Goal: Task Accomplishment & Management: Manage account settings

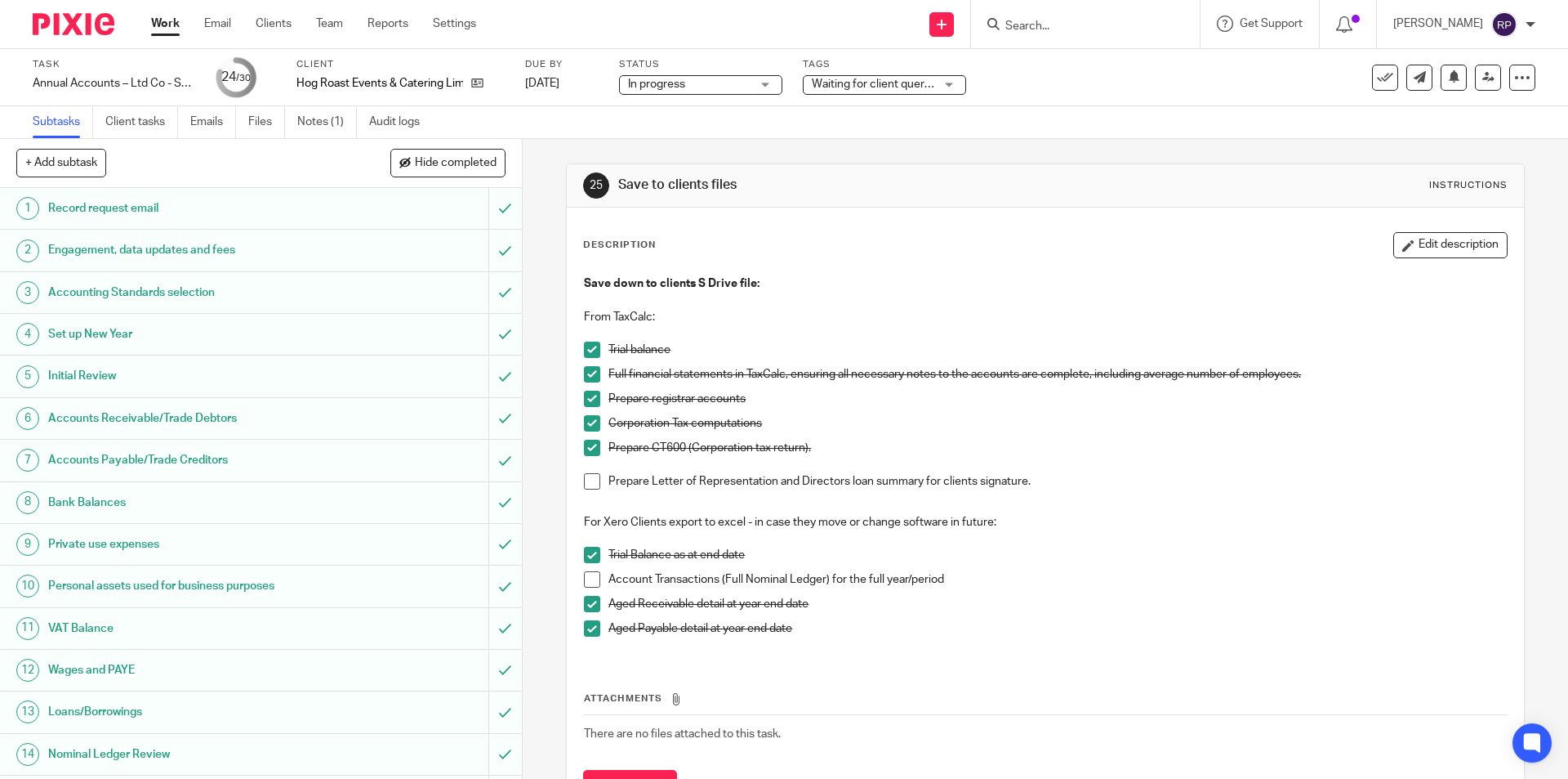
scroll to position [669, 0]
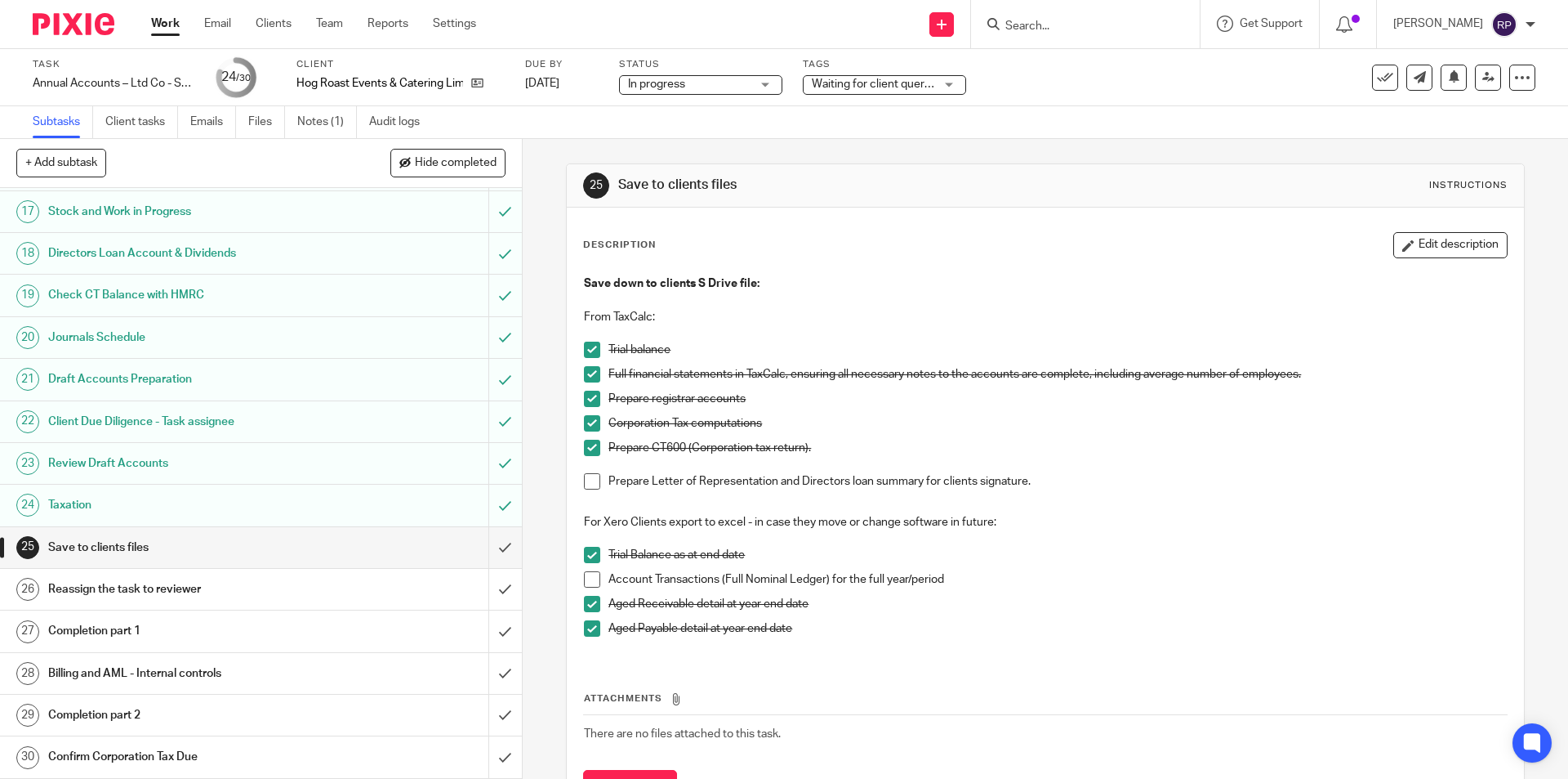
click at [586, 483] on span at bounding box center [592, 481] width 17 height 17
click at [586, 581] on span at bounding box center [592, 579] width 17 height 17
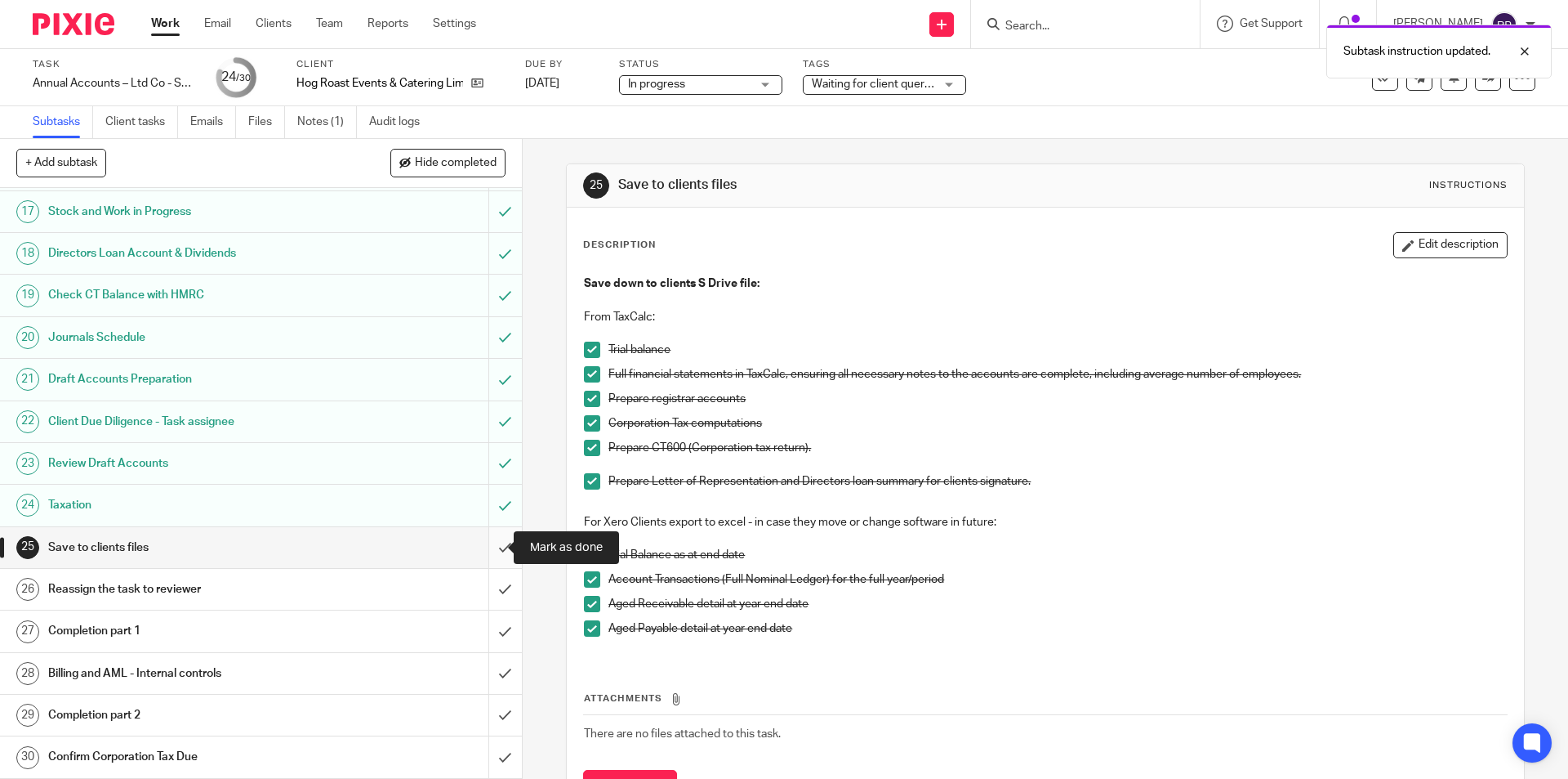
click at [486, 544] on input "submit" at bounding box center [261, 547] width 522 height 41
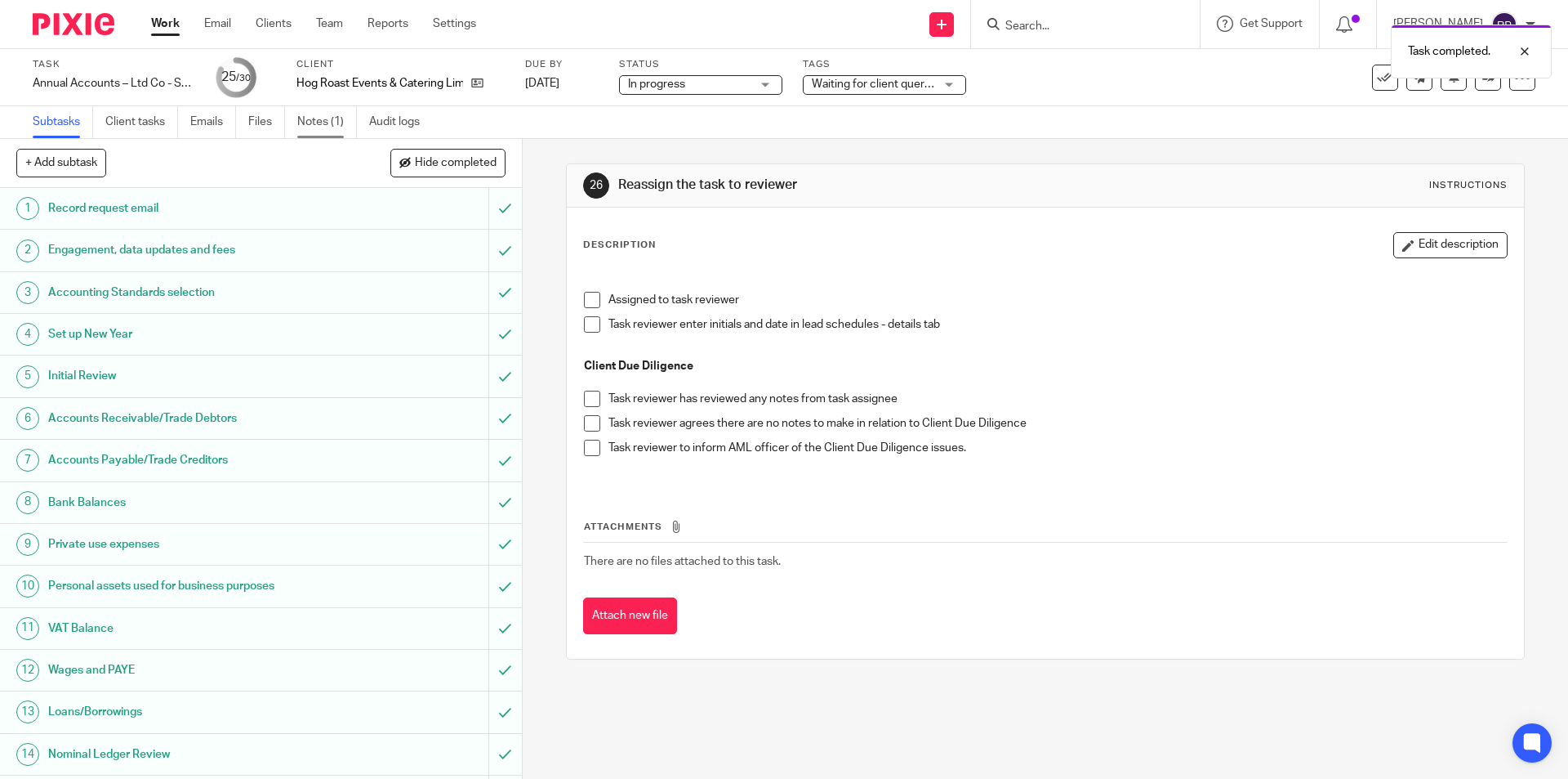
click at [302, 124] on link "Notes (1)" at bounding box center [327, 122] width 60 height 31
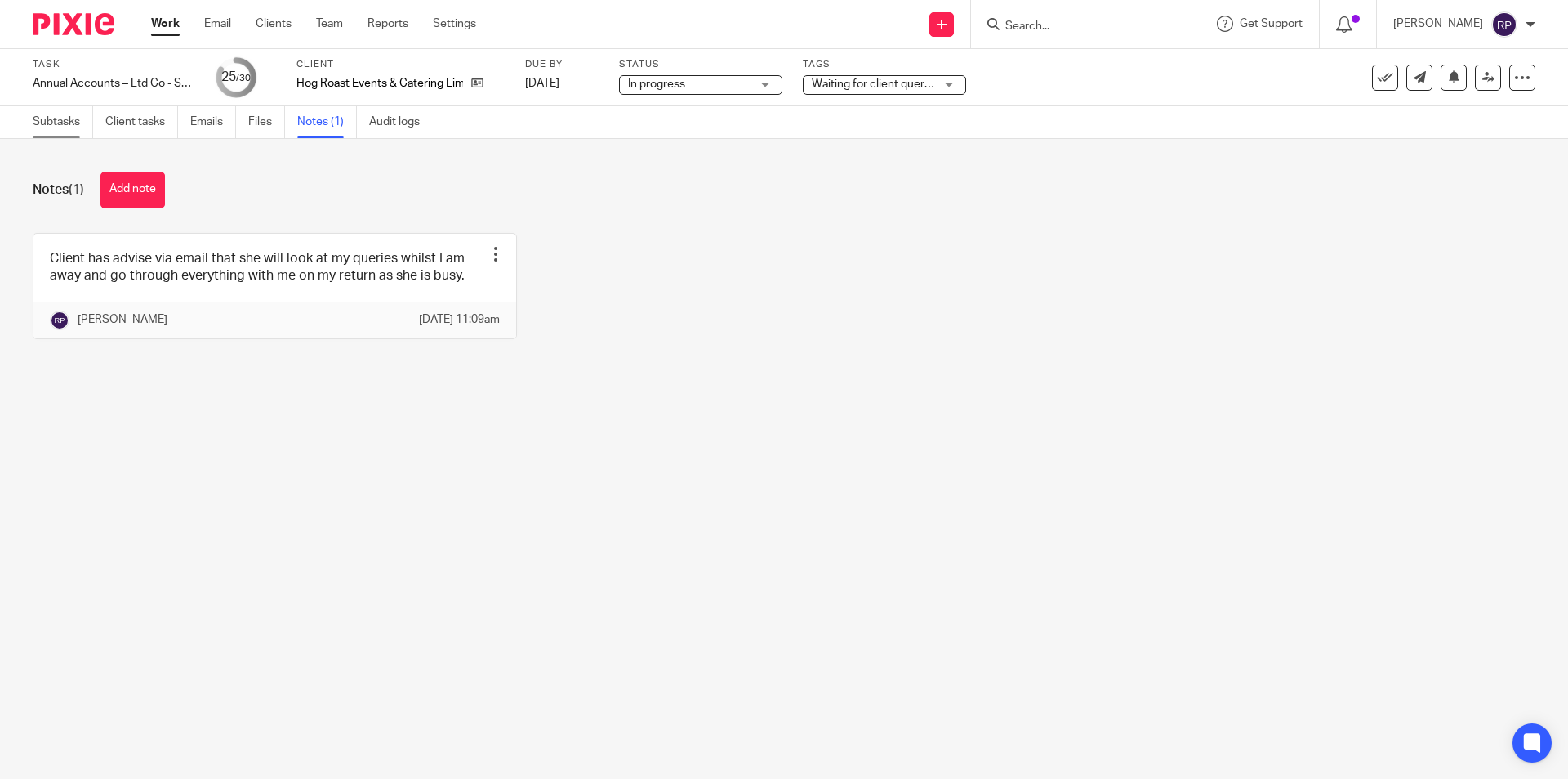
click at [41, 126] on link "Subtasks" at bounding box center [62, 122] width 60 height 31
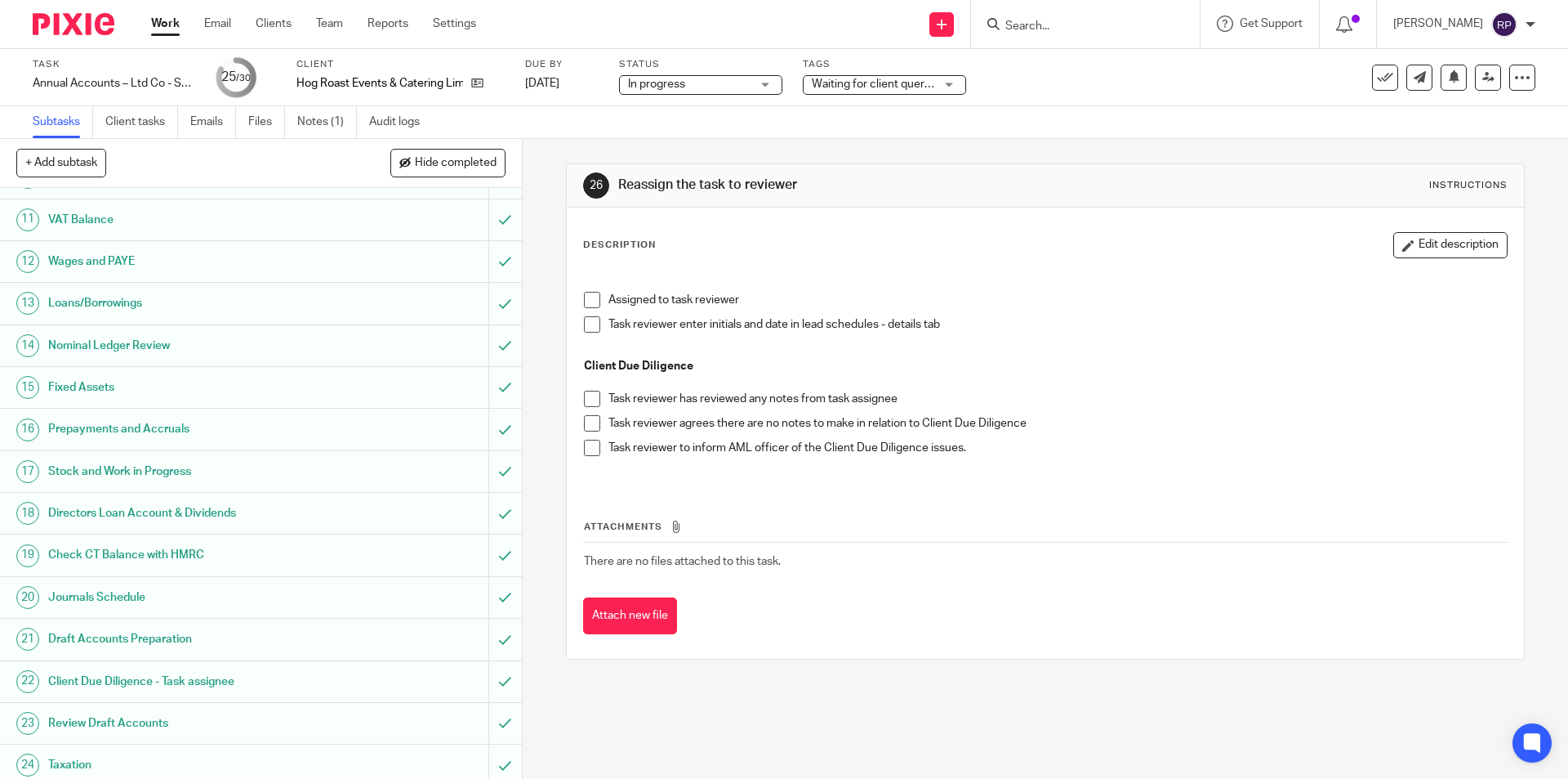
scroll to position [669, 0]
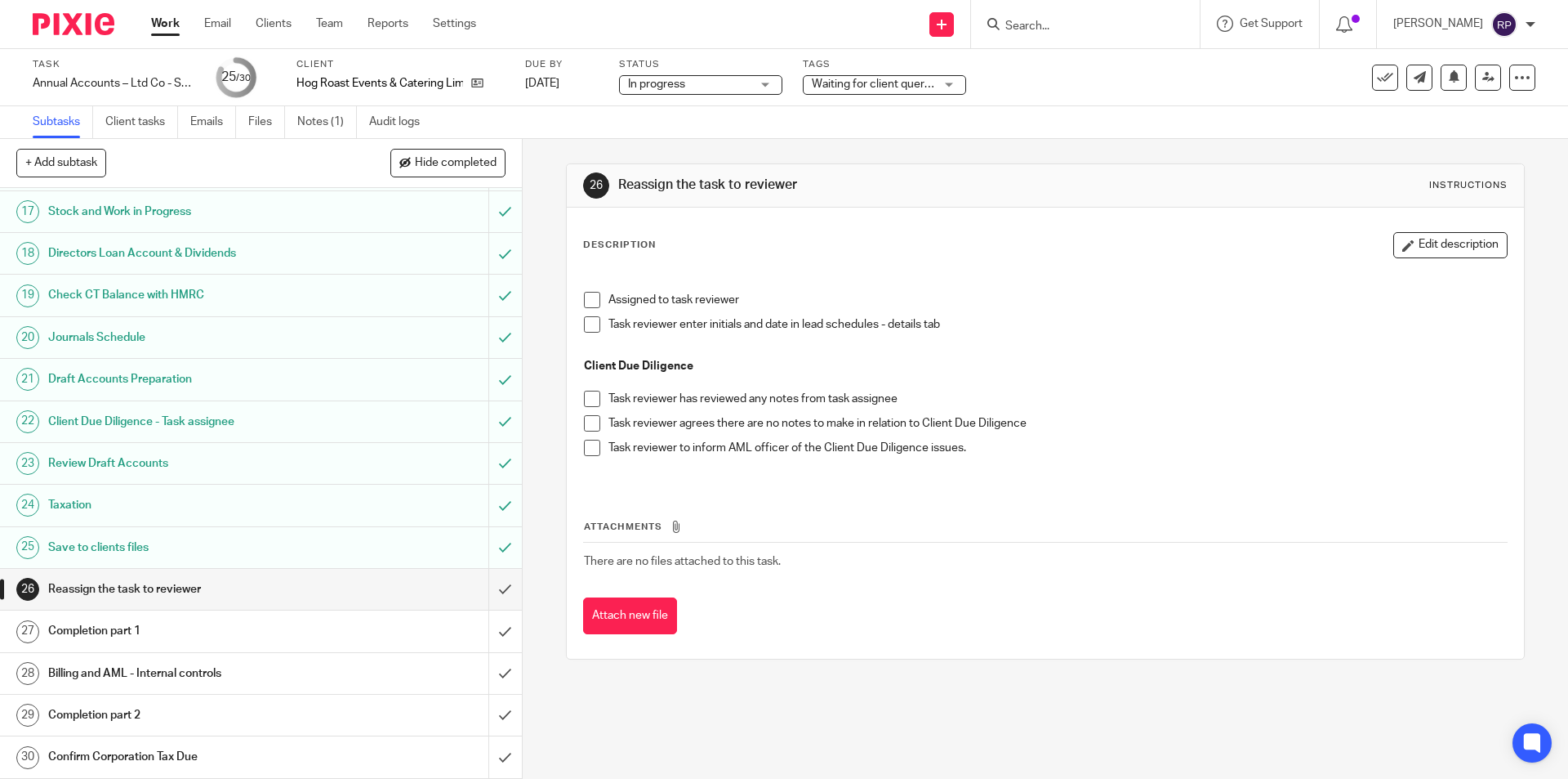
click at [585, 304] on span at bounding box center [592, 300] width 17 height 17
click at [898, 80] on span "Waiting for client queries" at bounding box center [876, 85] width 128 height 12
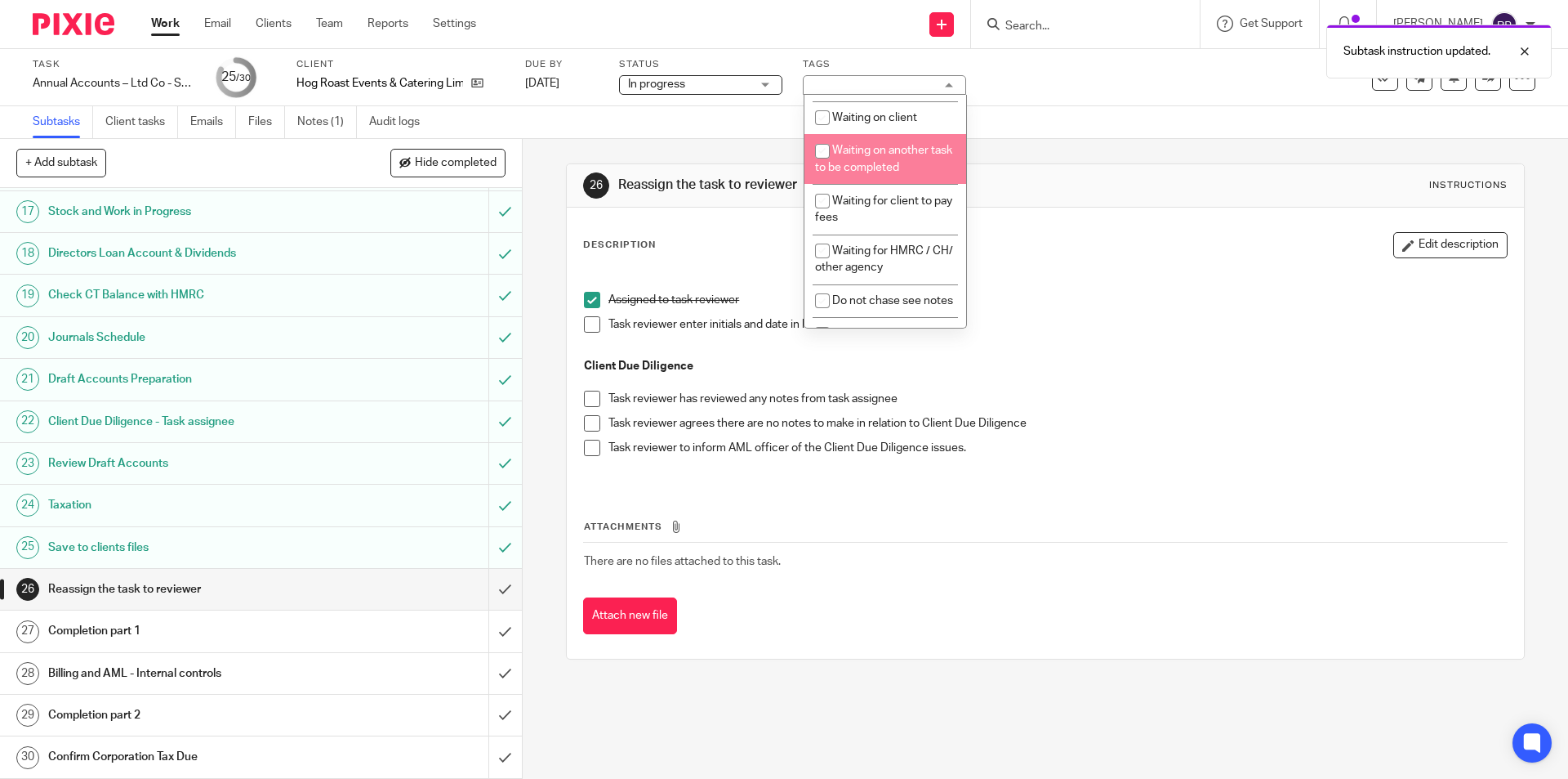
scroll to position [245, 0]
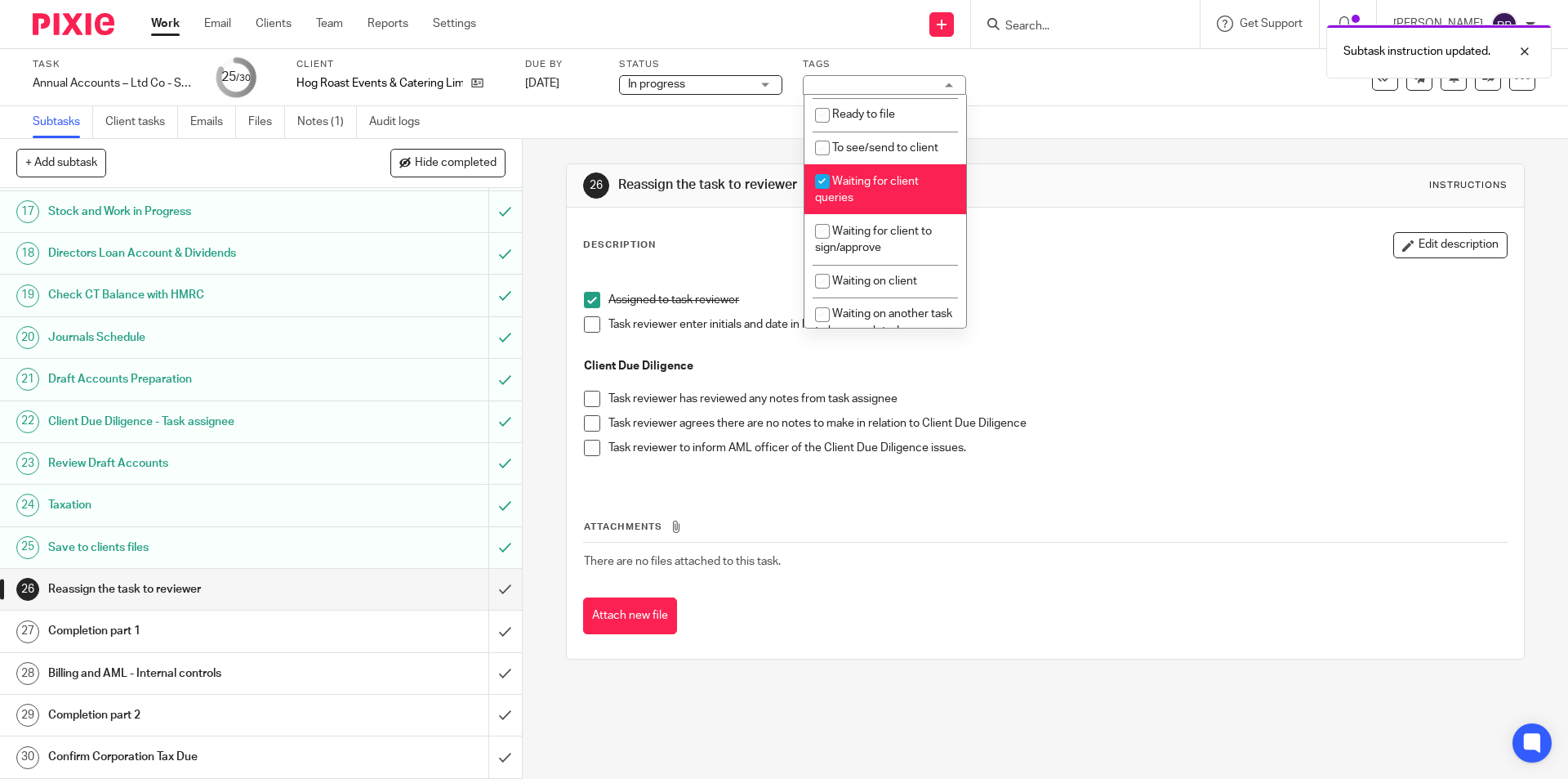
click at [895, 185] on span "Waiting for client queries" at bounding box center [866, 190] width 104 height 29
checkbox input "false"
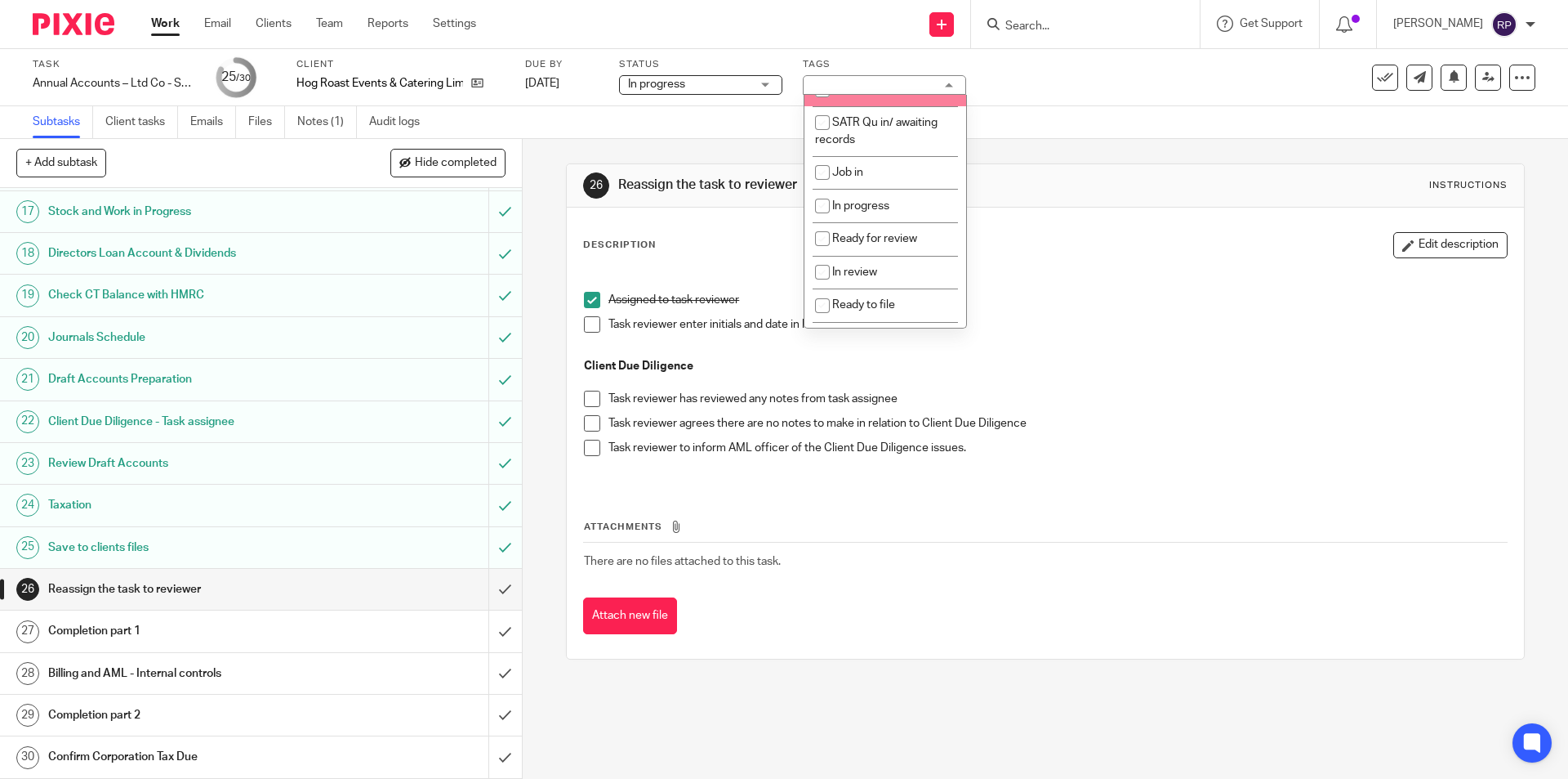
scroll to position [67, 0]
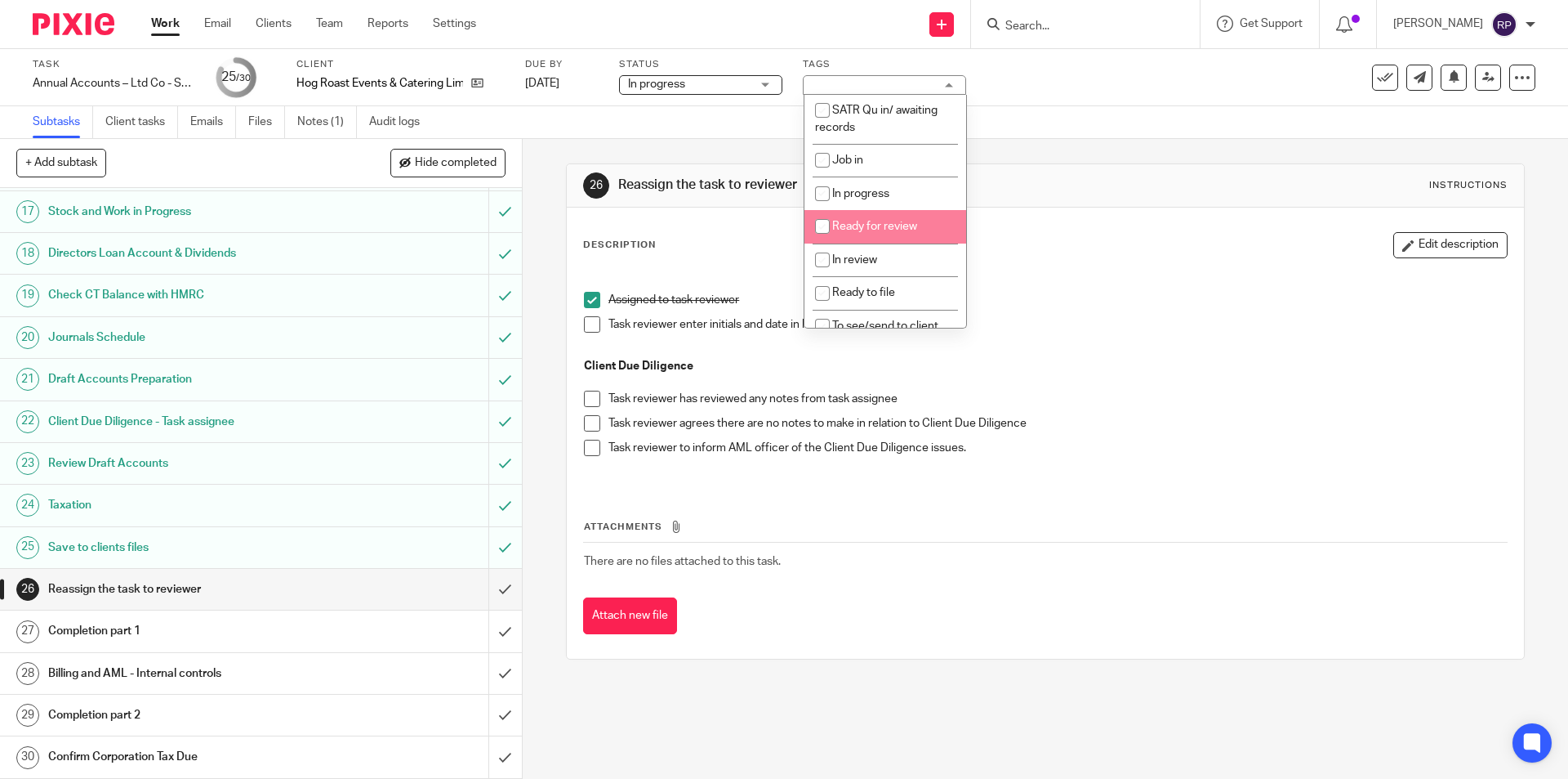
click at [913, 223] on span "Ready for review" at bounding box center [875, 226] width 85 height 12
checkbox input "true"
click at [1035, 234] on div "Description Edit description" at bounding box center [1045, 245] width 924 height 27
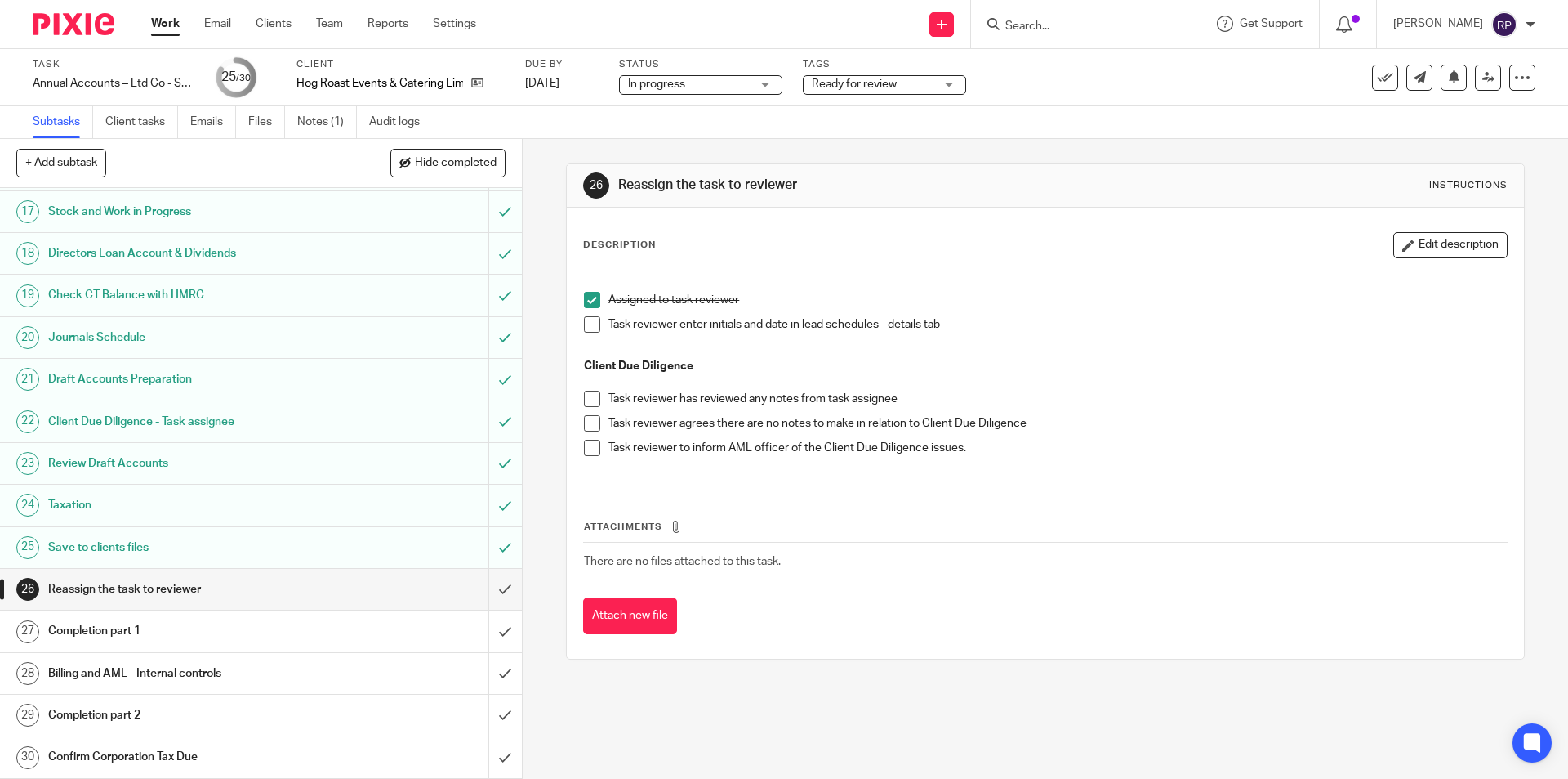
click at [147, 630] on h1 "Completion part 1" at bounding box center [189, 631] width 282 height 25
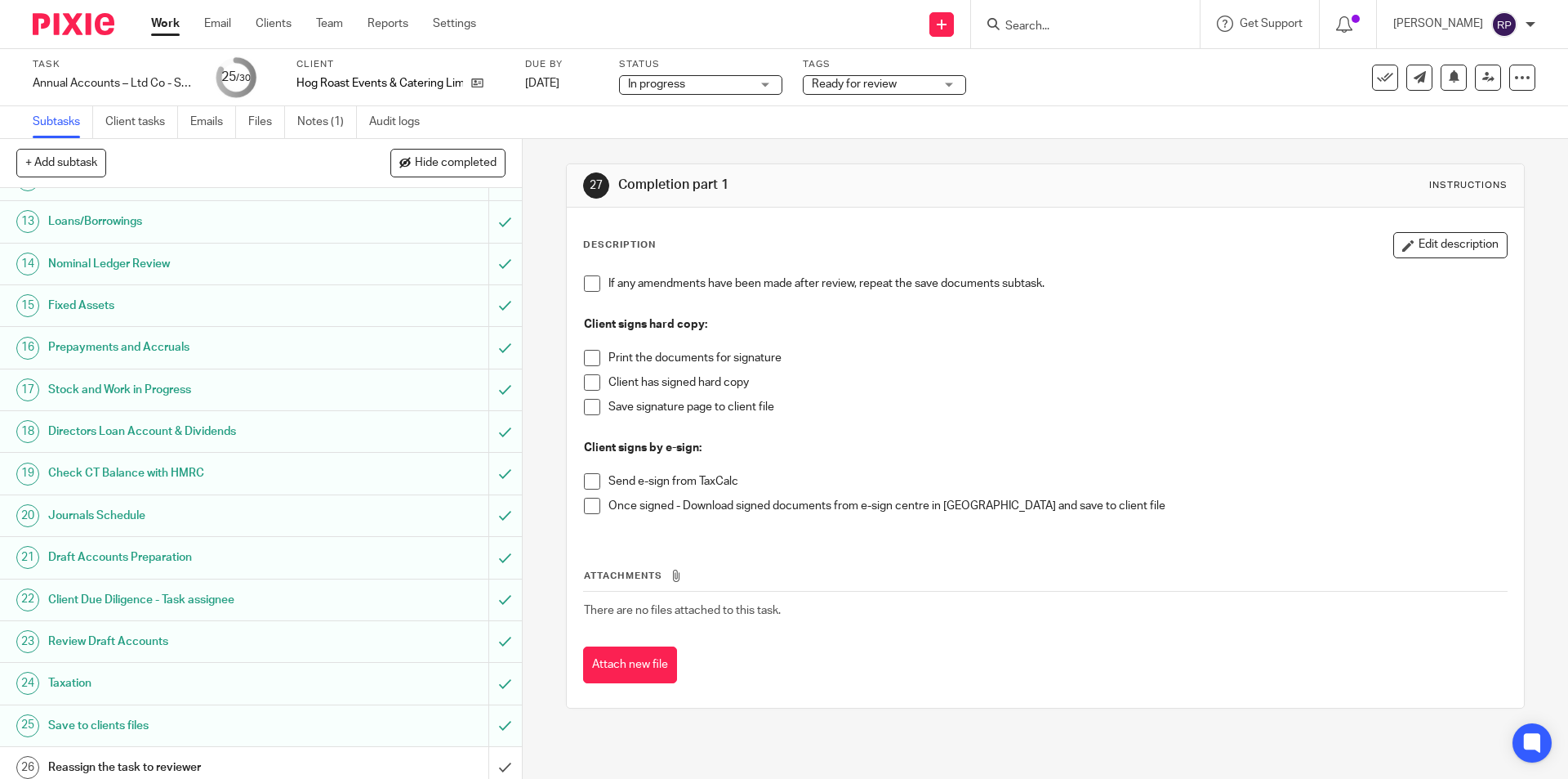
scroll to position [669, 0]
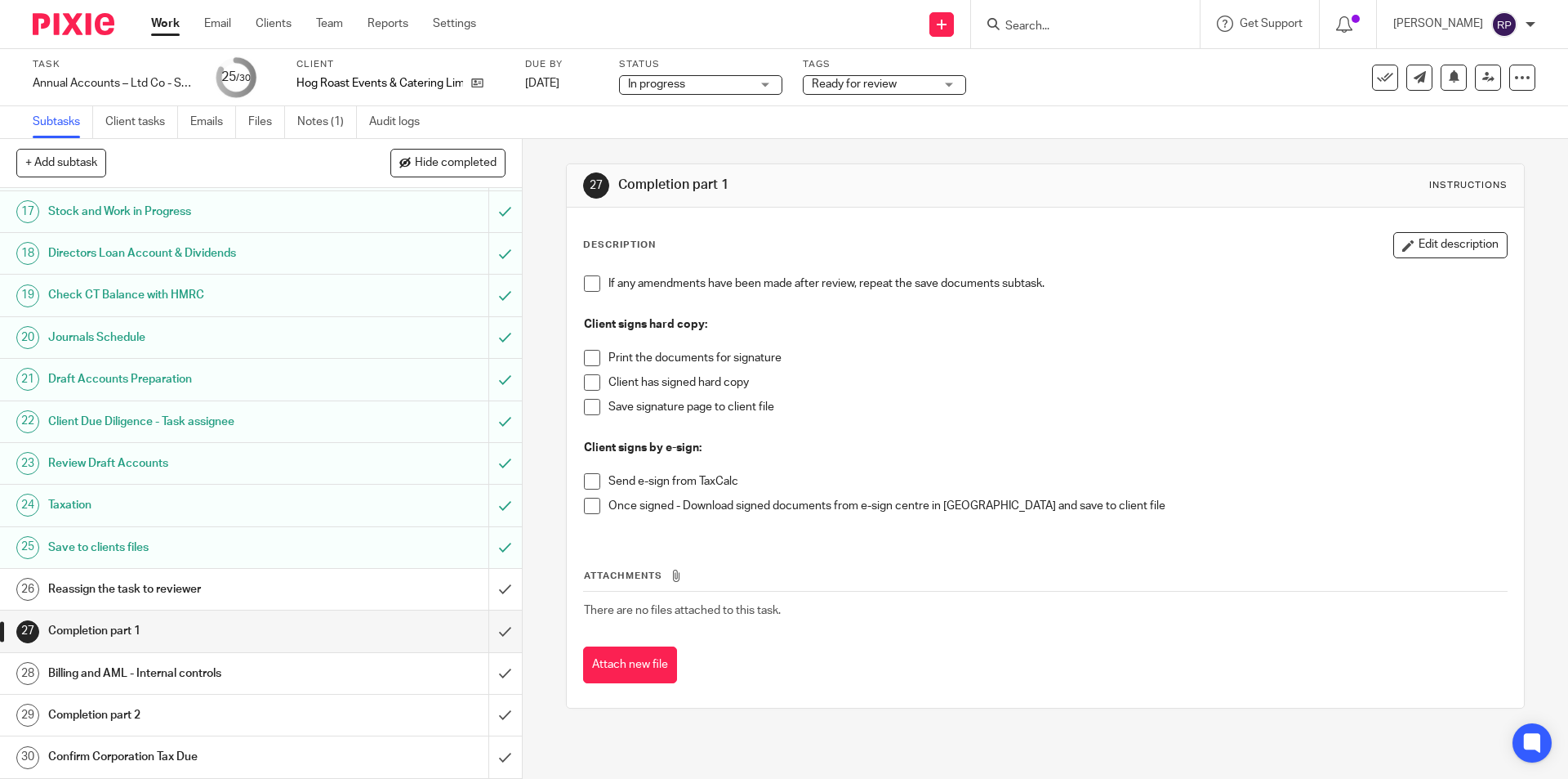
click at [102, 592] on h1 "Reassign the task to reviewer" at bounding box center [189, 589] width 282 height 25
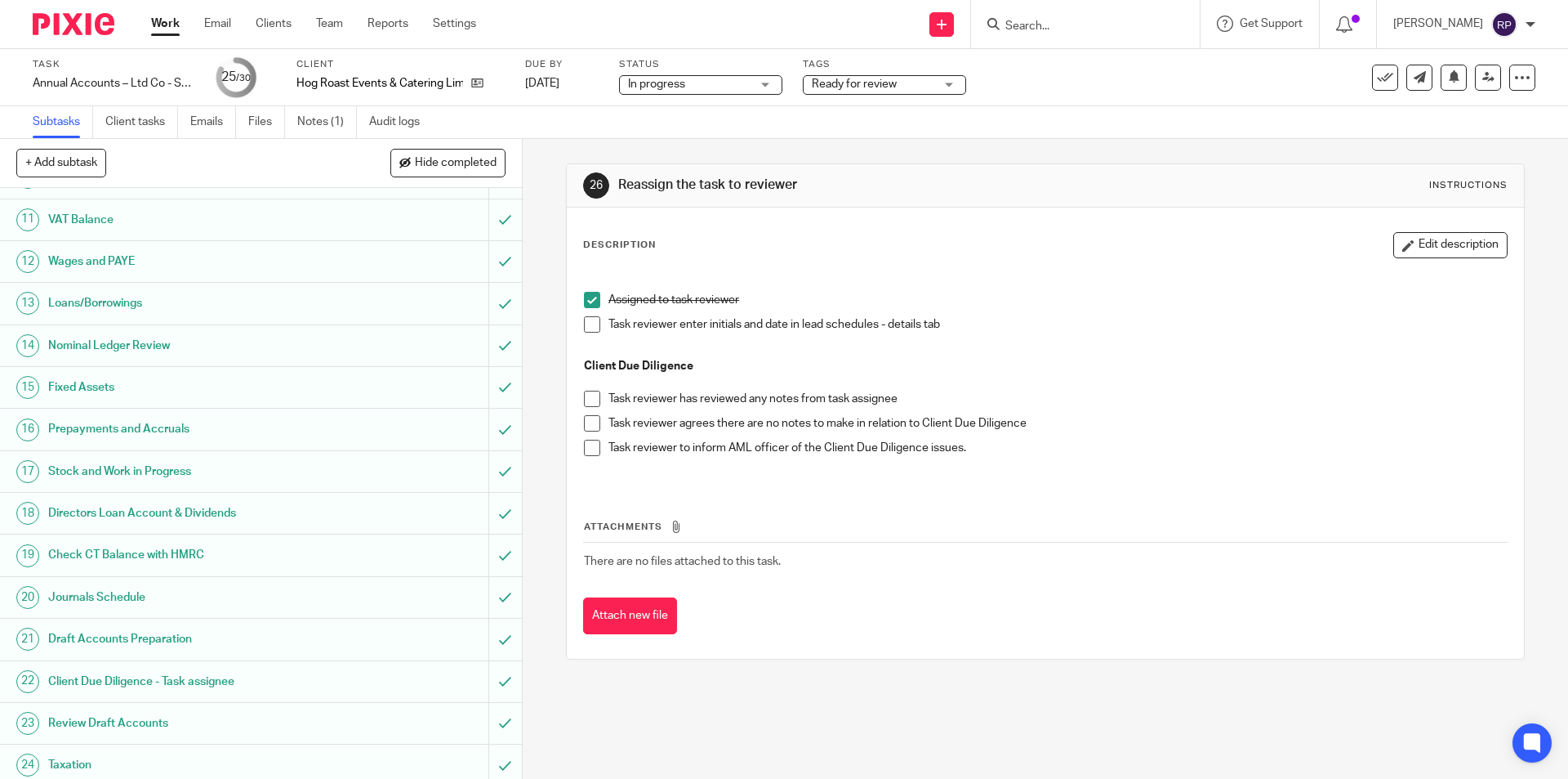
scroll to position [163, 0]
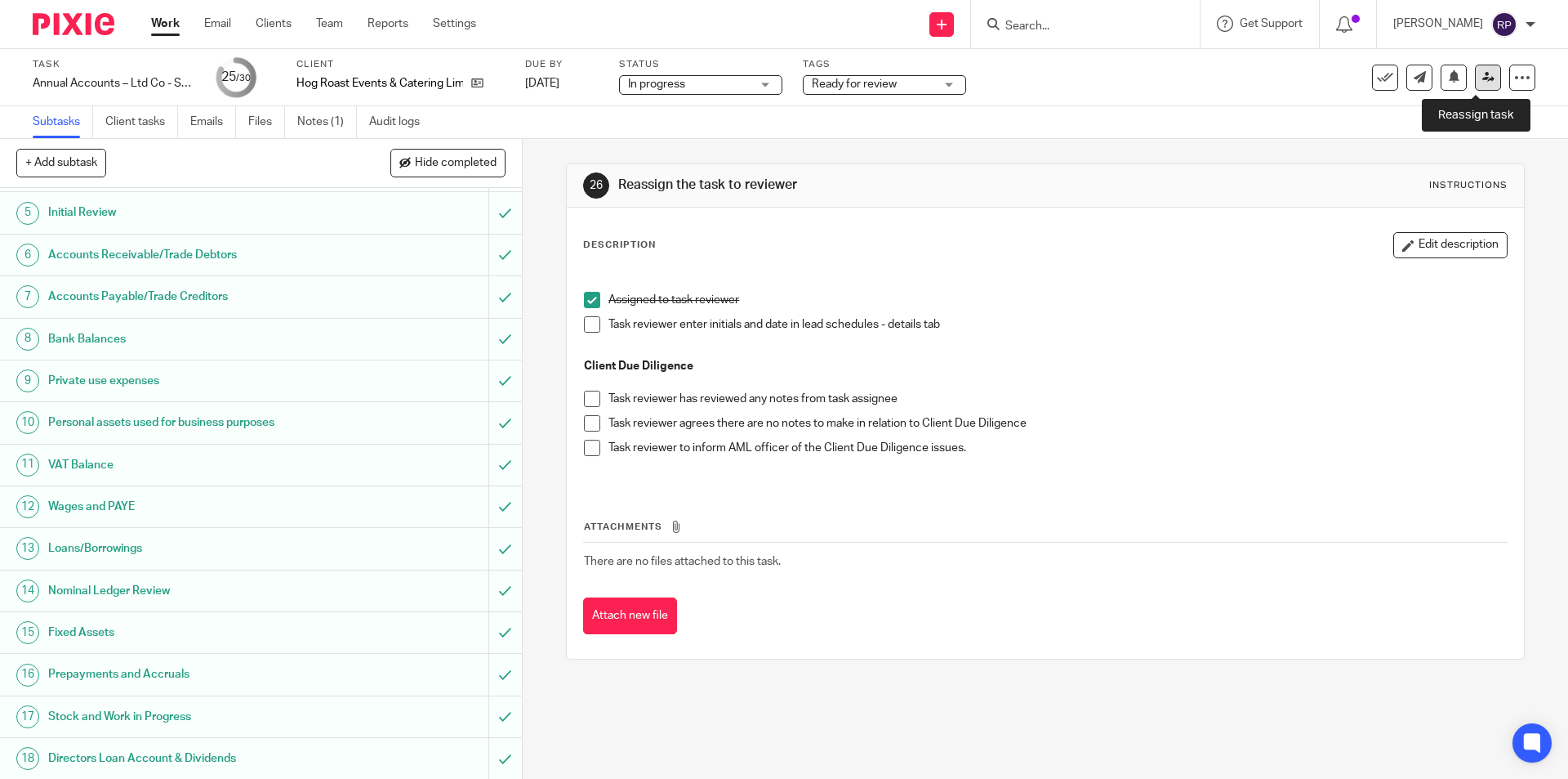
click at [1483, 75] on icon at bounding box center [1488, 77] width 12 height 12
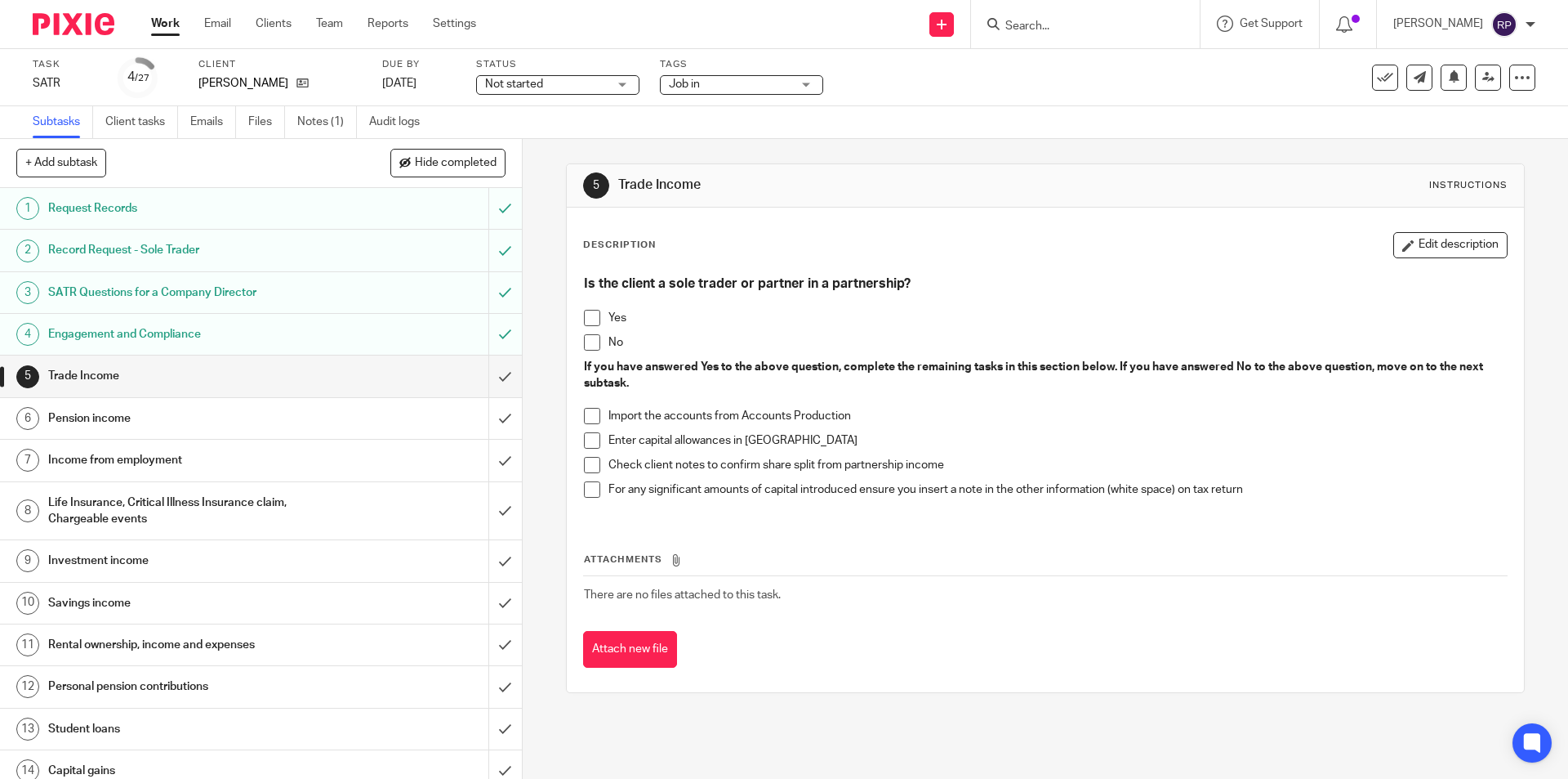
click at [584, 346] on span at bounding box center [592, 342] width 17 height 17
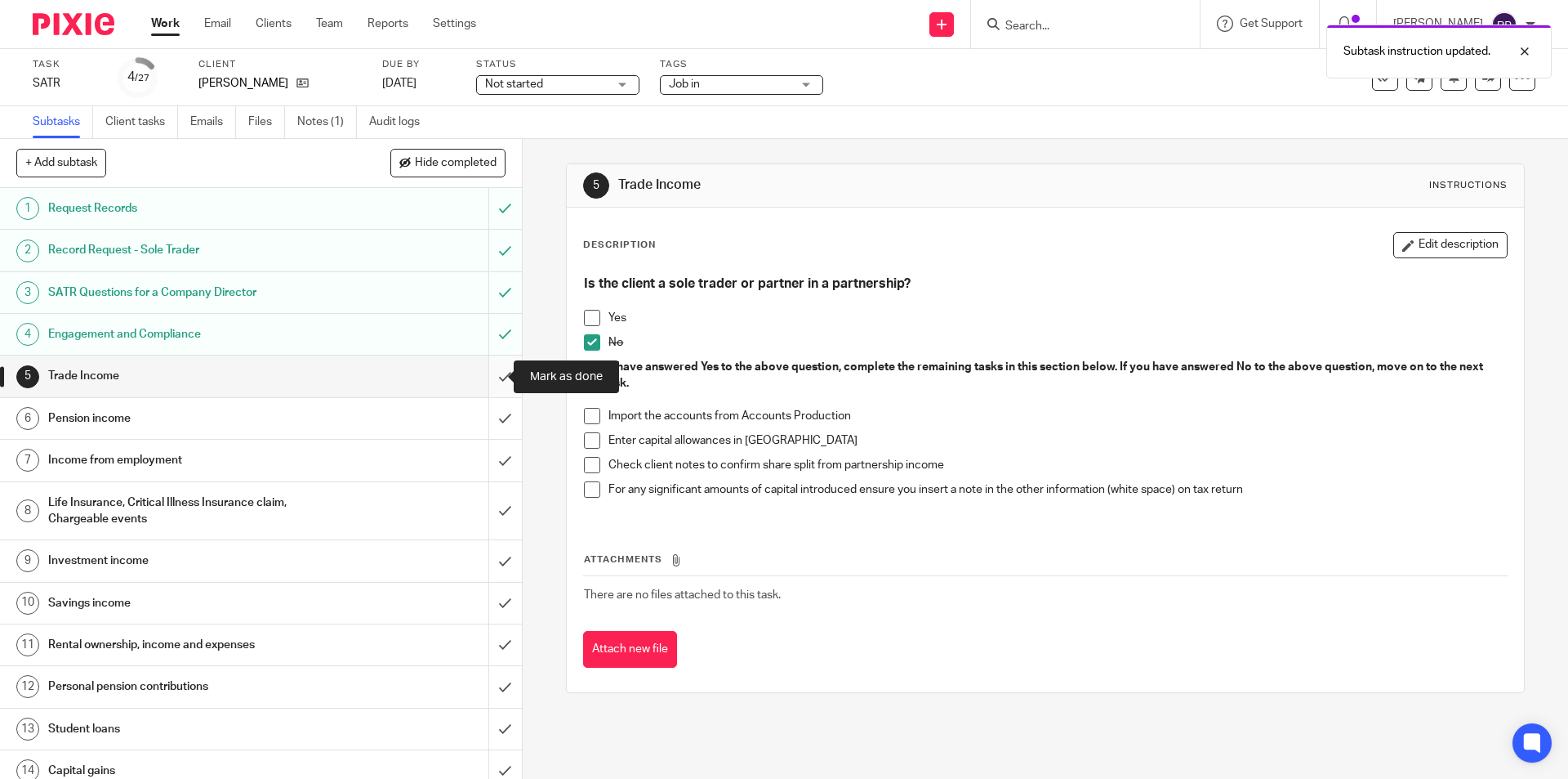
click at [489, 372] on input "submit" at bounding box center [261, 375] width 522 height 41
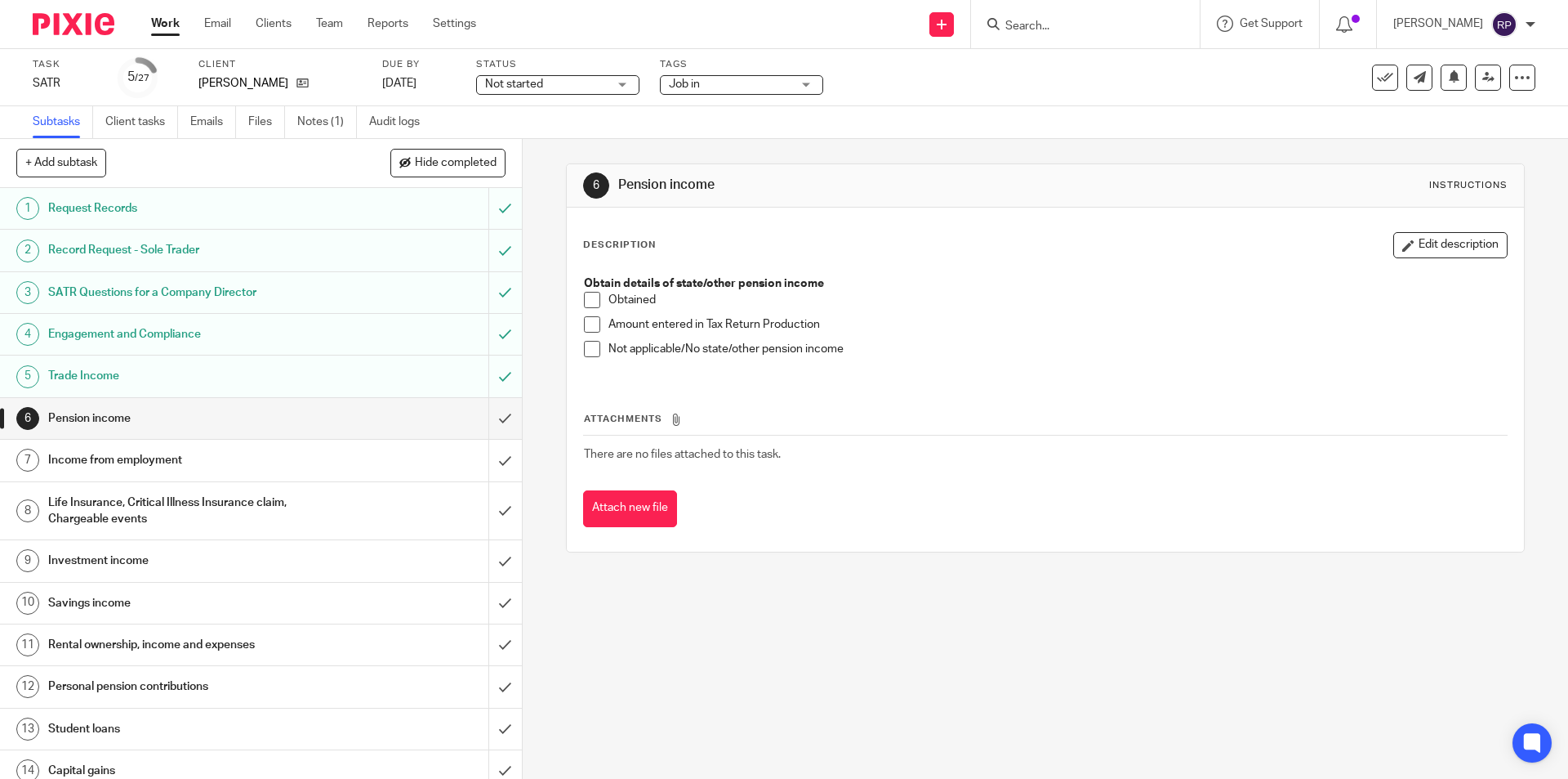
click at [590, 353] on span at bounding box center [592, 349] width 17 height 17
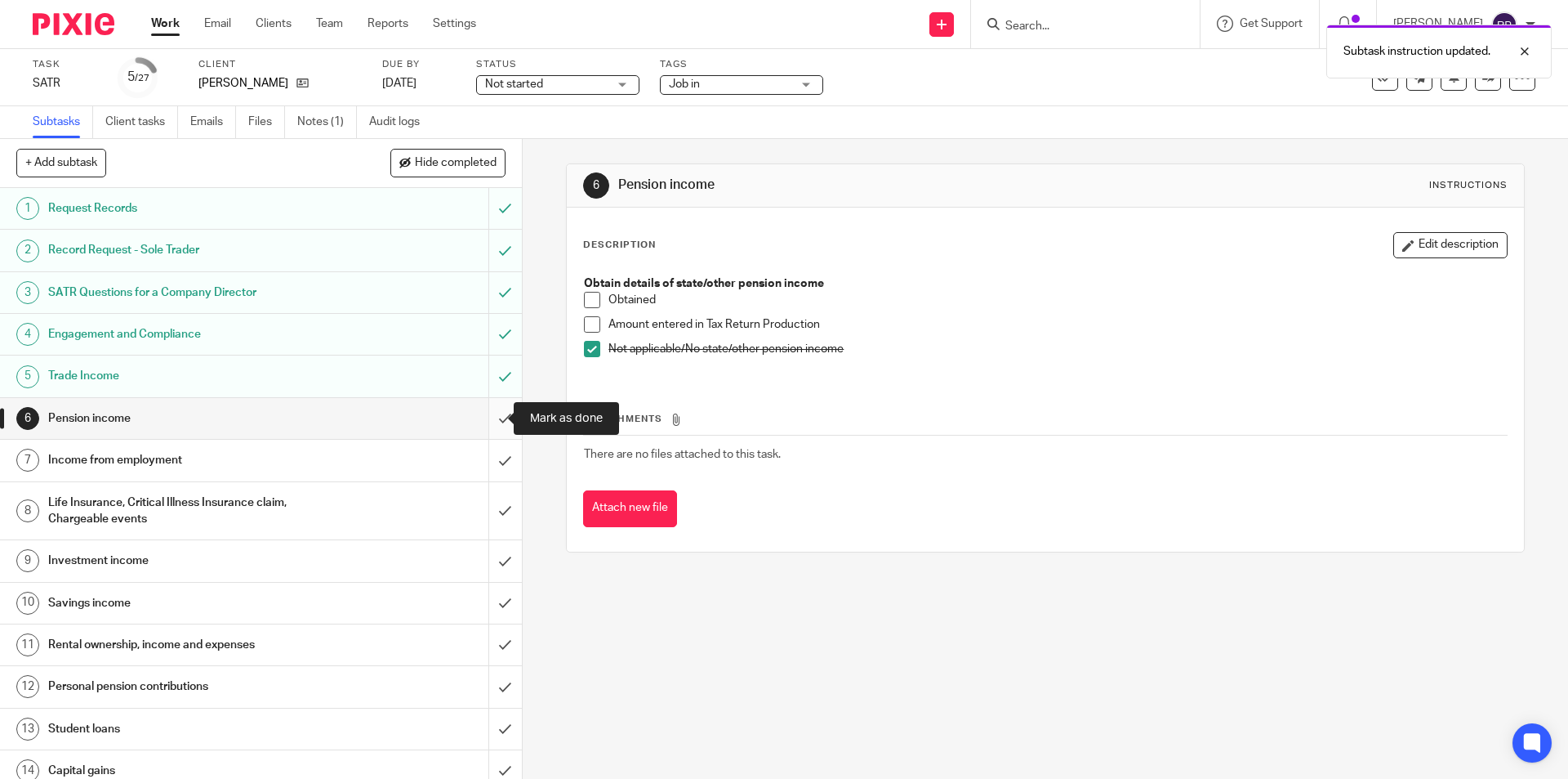
click at [487, 410] on input "submit" at bounding box center [261, 418] width 522 height 41
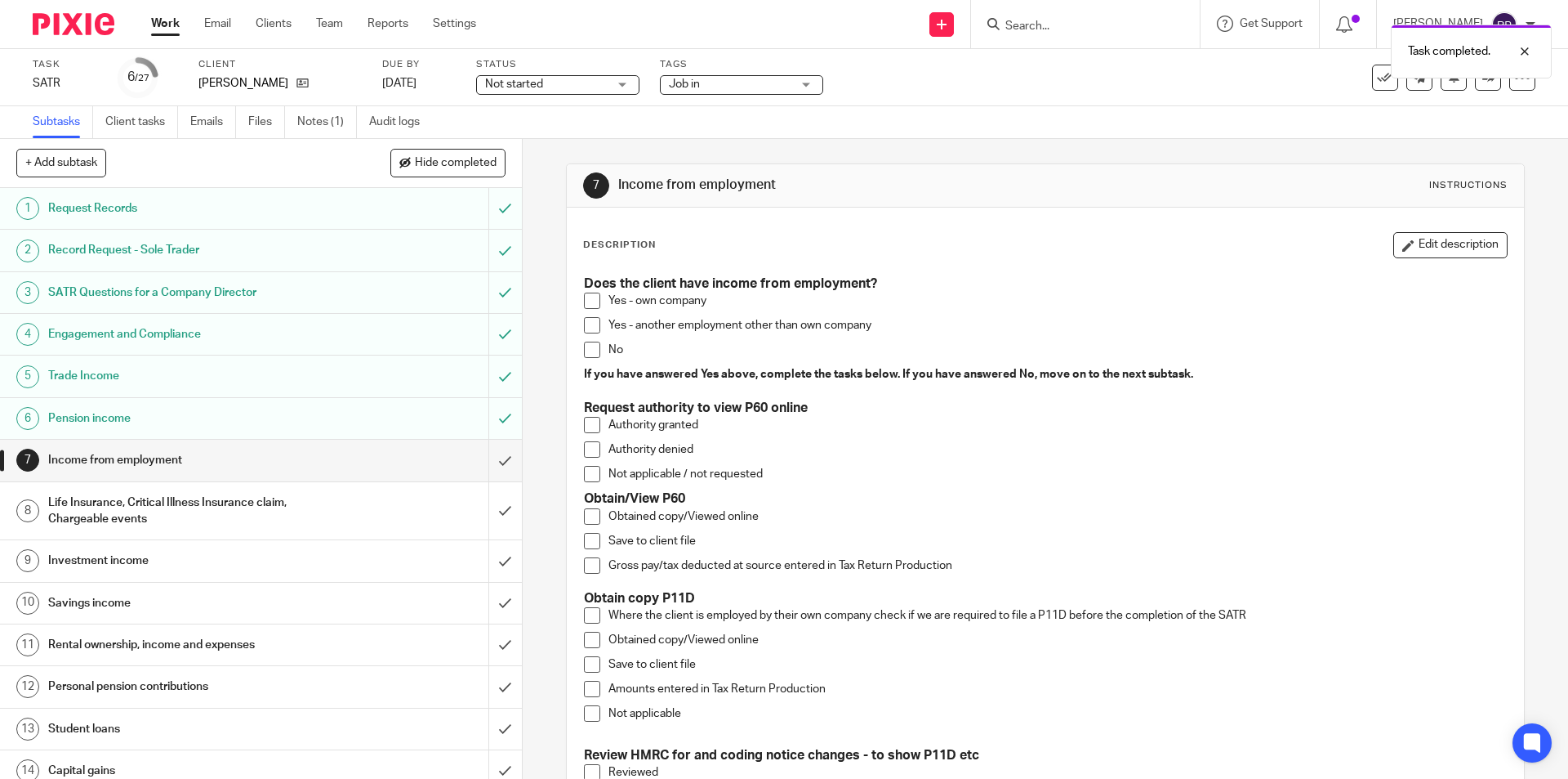
click at [588, 305] on span at bounding box center [592, 301] width 17 height 17
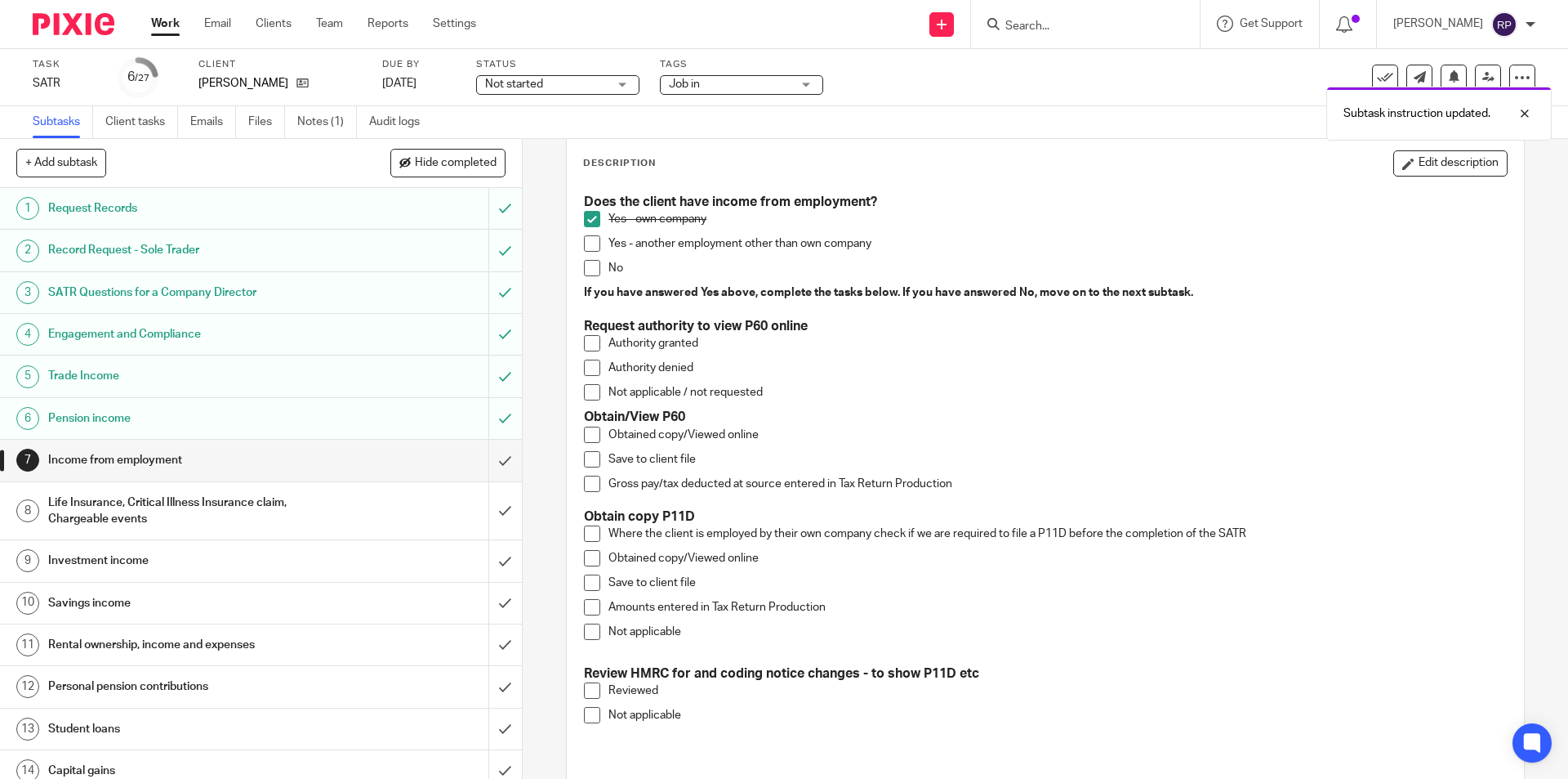
click at [588, 432] on span at bounding box center [592, 435] width 17 height 17
click at [590, 455] on span at bounding box center [592, 459] width 17 height 17
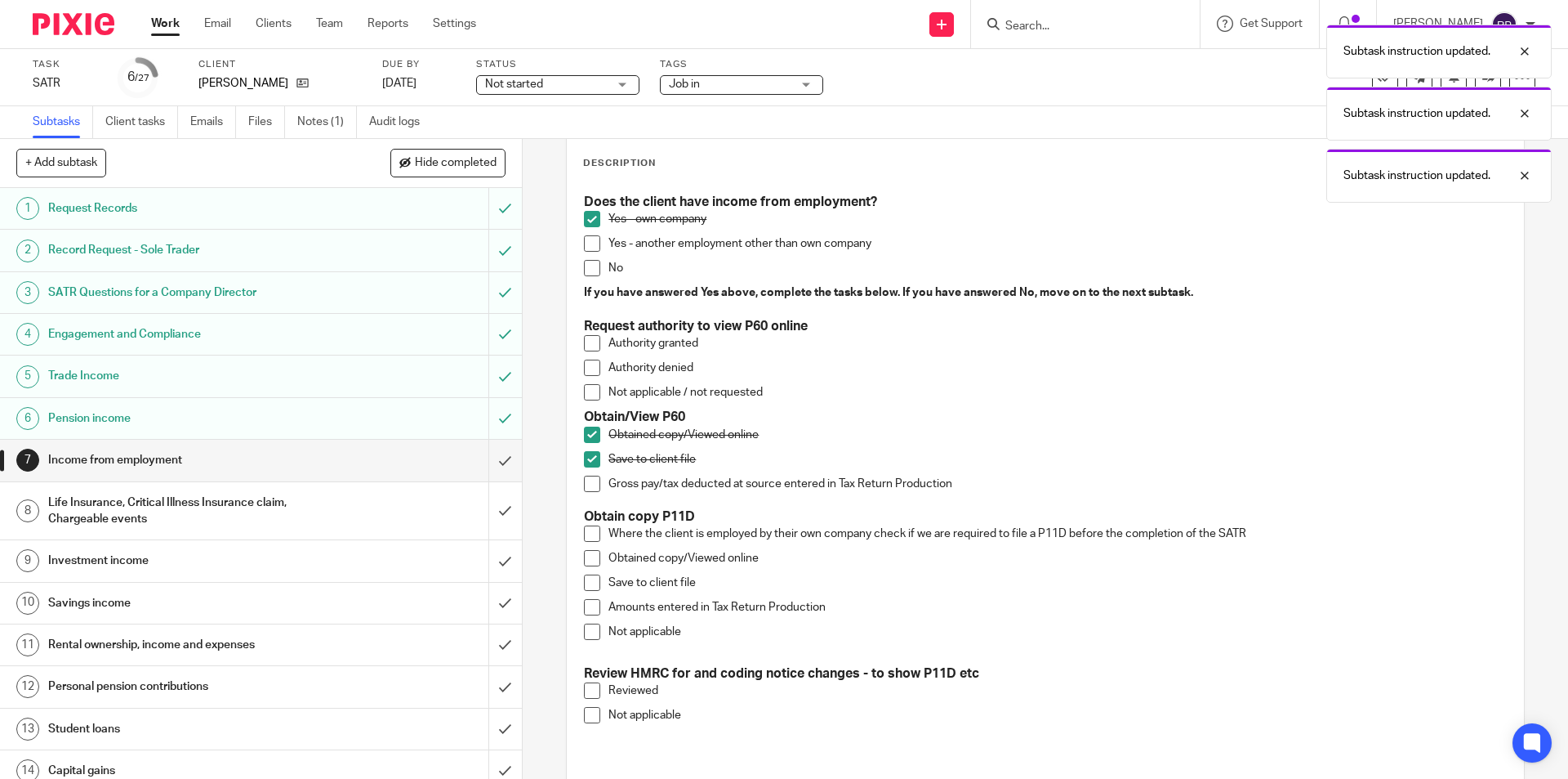
click at [588, 486] on span at bounding box center [592, 484] width 17 height 17
click at [584, 637] on span at bounding box center [592, 631] width 17 height 17
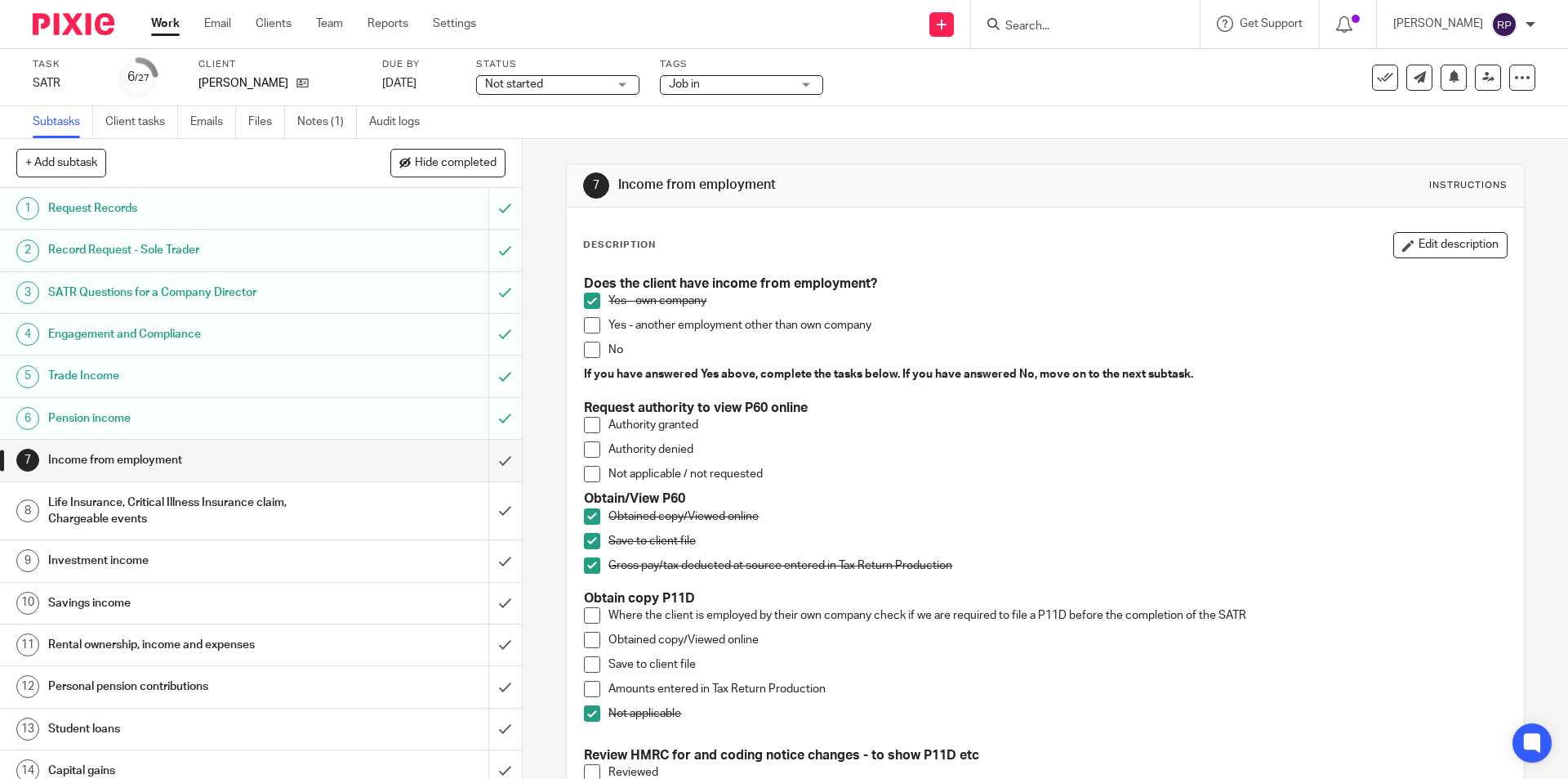
scroll to position [246, 0]
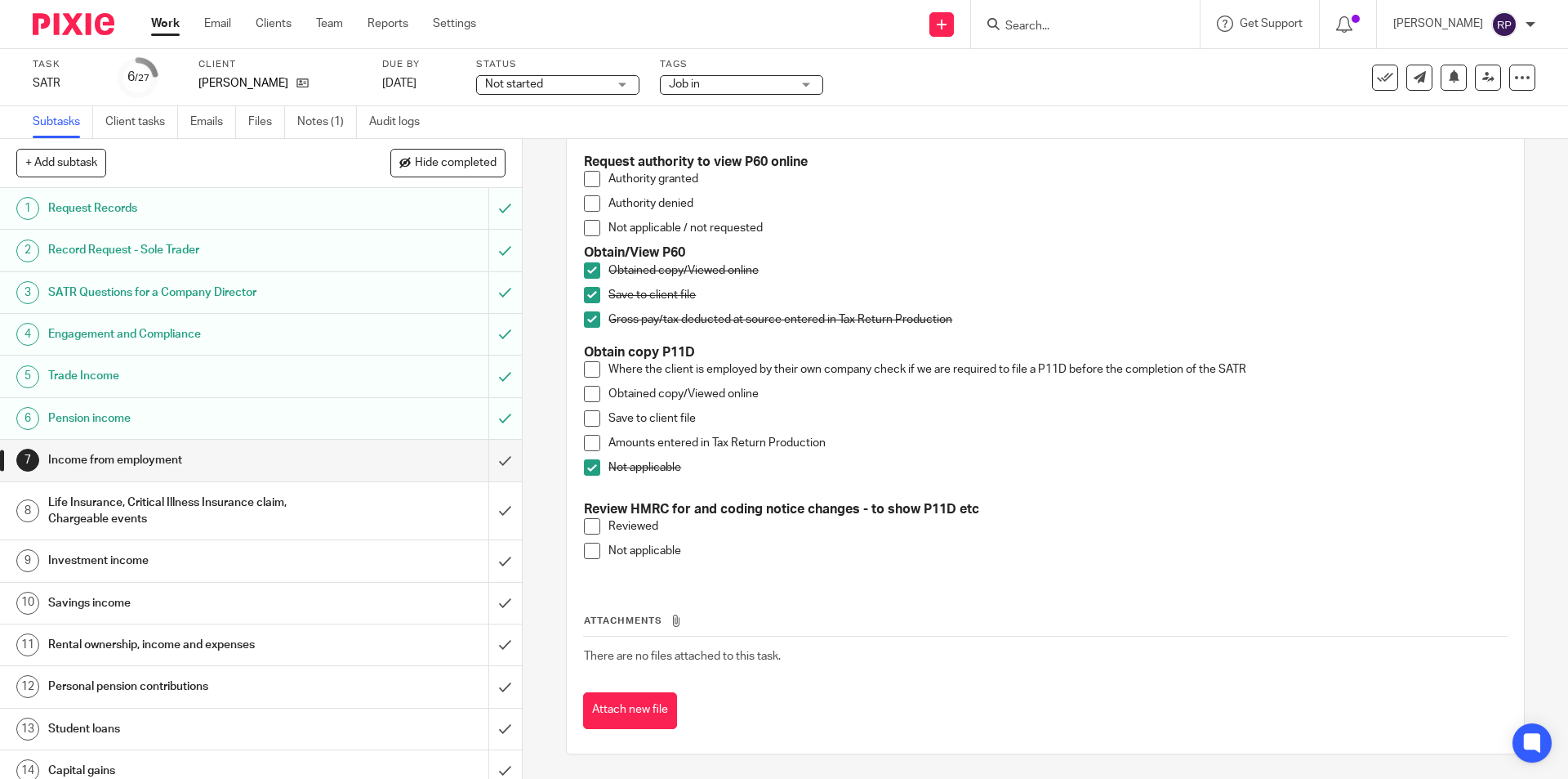
click at [337, 509] on div "Life Insurance, Critical Illness Insurance claim, Chargeable events" at bounding box center [260, 511] width 424 height 41
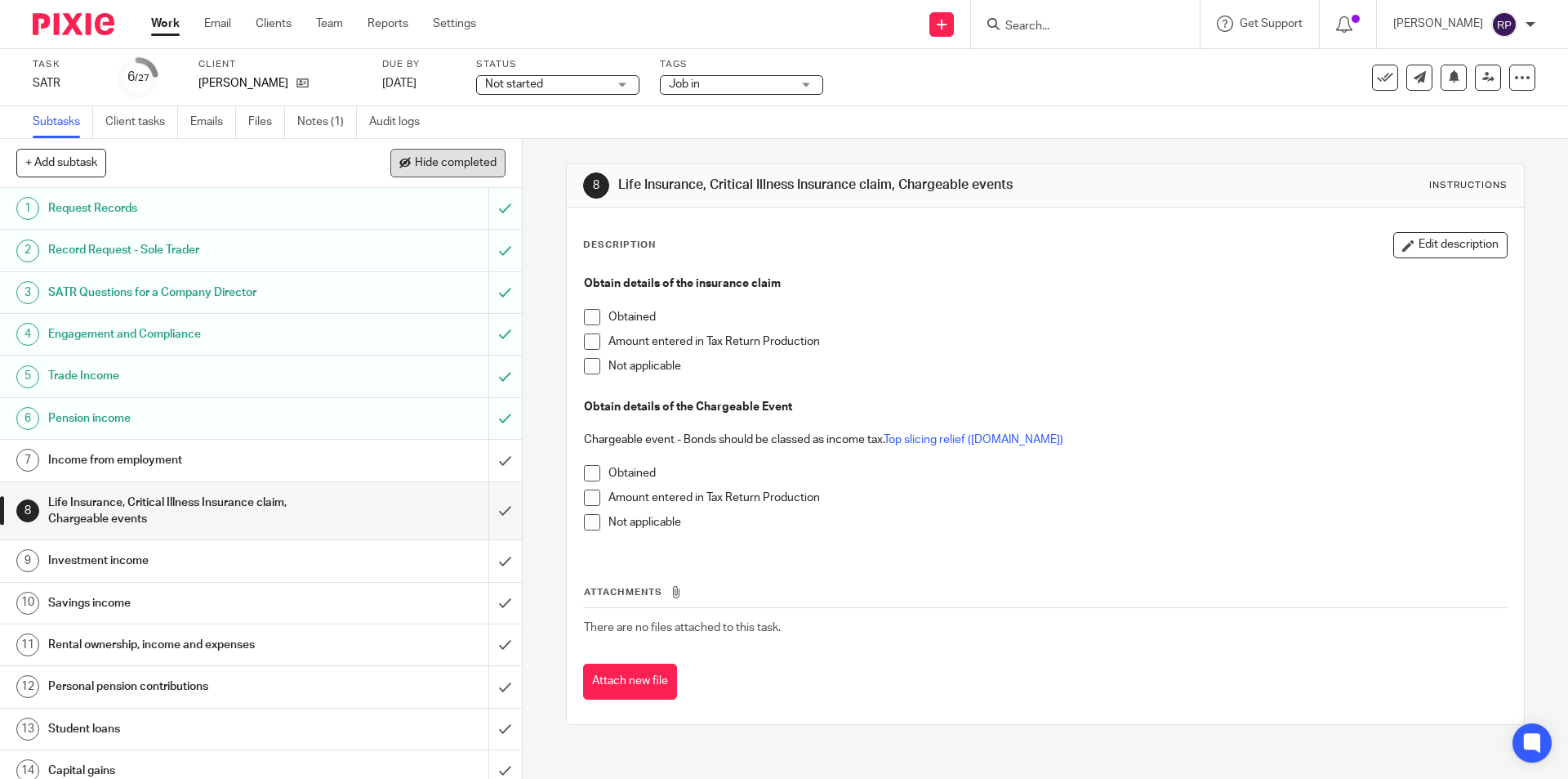
click at [469, 163] on span "Hide completed" at bounding box center [456, 163] width 82 height 13
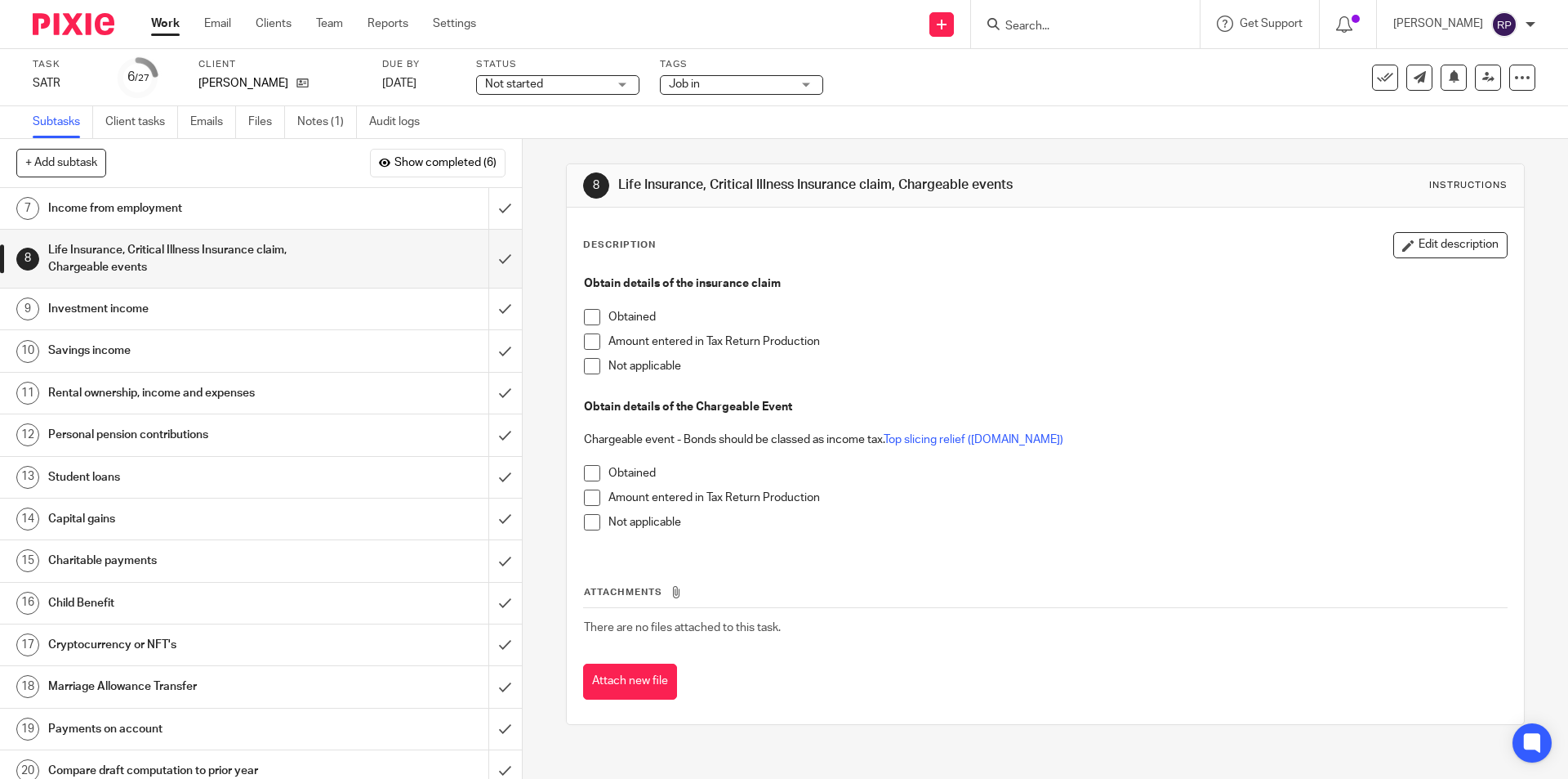
click at [588, 366] on span at bounding box center [592, 366] width 17 height 17
click at [584, 520] on span at bounding box center [592, 522] width 17 height 17
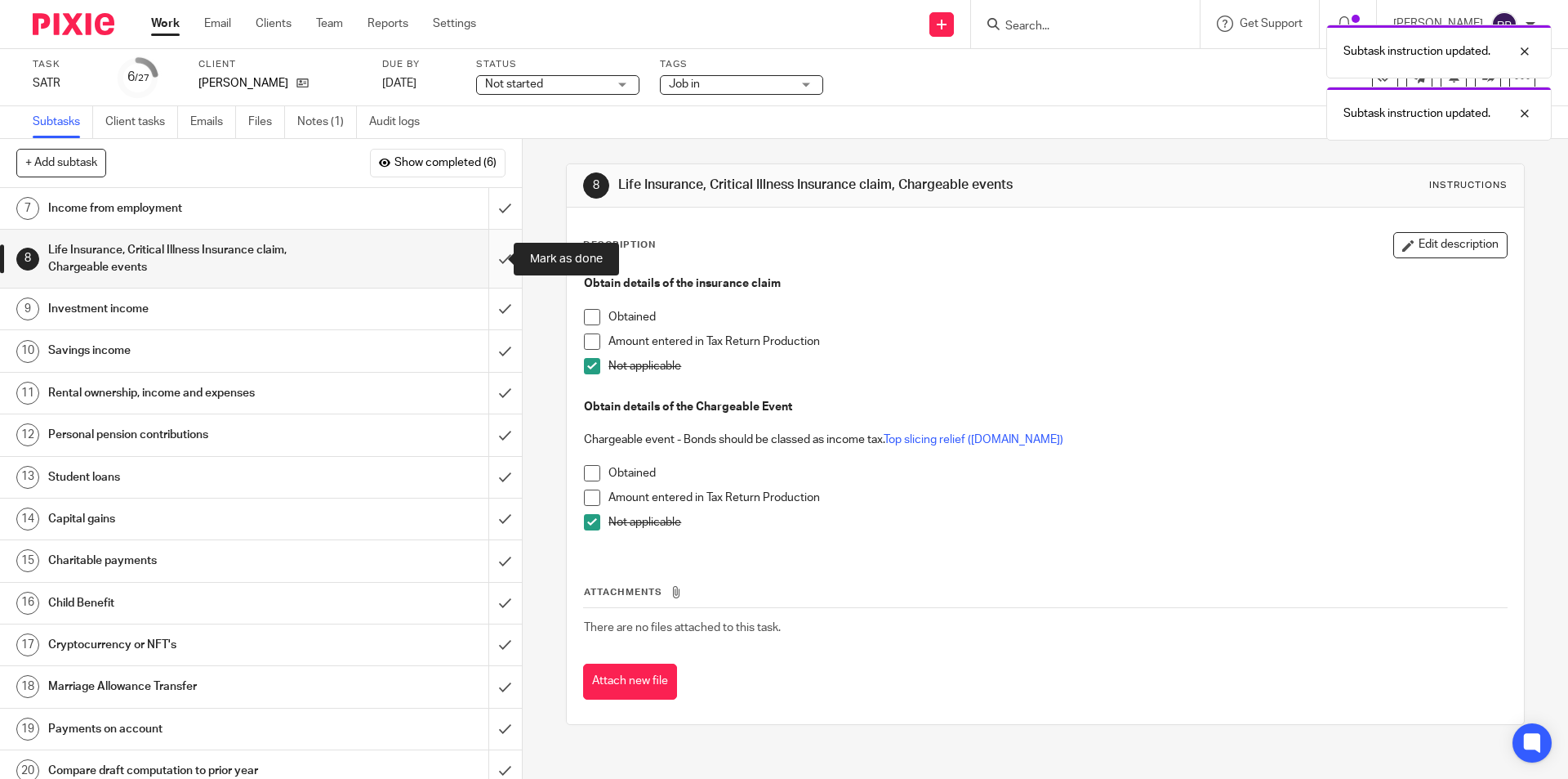
click at [482, 256] on input "submit" at bounding box center [261, 259] width 522 height 58
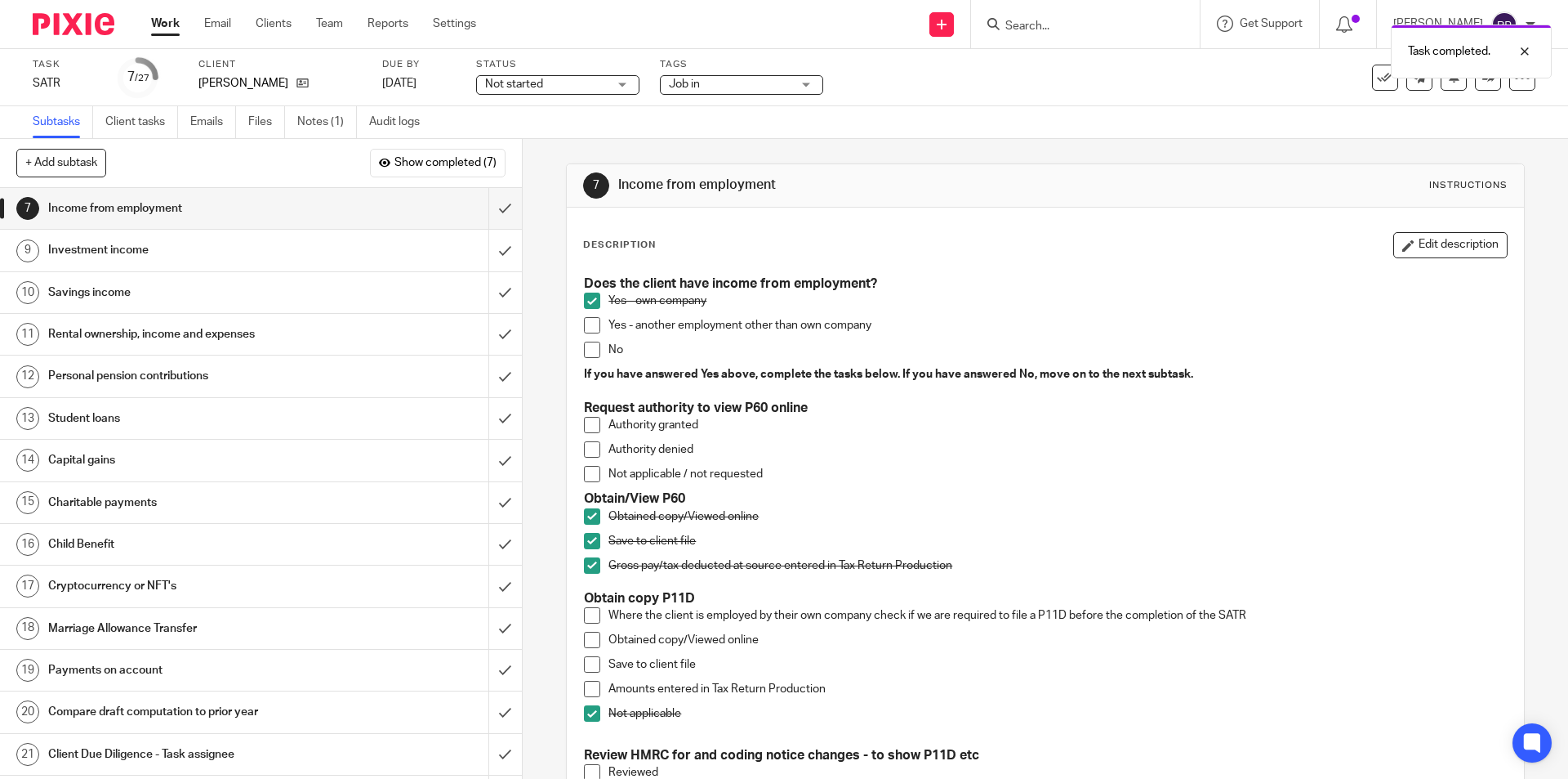
click at [174, 242] on h1 "Investment income" at bounding box center [189, 250] width 282 height 25
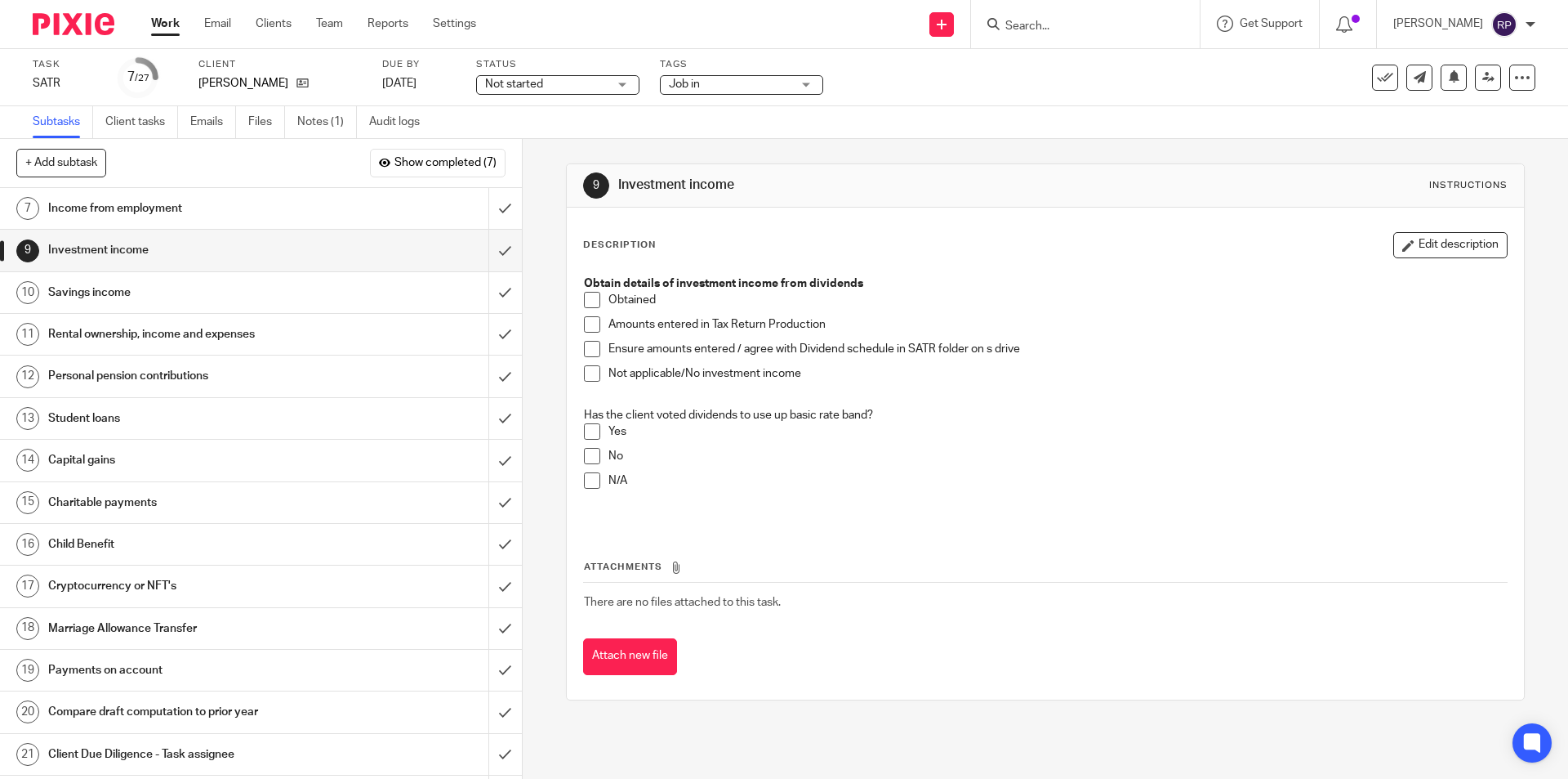
click at [592, 479] on span at bounding box center [592, 481] width 17 height 17
click at [597, 373] on li "Not applicable/No investment income" at bounding box center [1045, 378] width 922 height 25
click at [584, 369] on span at bounding box center [592, 374] width 17 height 17
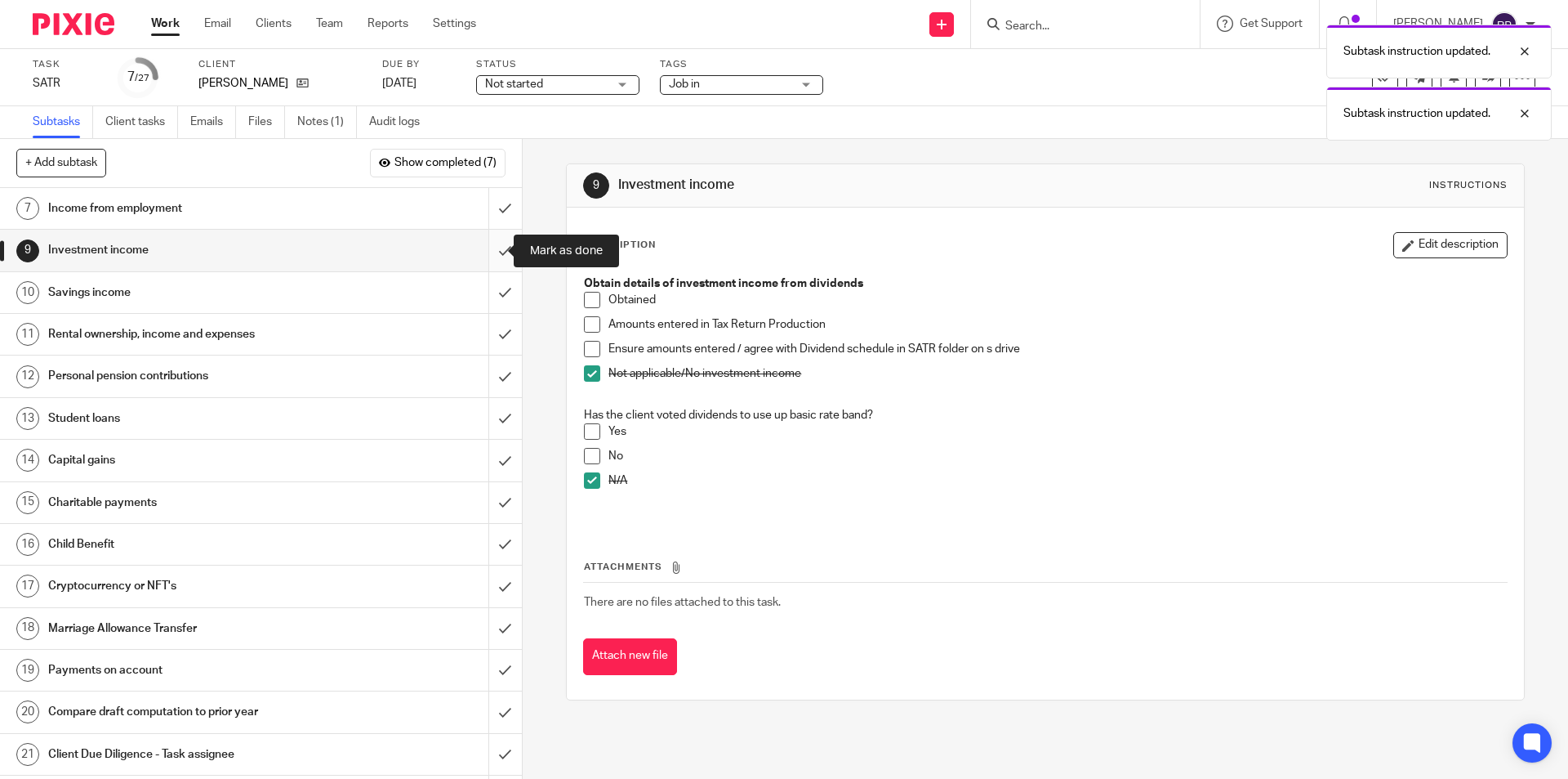
click at [489, 249] on input "submit" at bounding box center [261, 249] width 522 height 41
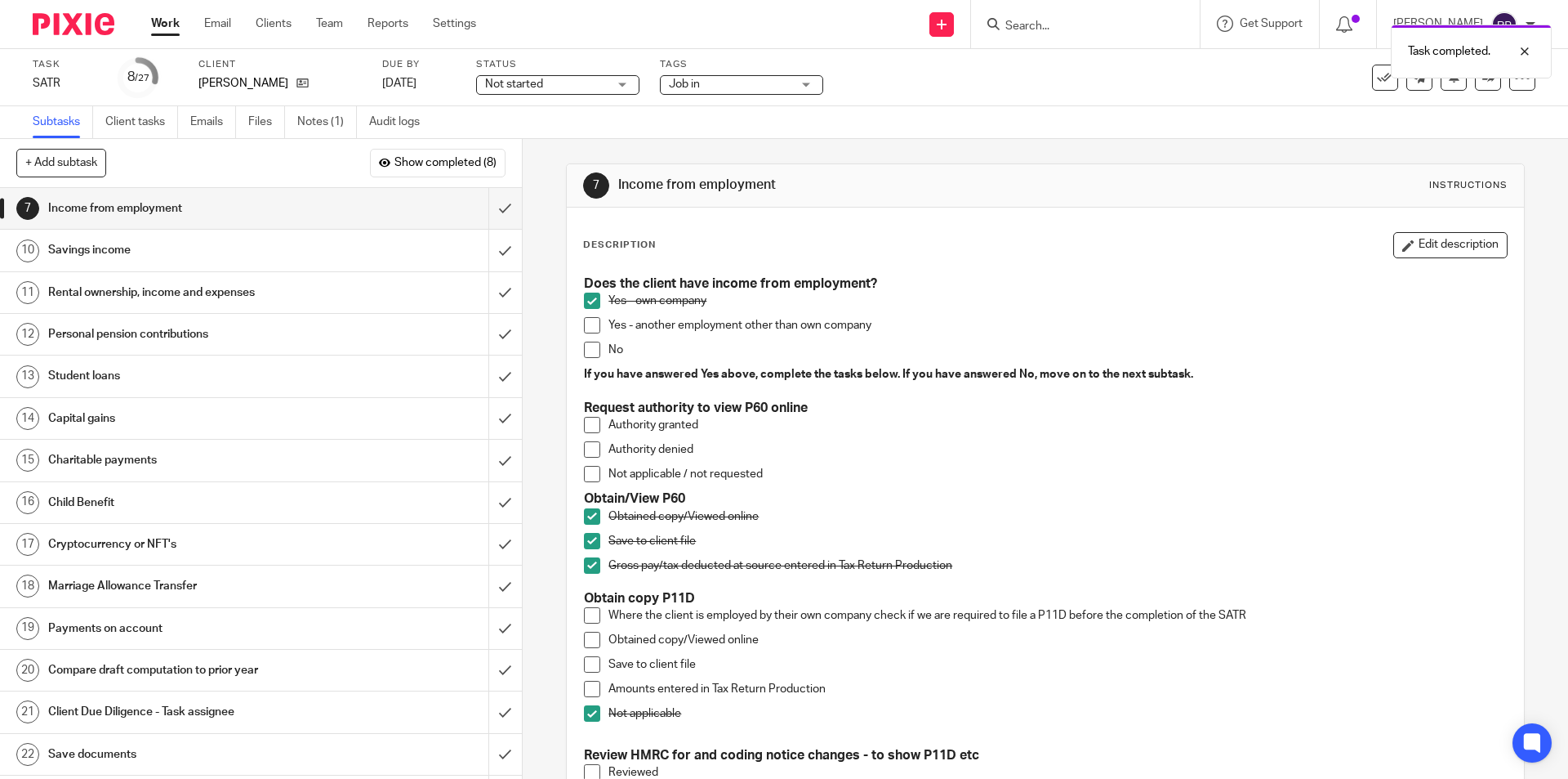
click at [88, 244] on h1 "Savings income" at bounding box center [189, 250] width 282 height 25
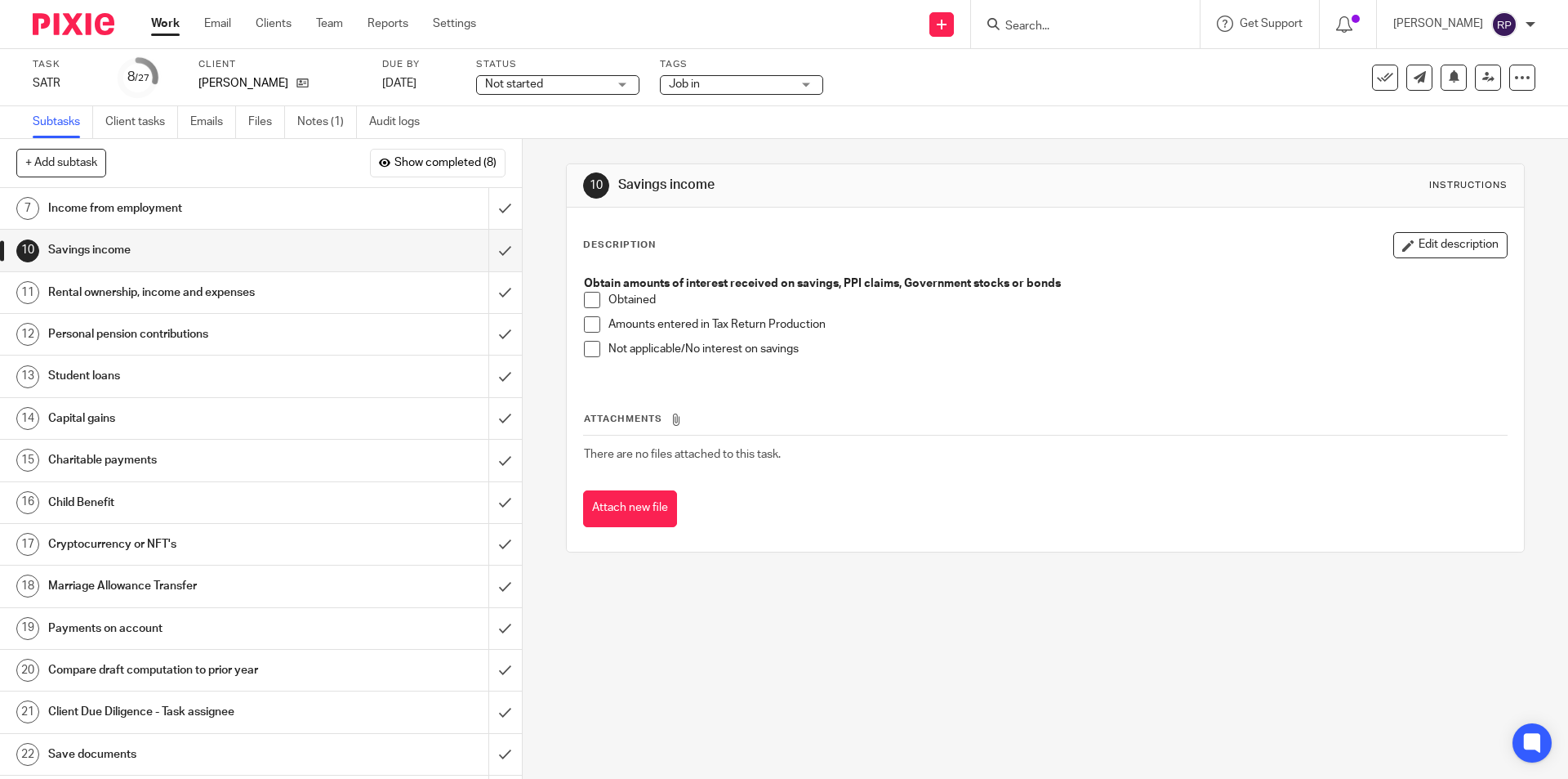
click at [586, 343] on span at bounding box center [592, 349] width 17 height 17
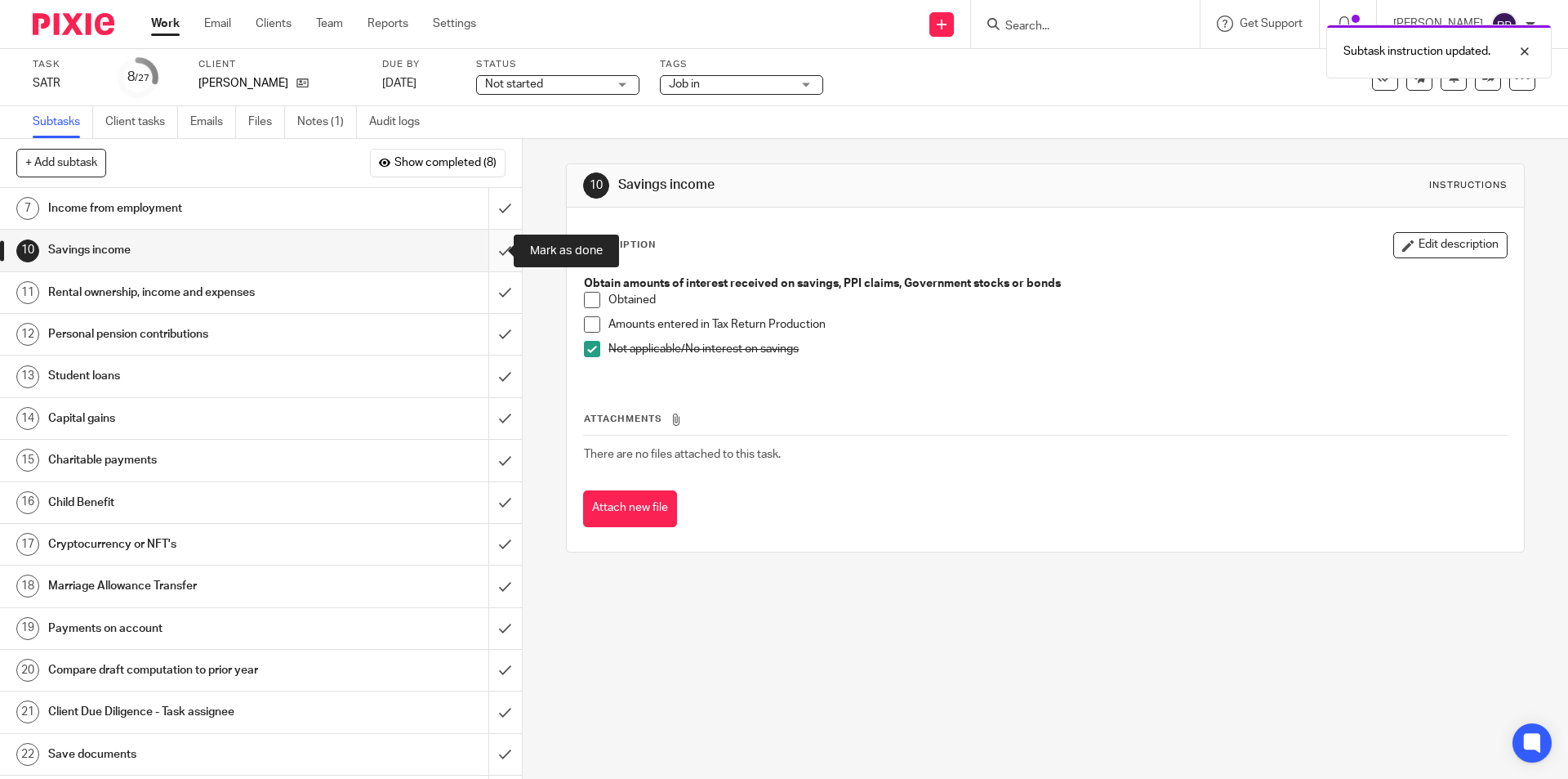
click at [492, 248] on input "submit" at bounding box center [261, 249] width 522 height 41
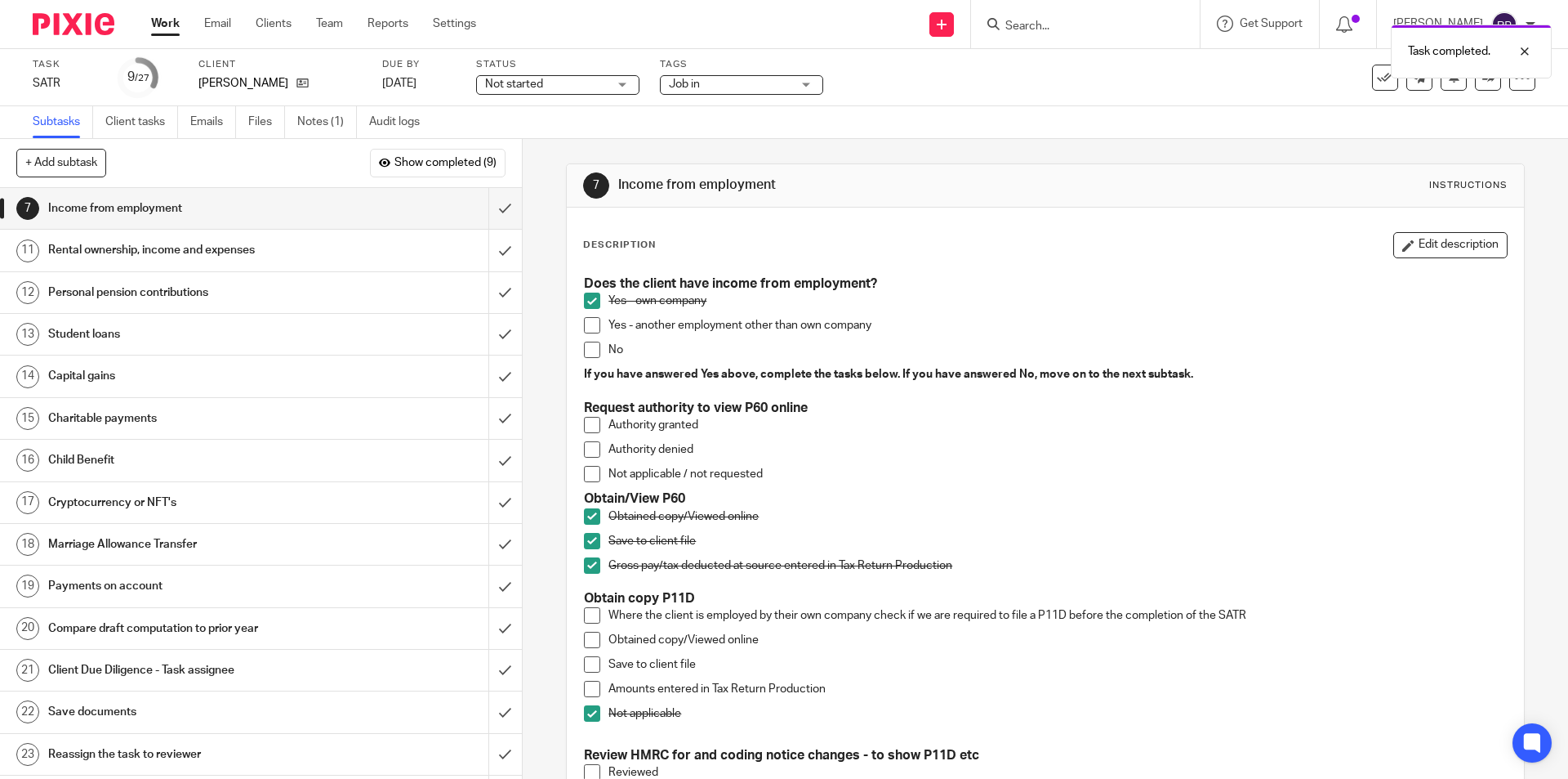
click at [260, 259] on h1 "Rental ownership, income and expenses" at bounding box center [189, 250] width 282 height 25
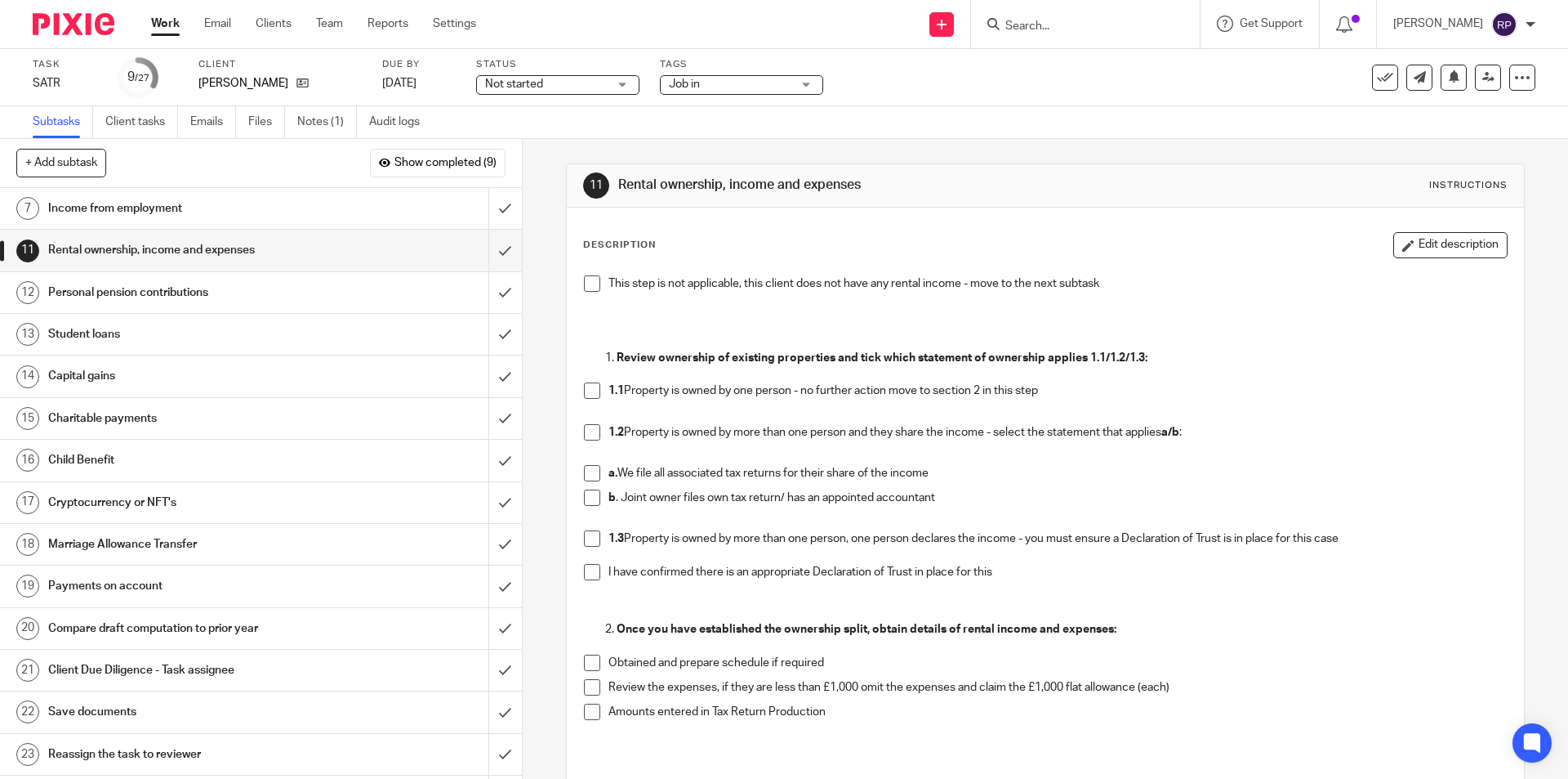
click at [584, 282] on span at bounding box center [592, 283] width 17 height 17
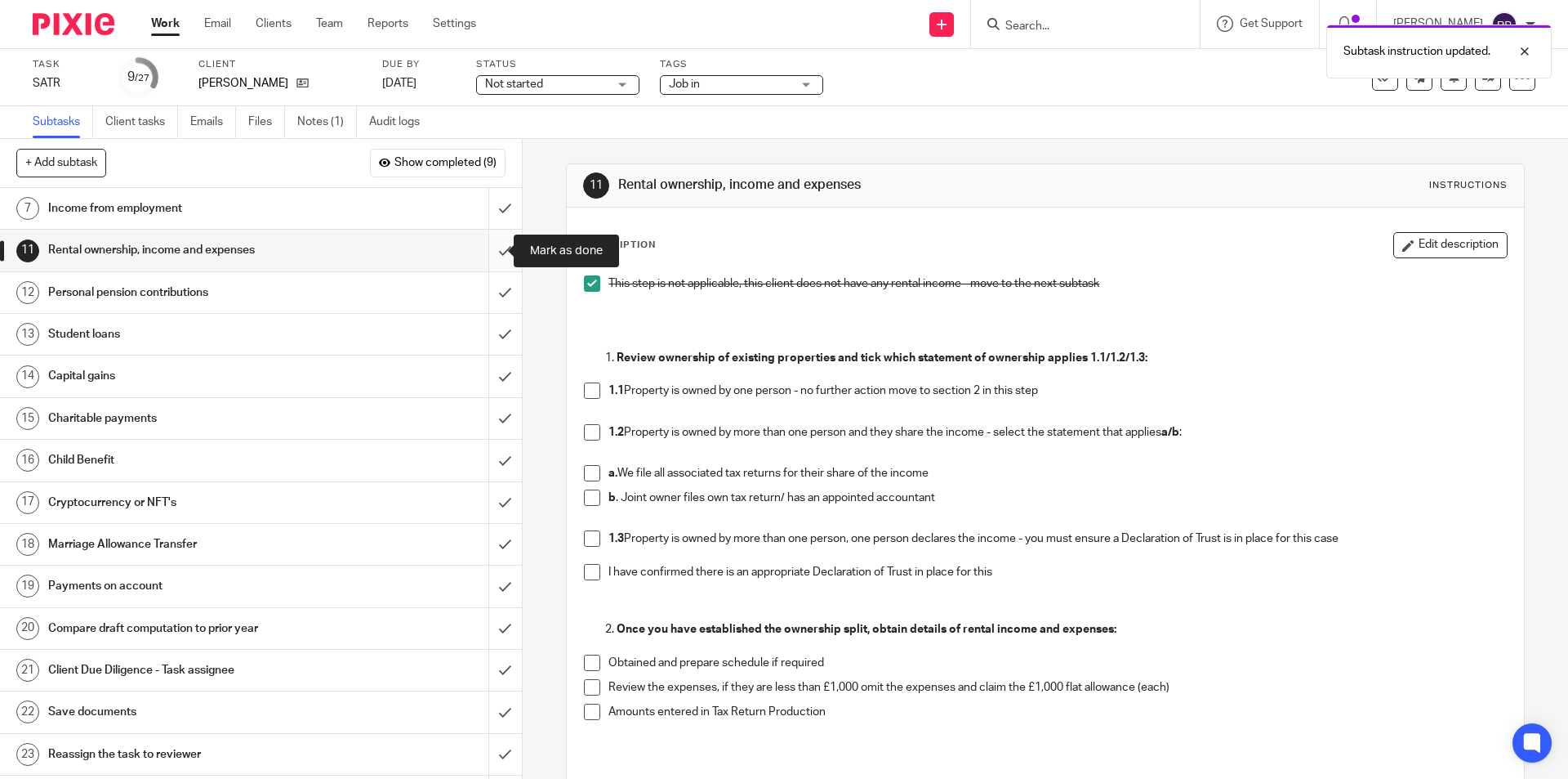
click at [491, 244] on input "submit" at bounding box center [261, 249] width 522 height 41
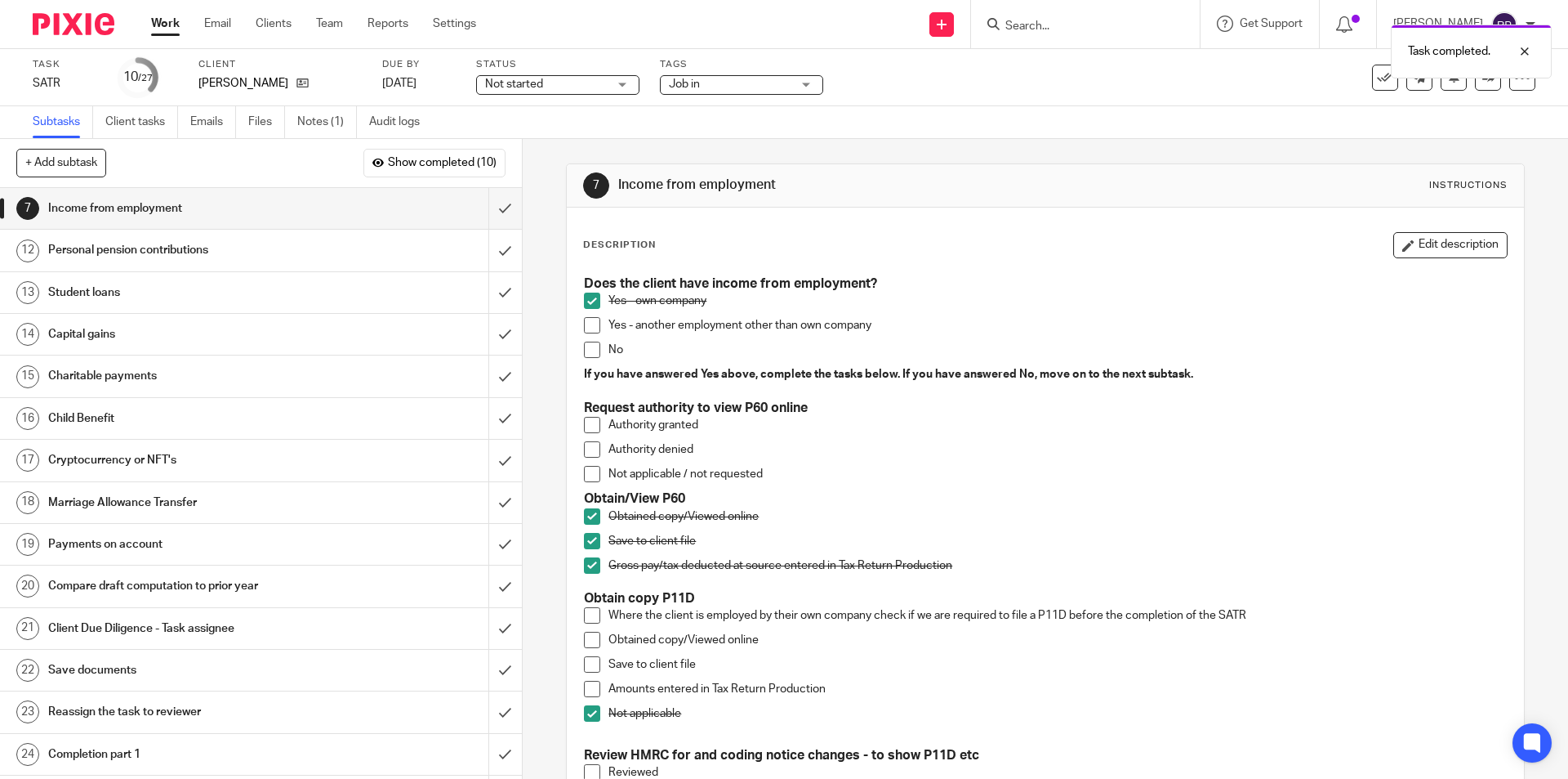
click at [386, 249] on div "Personal pension contributions" at bounding box center [260, 250] width 424 height 25
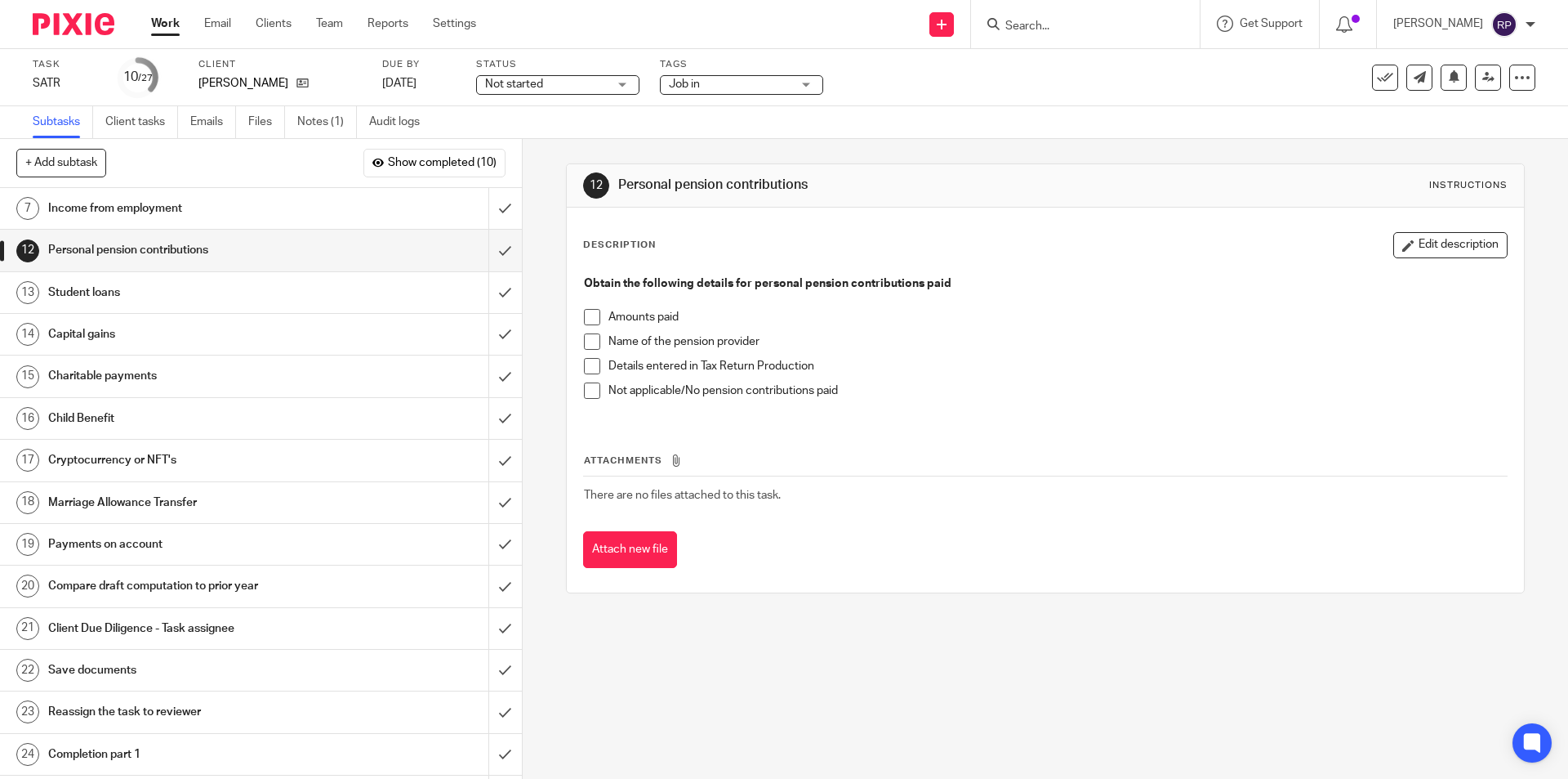
click at [586, 394] on span at bounding box center [592, 391] width 17 height 17
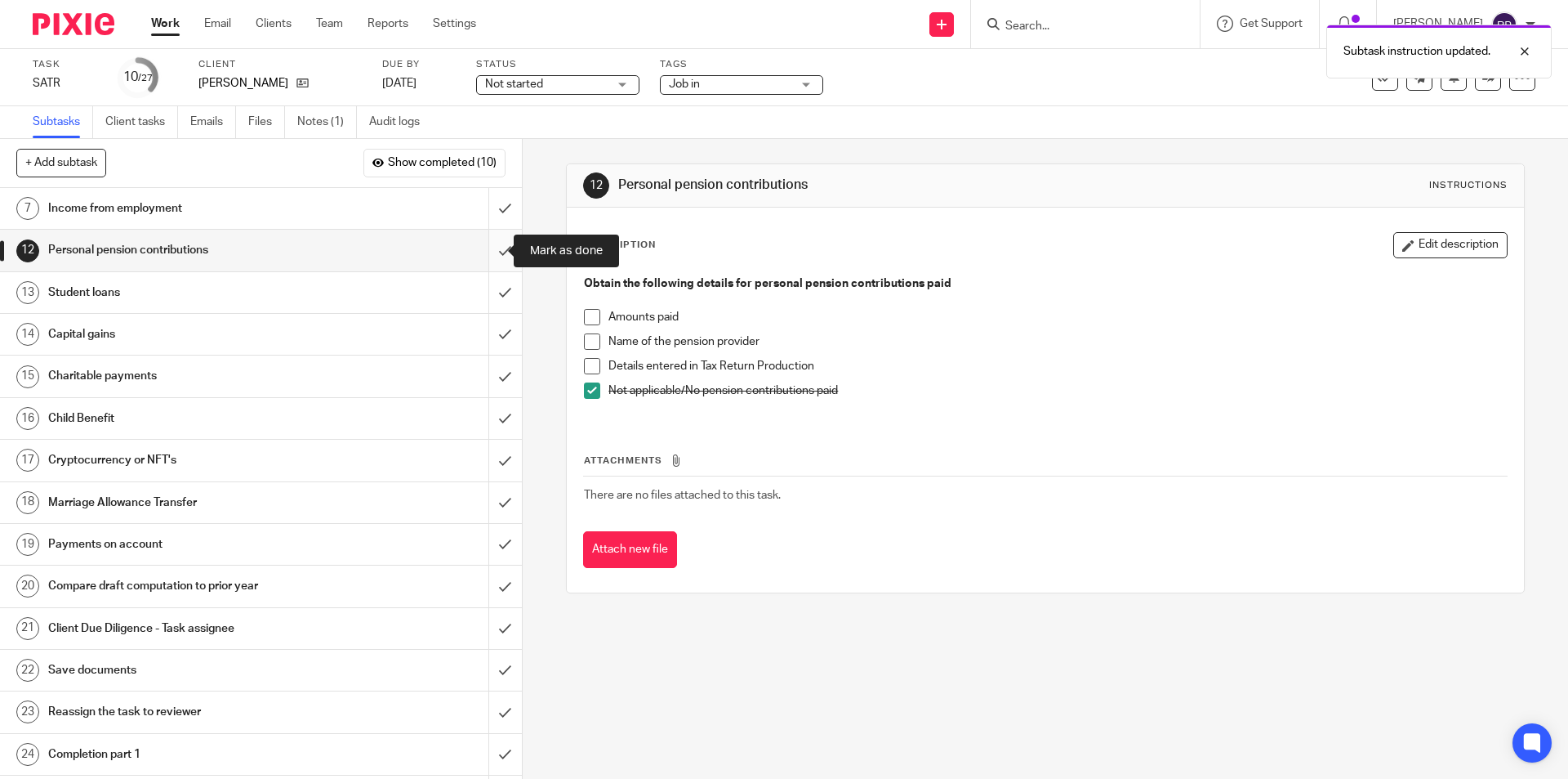
click at [490, 240] on input "submit" at bounding box center [261, 249] width 522 height 41
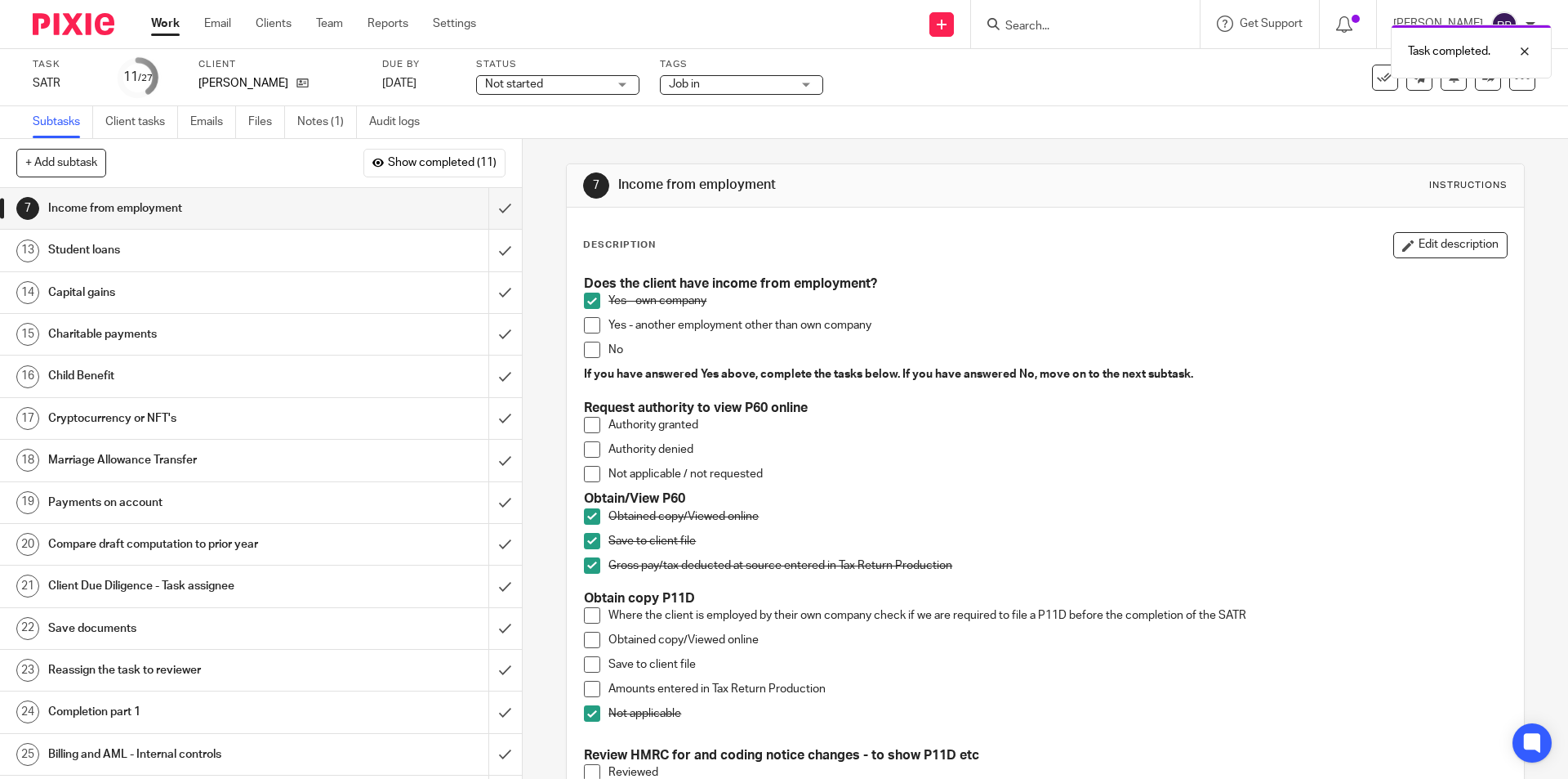
click at [361, 251] on div "Student loans" at bounding box center [260, 250] width 424 height 25
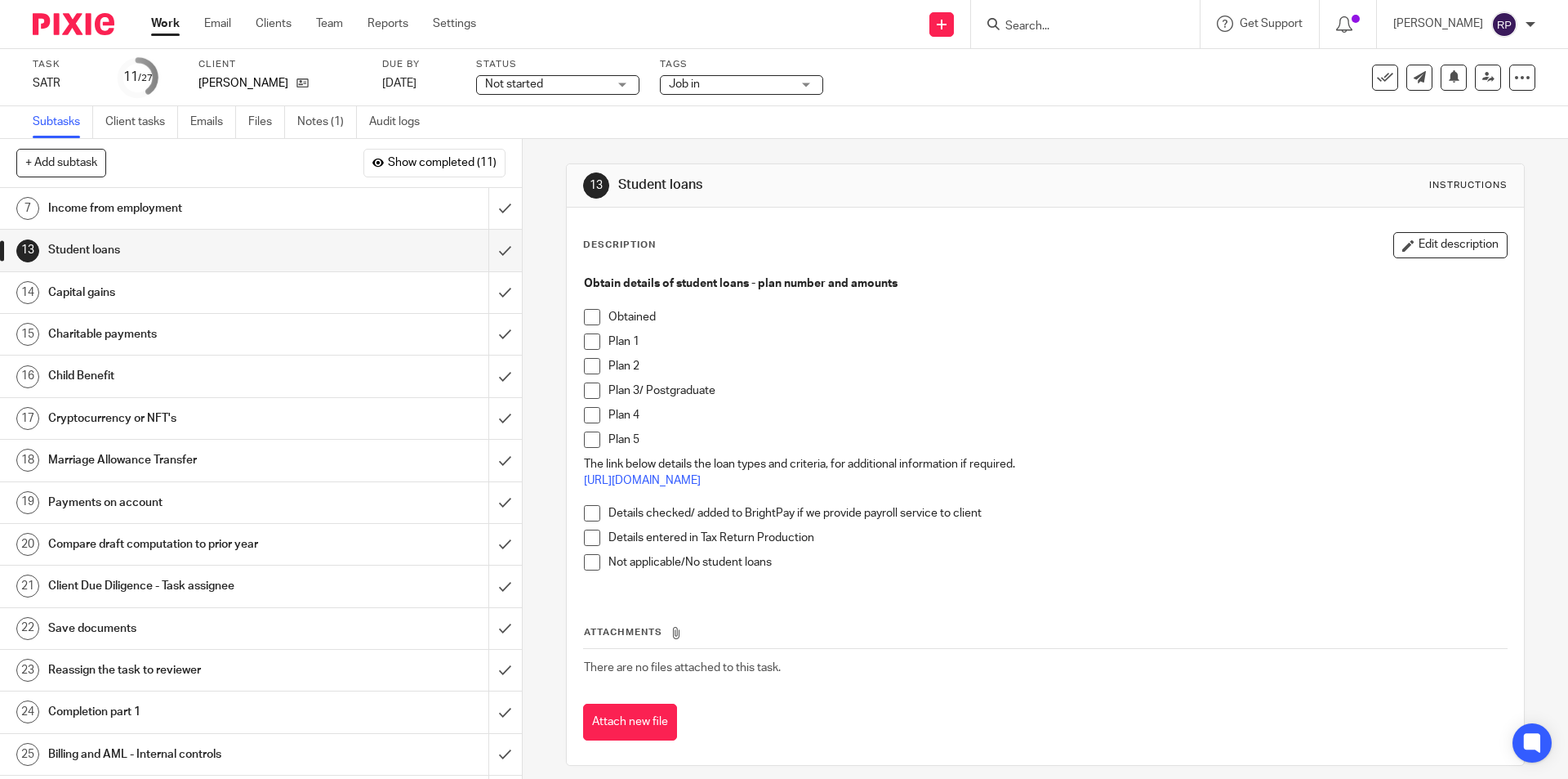
click at [591, 569] on span at bounding box center [592, 563] width 17 height 17
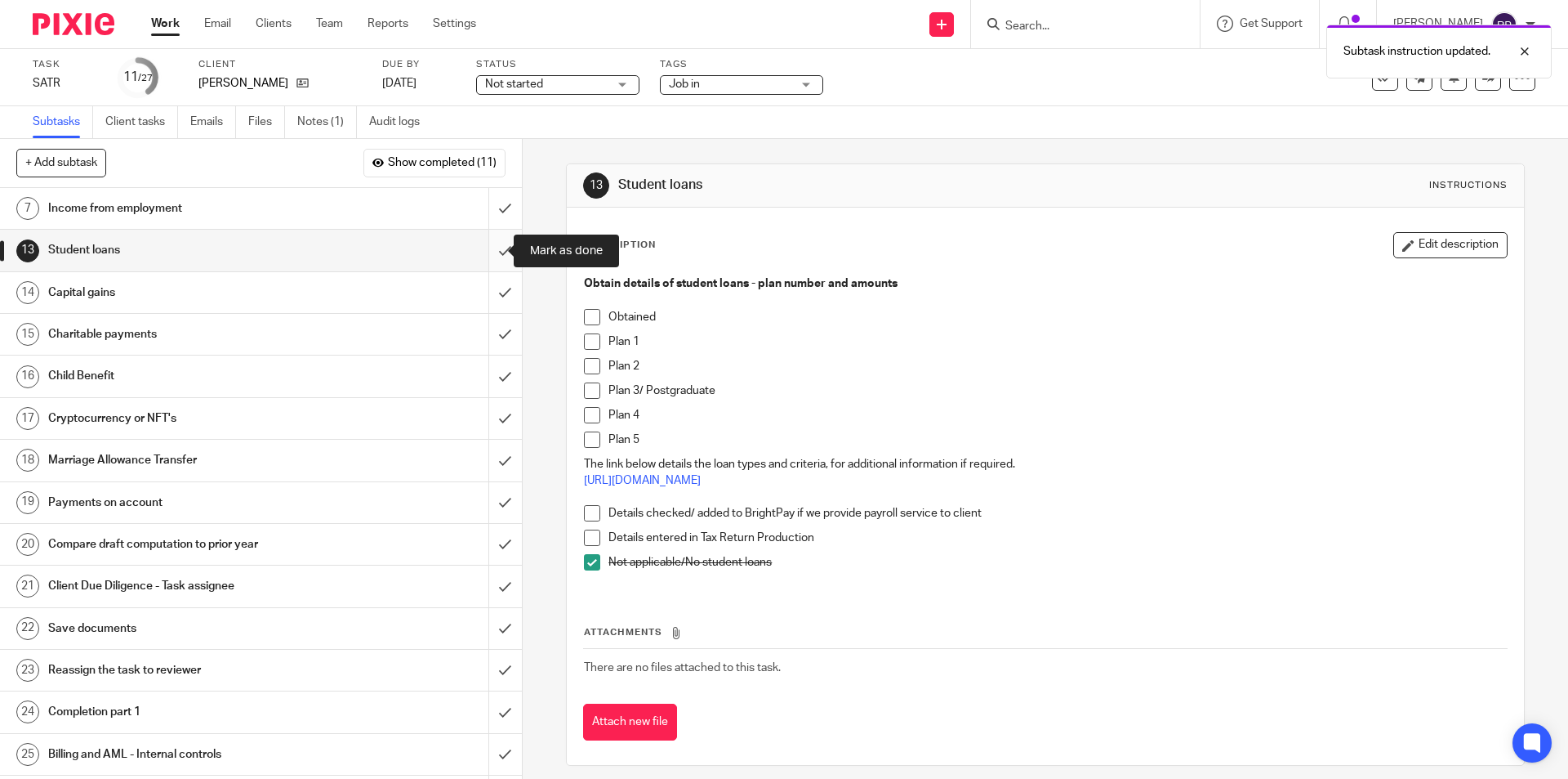
click at [483, 245] on input "submit" at bounding box center [261, 249] width 522 height 41
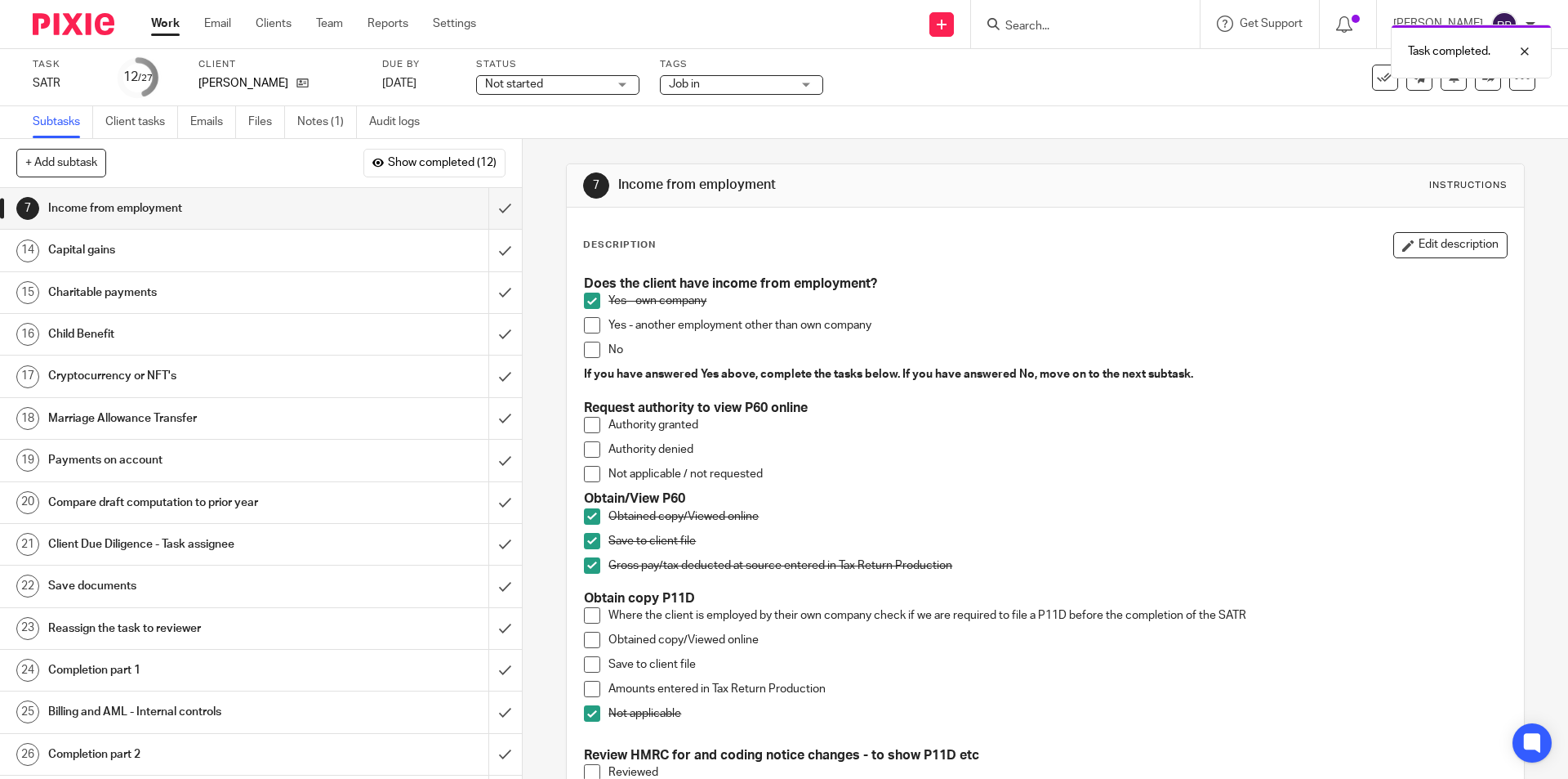
click at [364, 255] on div "Capital gains" at bounding box center [260, 250] width 424 height 25
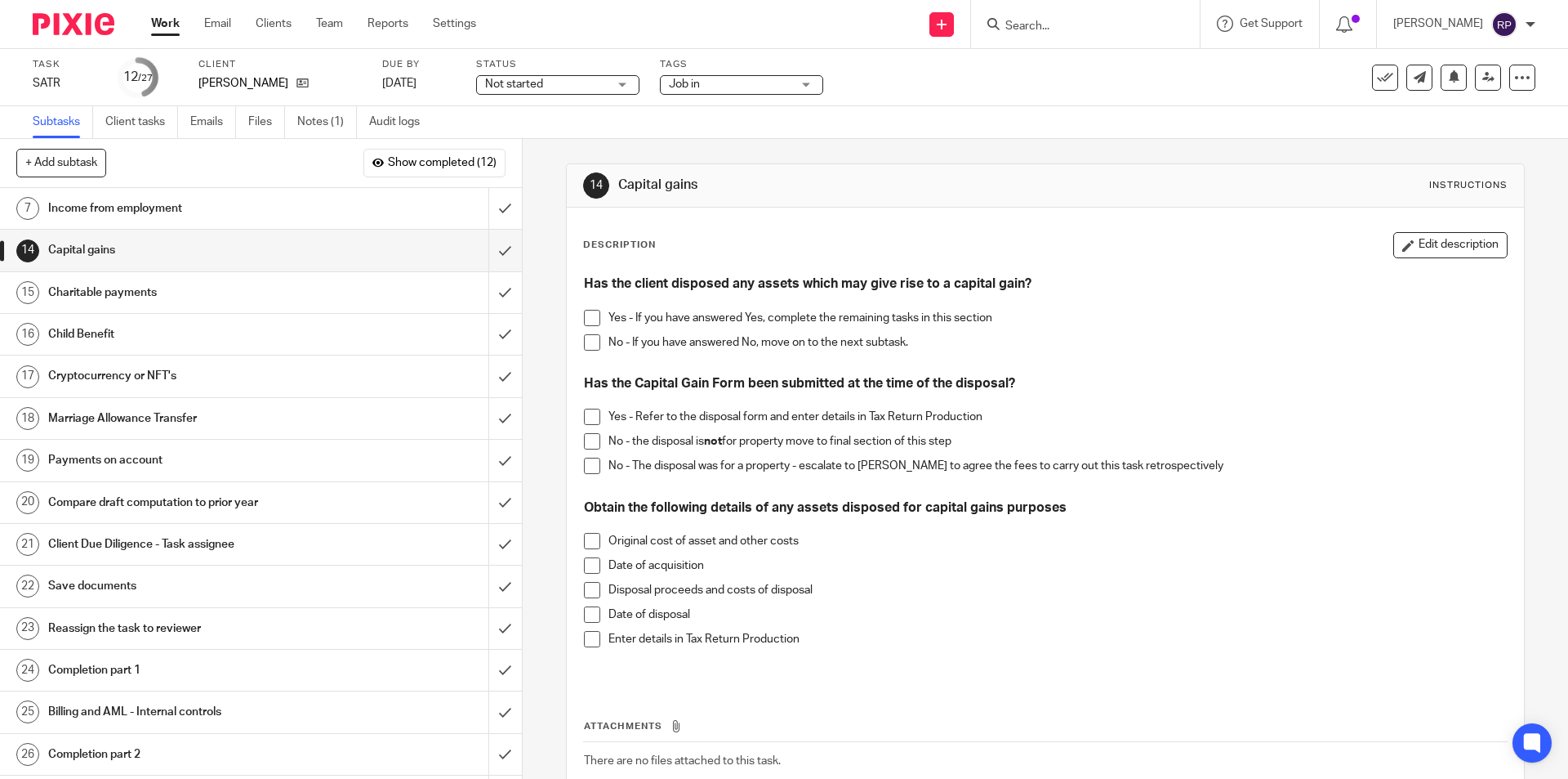
click at [584, 346] on span at bounding box center [592, 342] width 17 height 17
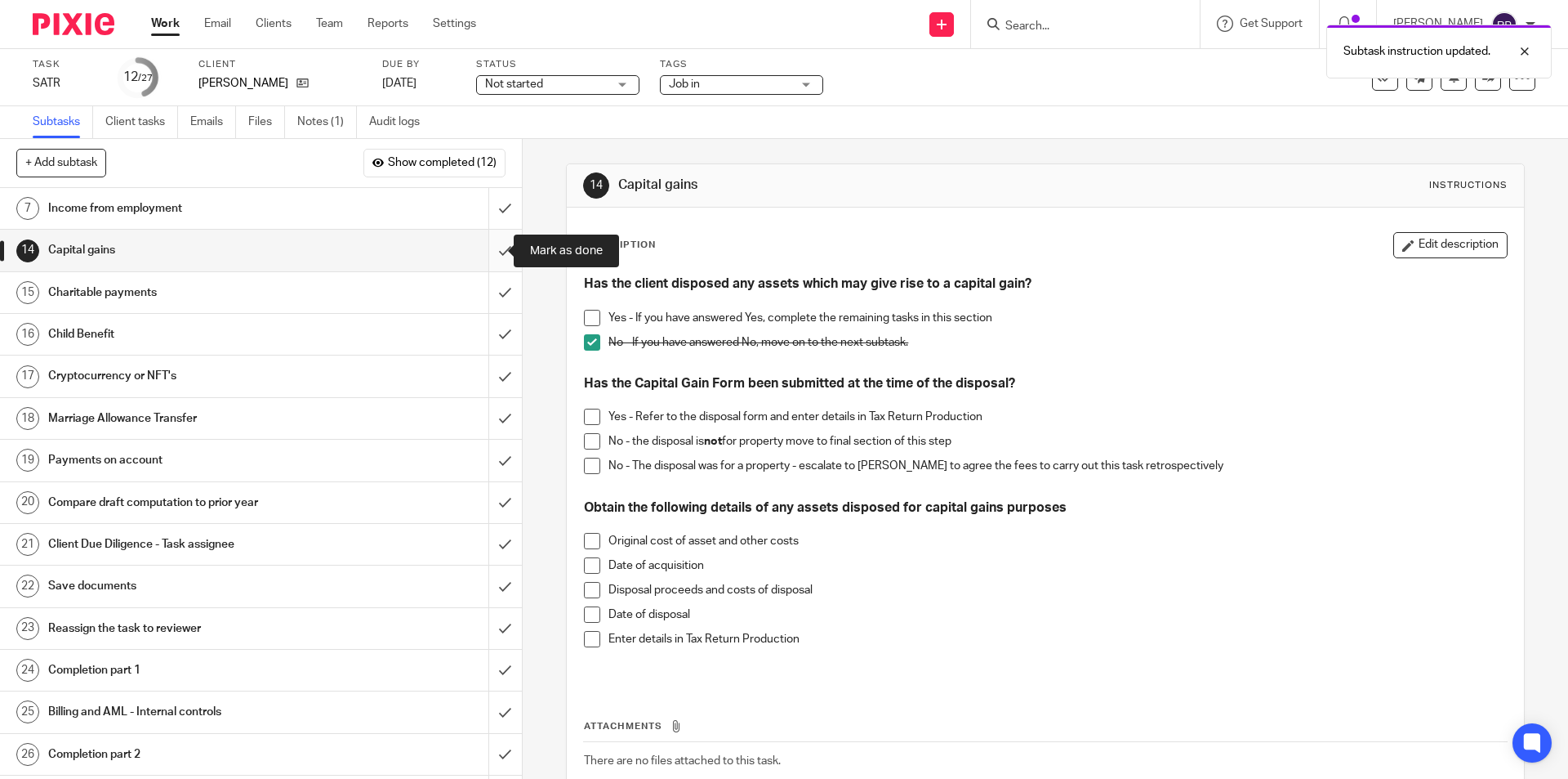
click at [490, 248] on input "submit" at bounding box center [261, 249] width 522 height 41
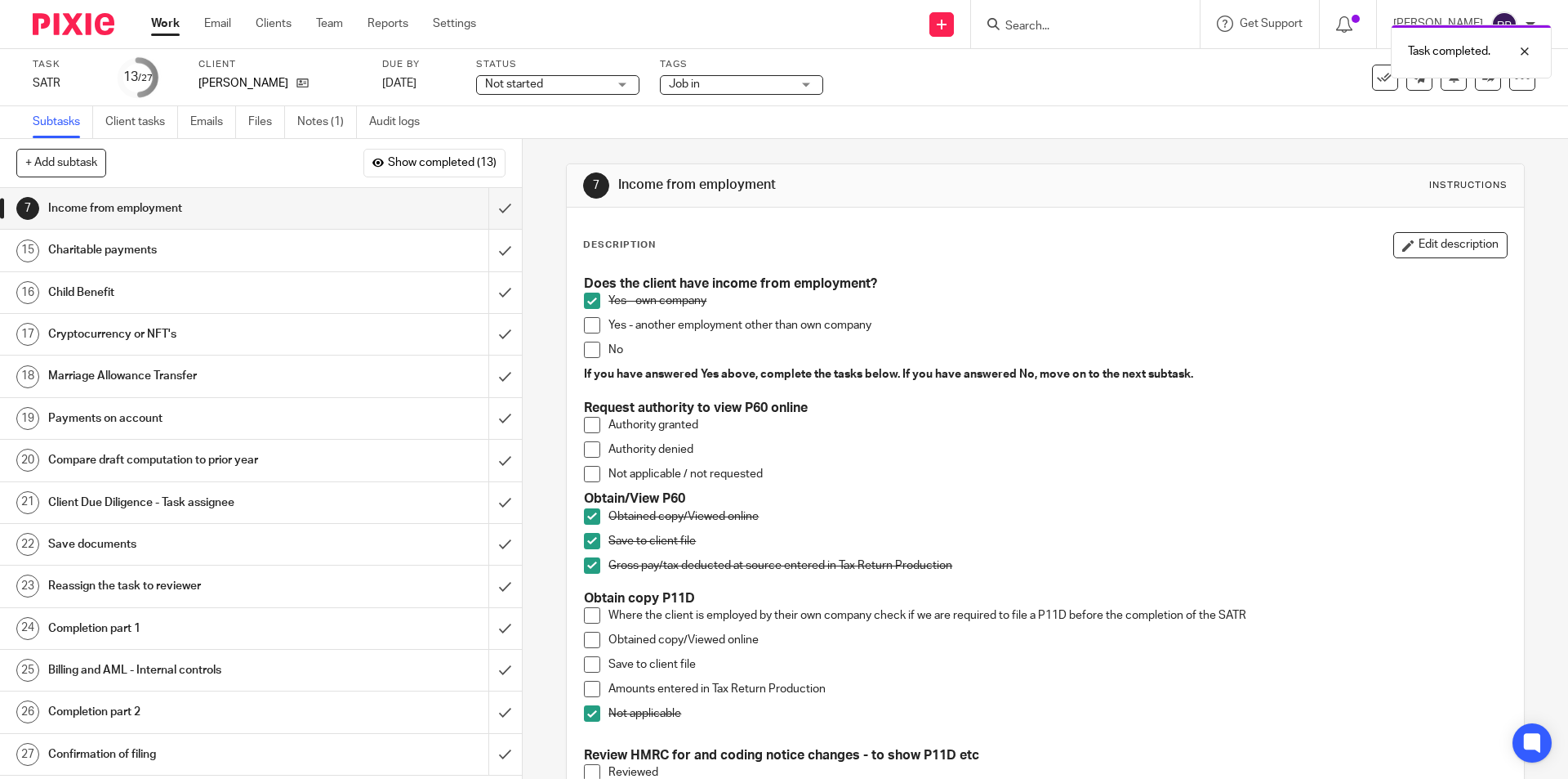
click at [453, 252] on div "Charitable payments" at bounding box center [260, 250] width 424 height 25
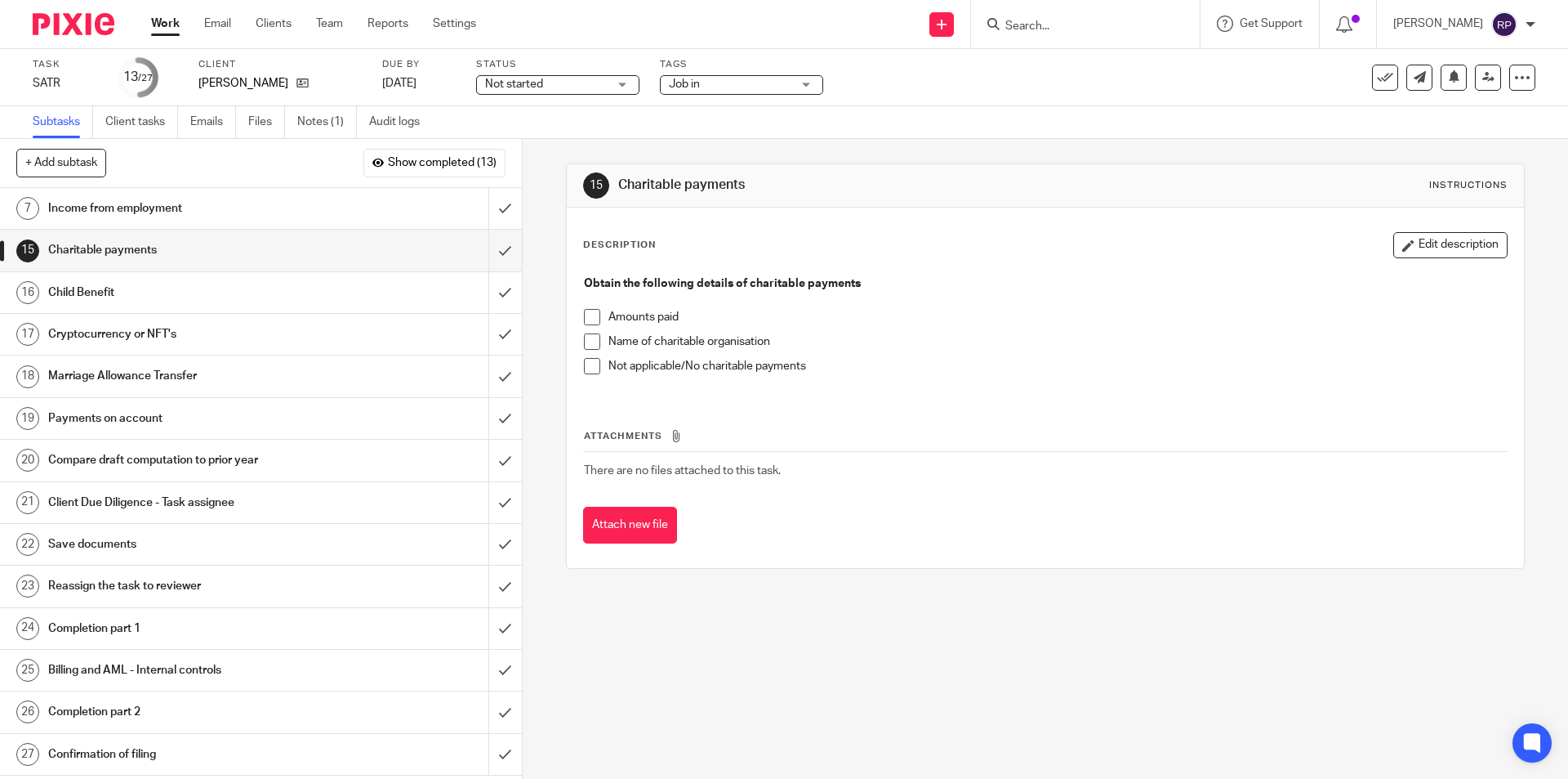
click at [590, 362] on span at bounding box center [592, 366] width 17 height 17
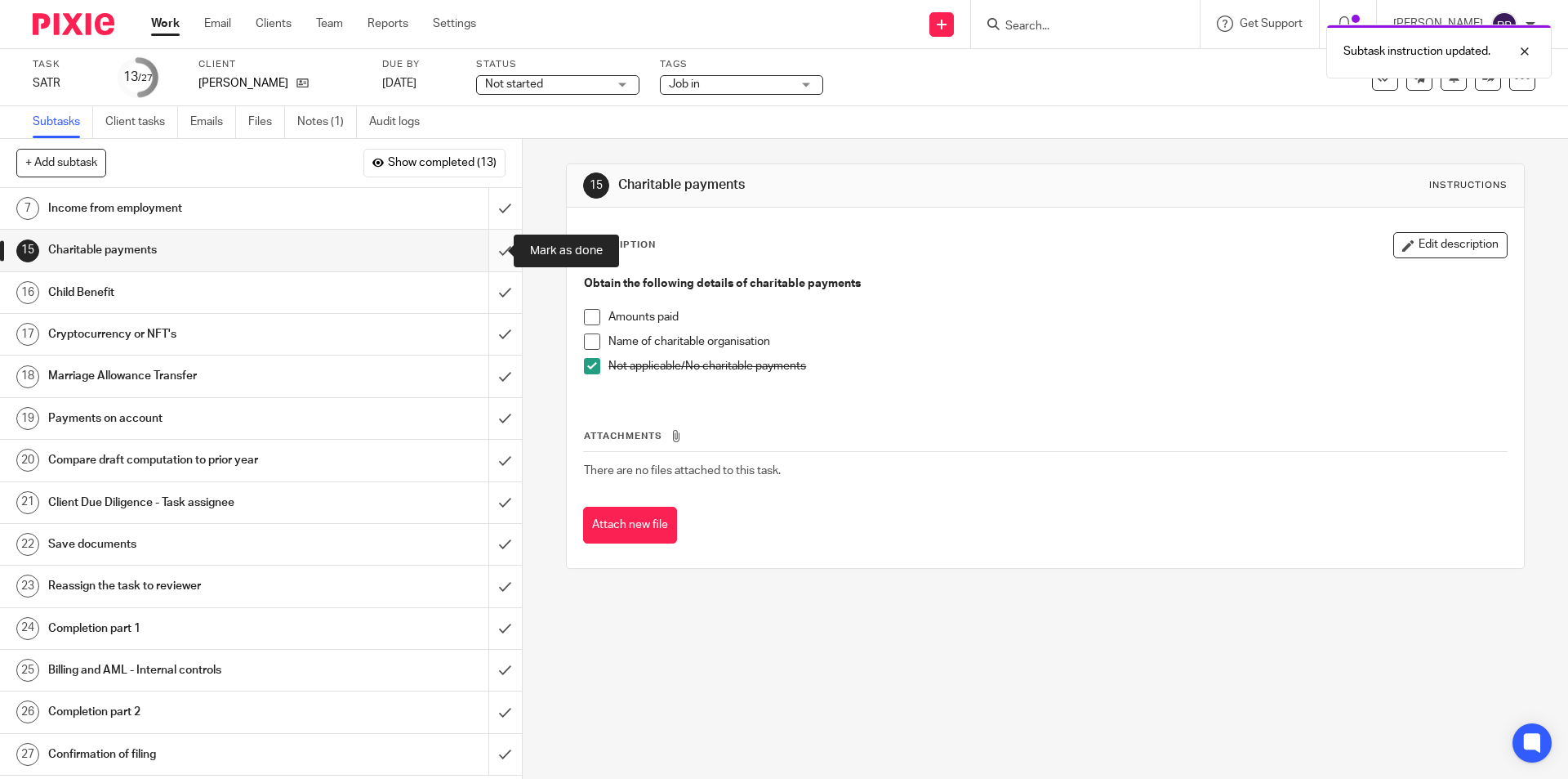
click at [490, 244] on input "submit" at bounding box center [261, 249] width 522 height 41
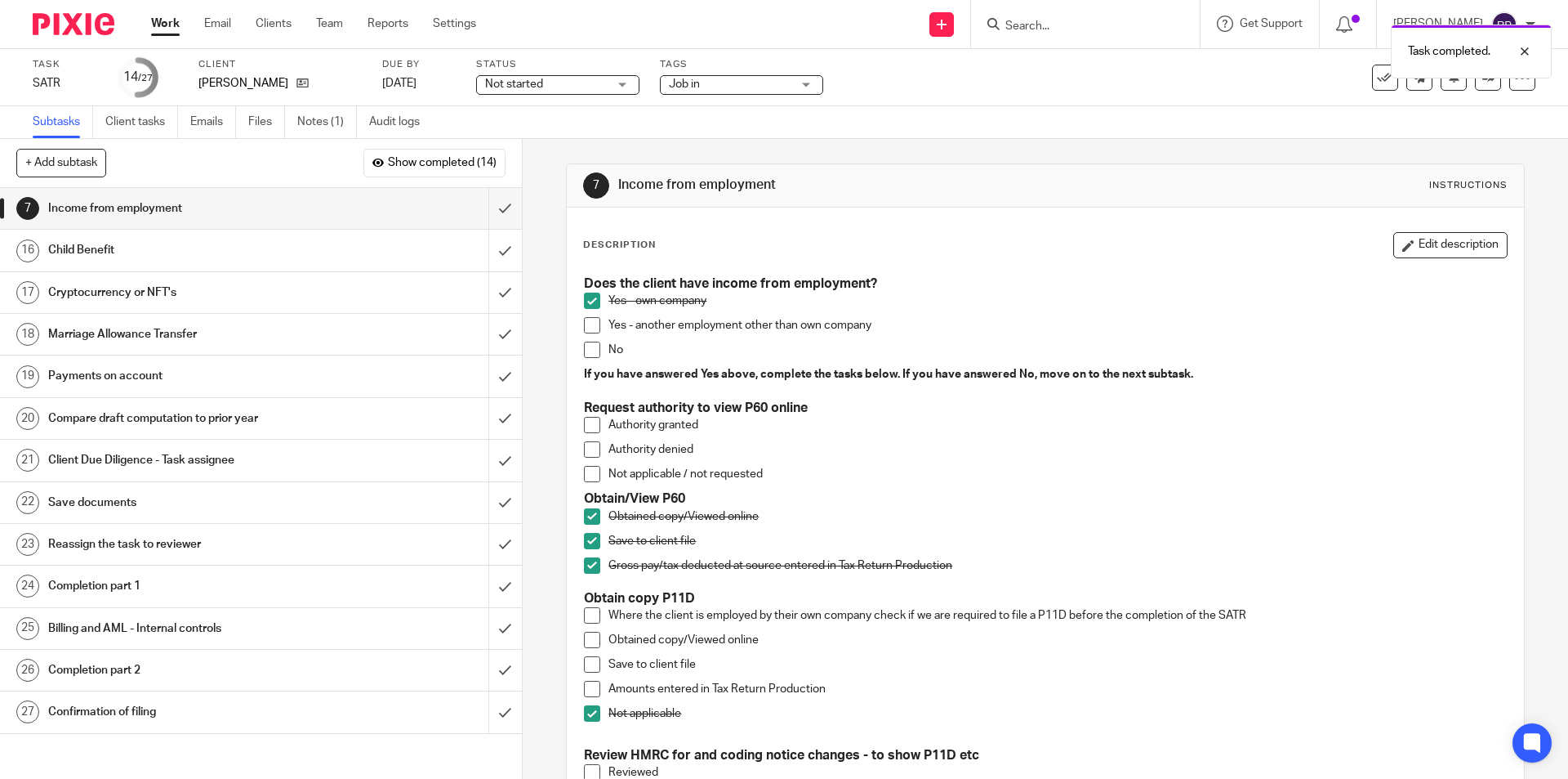
click at [341, 255] on div "Child Benefit" at bounding box center [260, 250] width 424 height 25
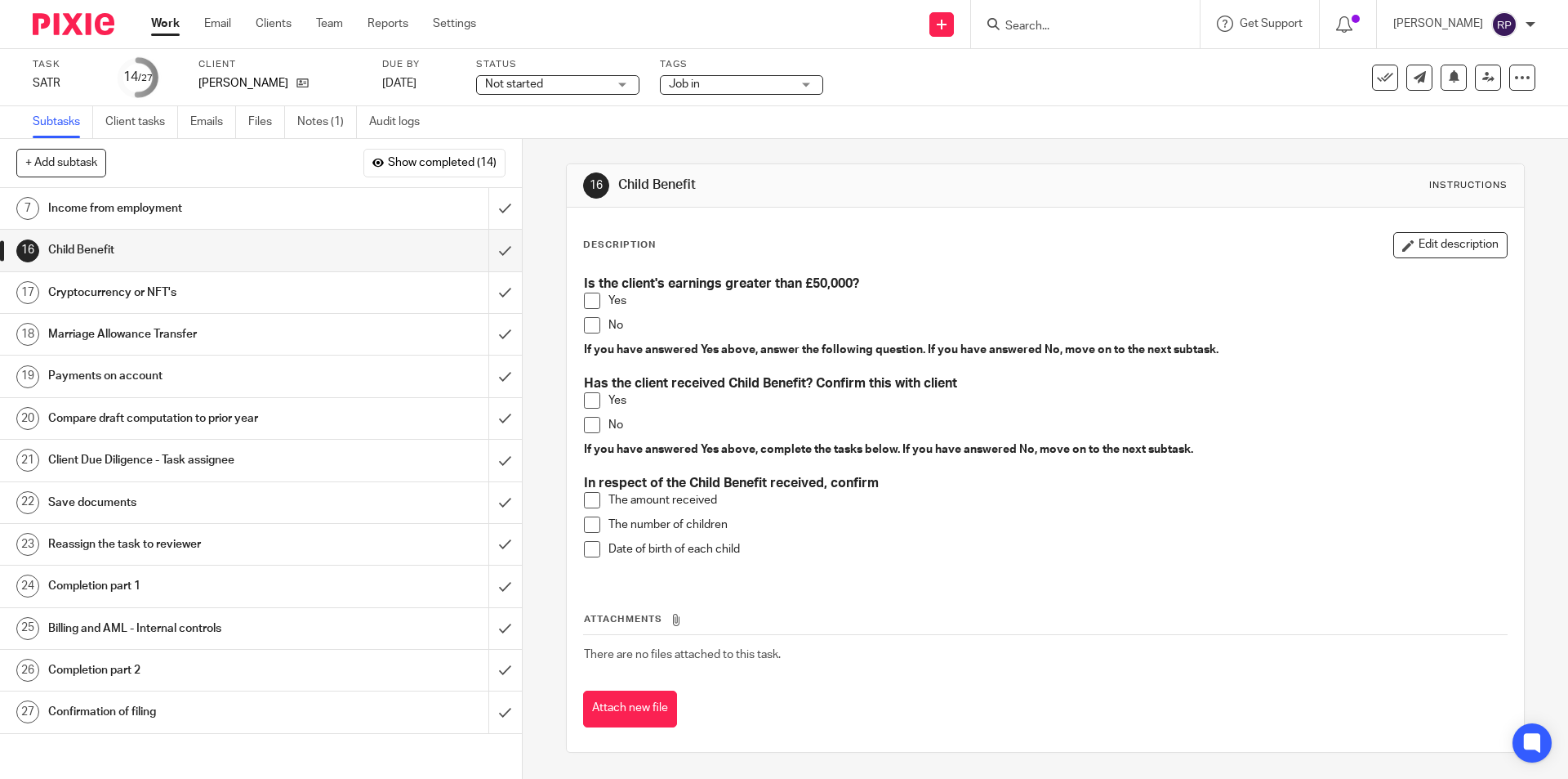
click at [589, 324] on span at bounding box center [592, 326] width 17 height 17
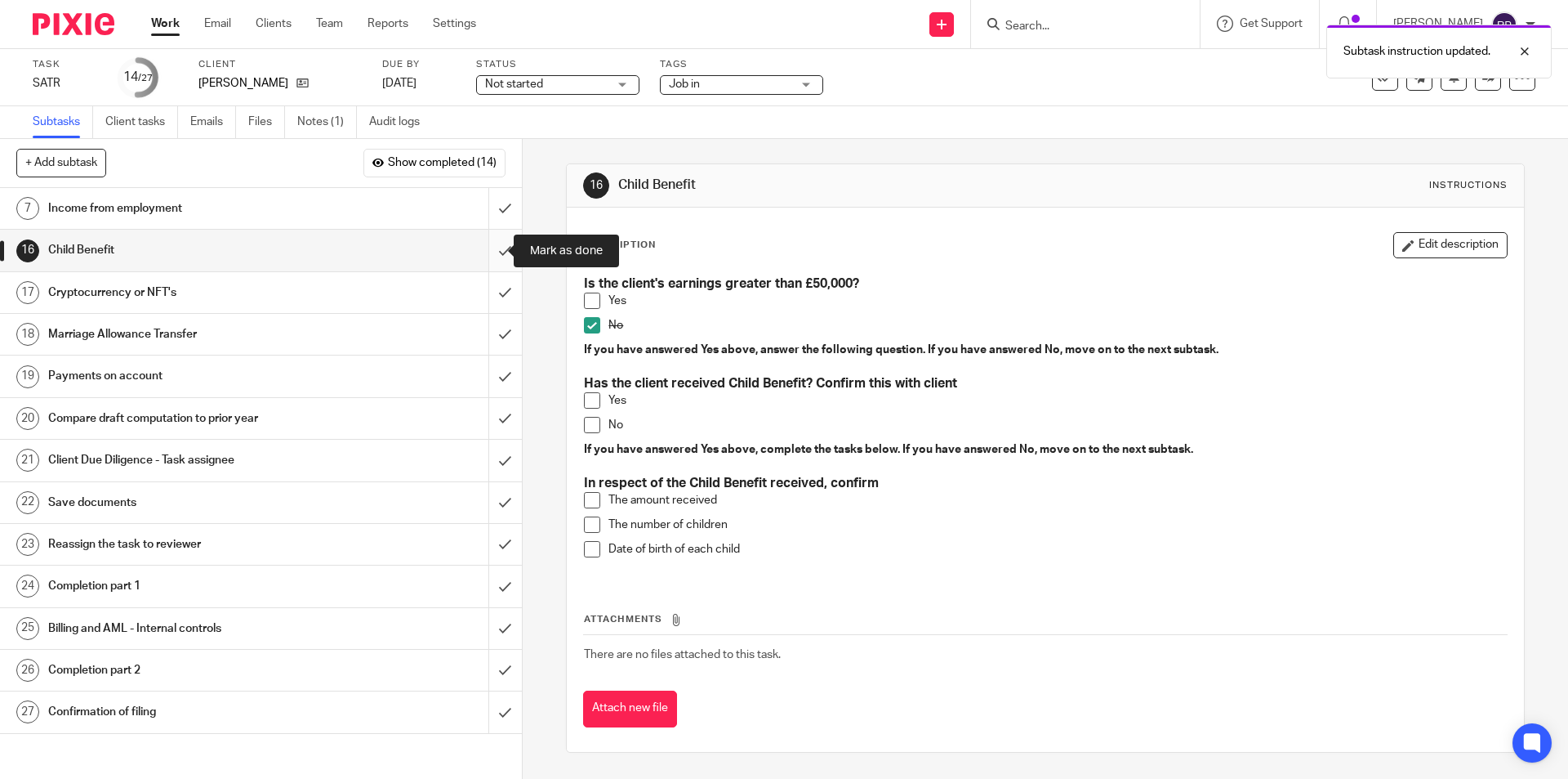
click at [483, 248] on input "submit" at bounding box center [261, 249] width 522 height 41
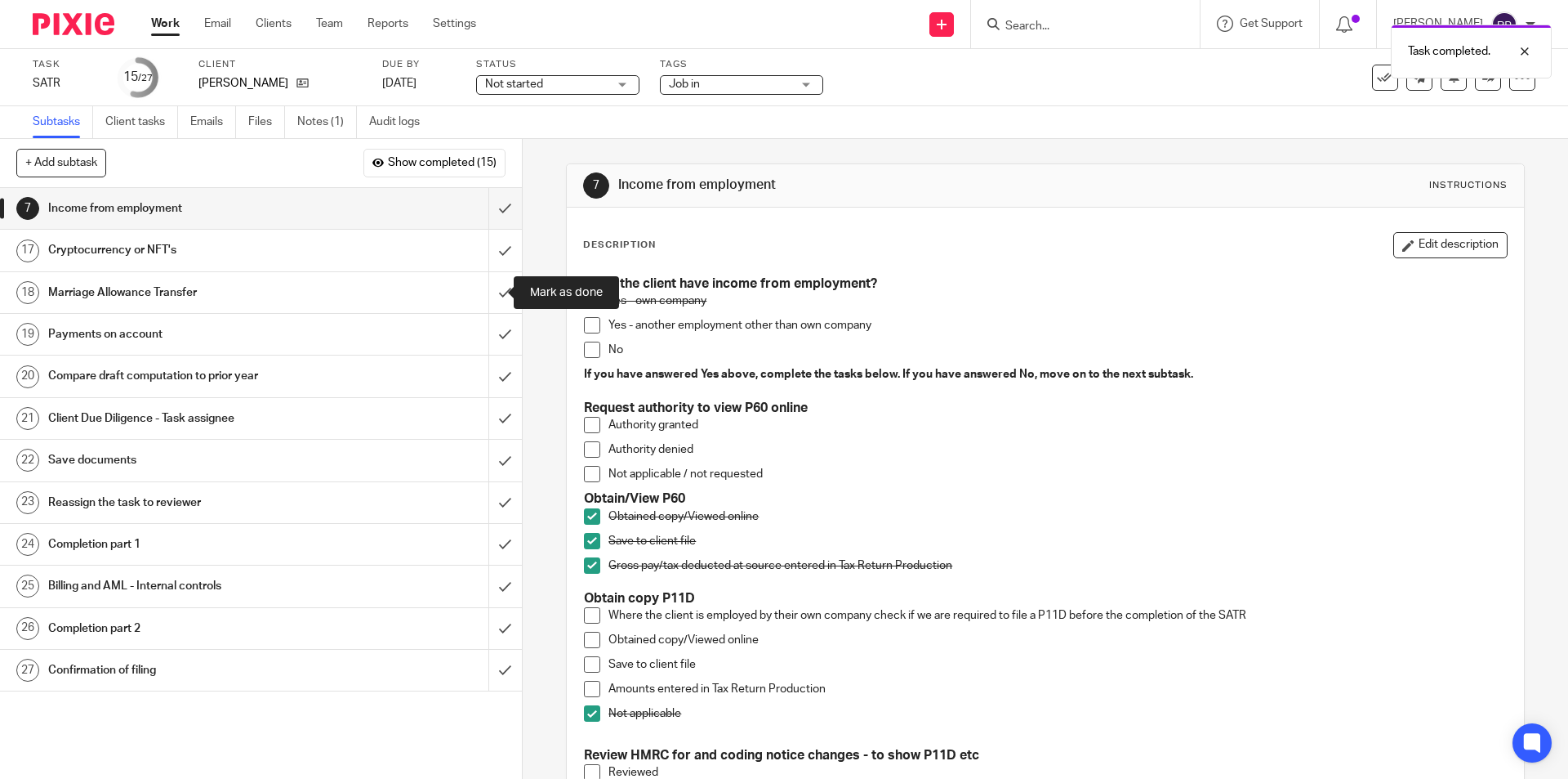
click at [393, 264] on link "17 Cryptocurrency or NFT's" at bounding box center [244, 249] width 489 height 41
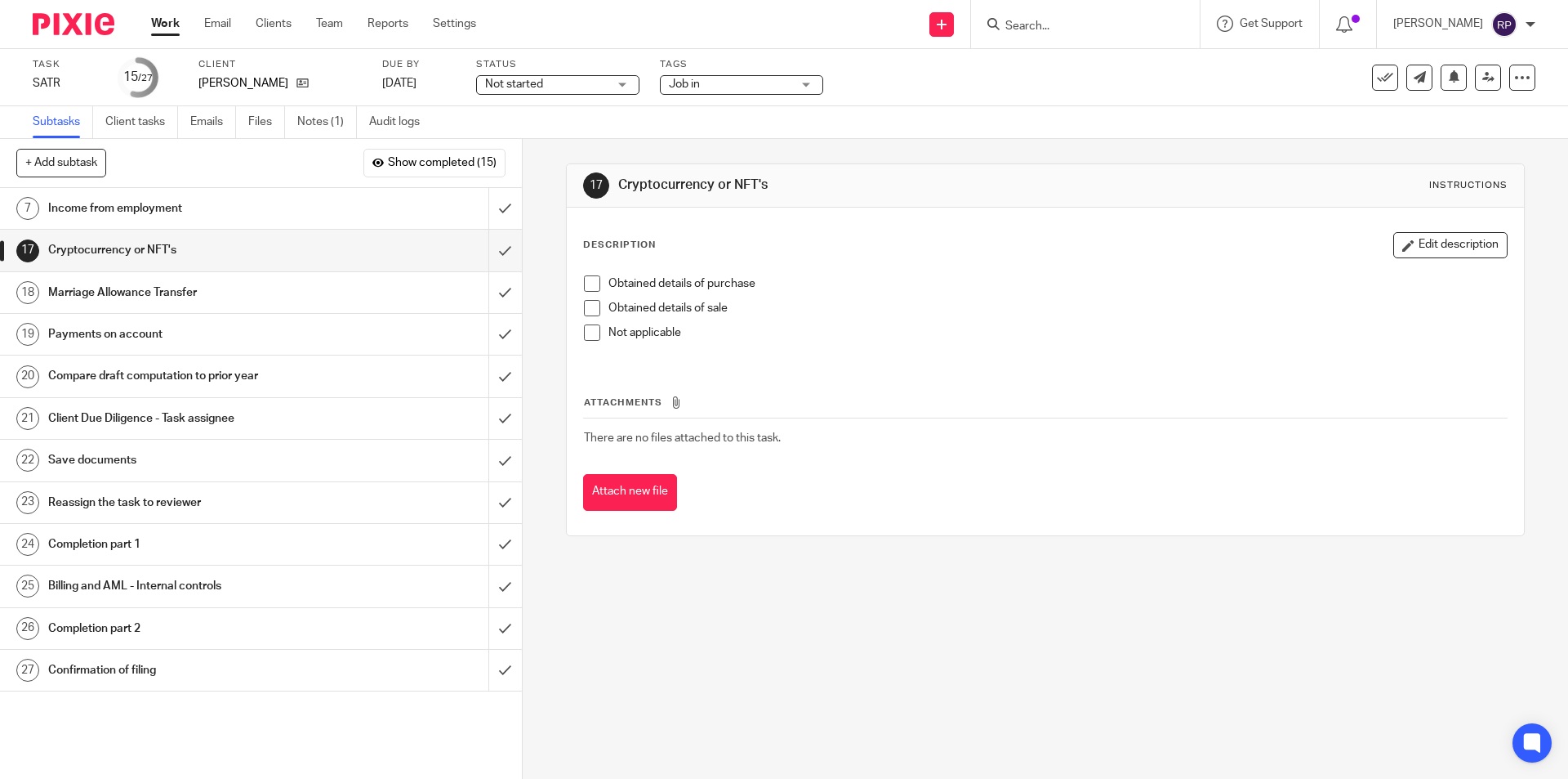
click at [577, 330] on div "Obtained details of purchase Obtained details of sale Not applicable" at bounding box center [1045, 313] width 938 height 94
click at [584, 332] on span at bounding box center [592, 332] width 17 height 17
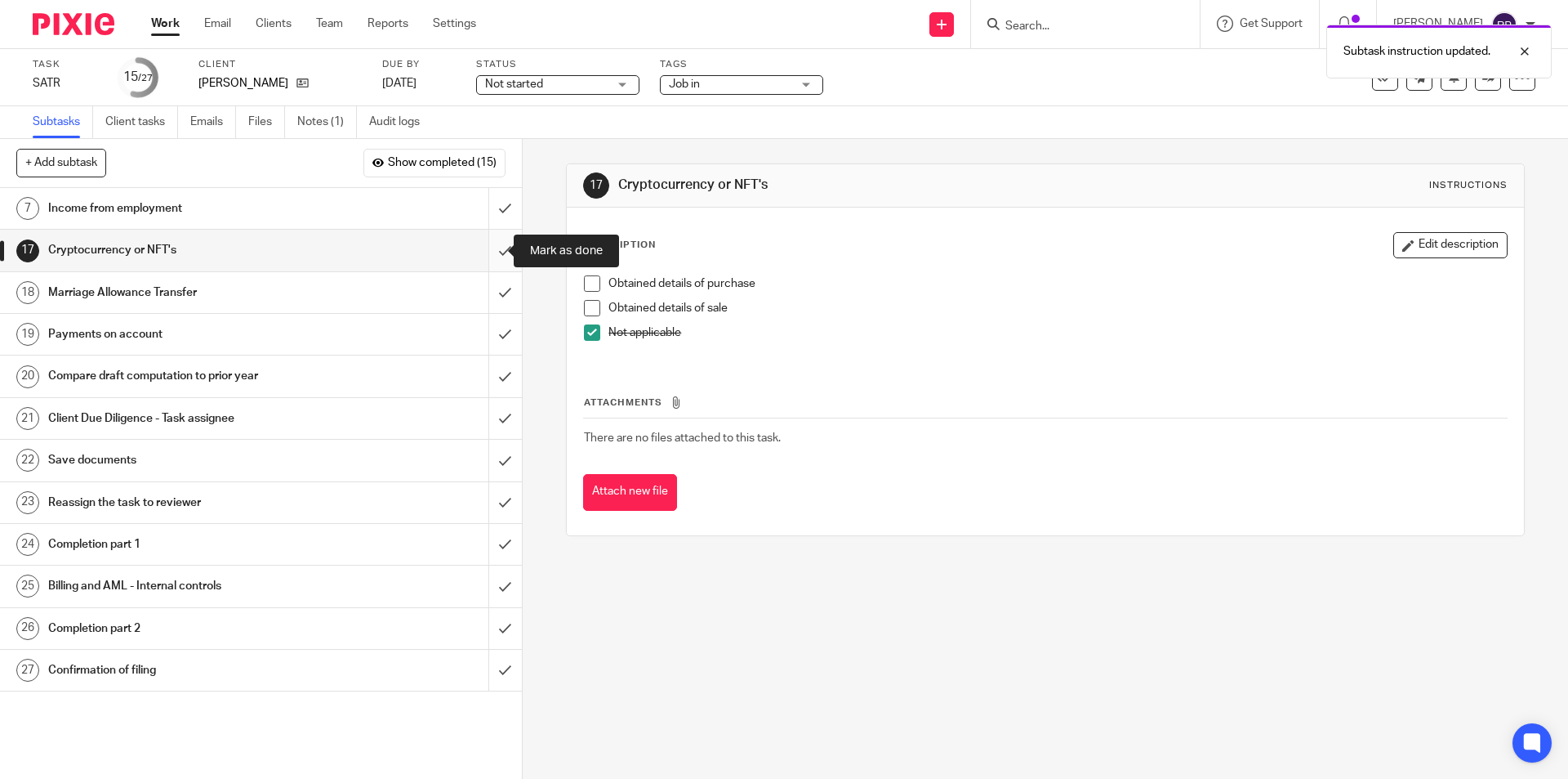
click at [491, 248] on input "submit" at bounding box center [261, 249] width 522 height 41
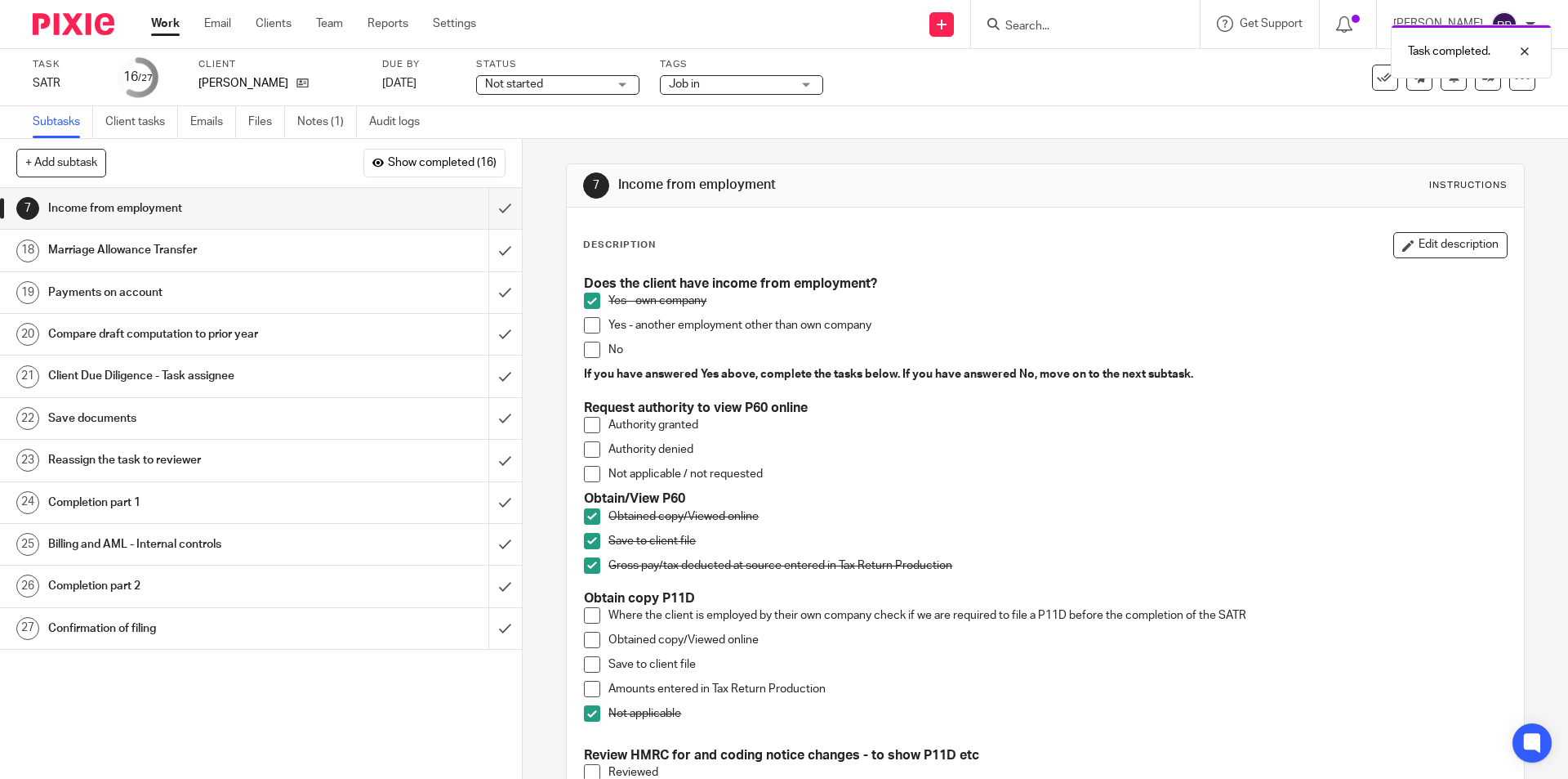
click at [330, 253] on div "Marriage Allowance Transfer" at bounding box center [260, 250] width 424 height 25
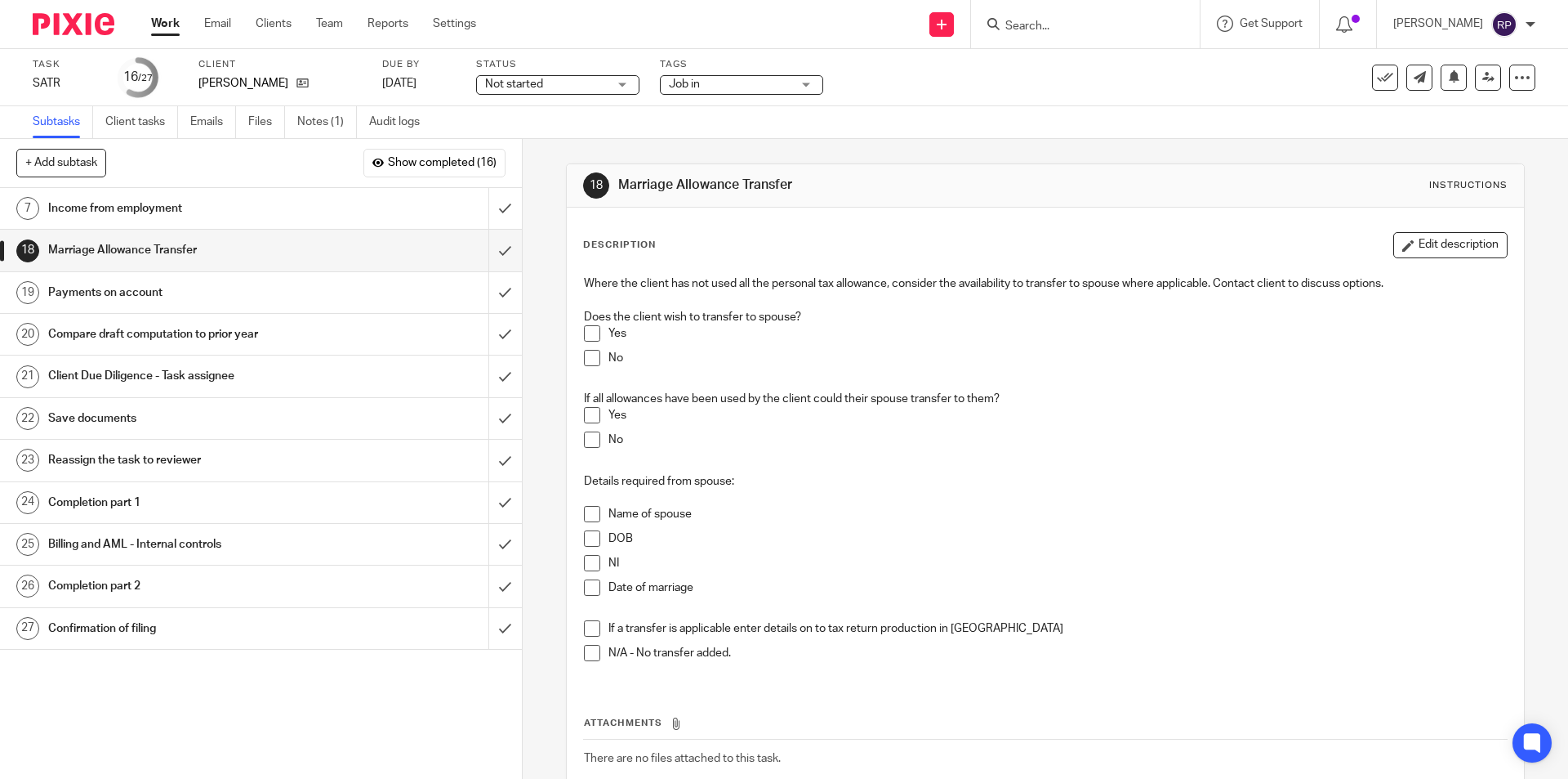
click at [591, 356] on span at bounding box center [592, 358] width 17 height 17
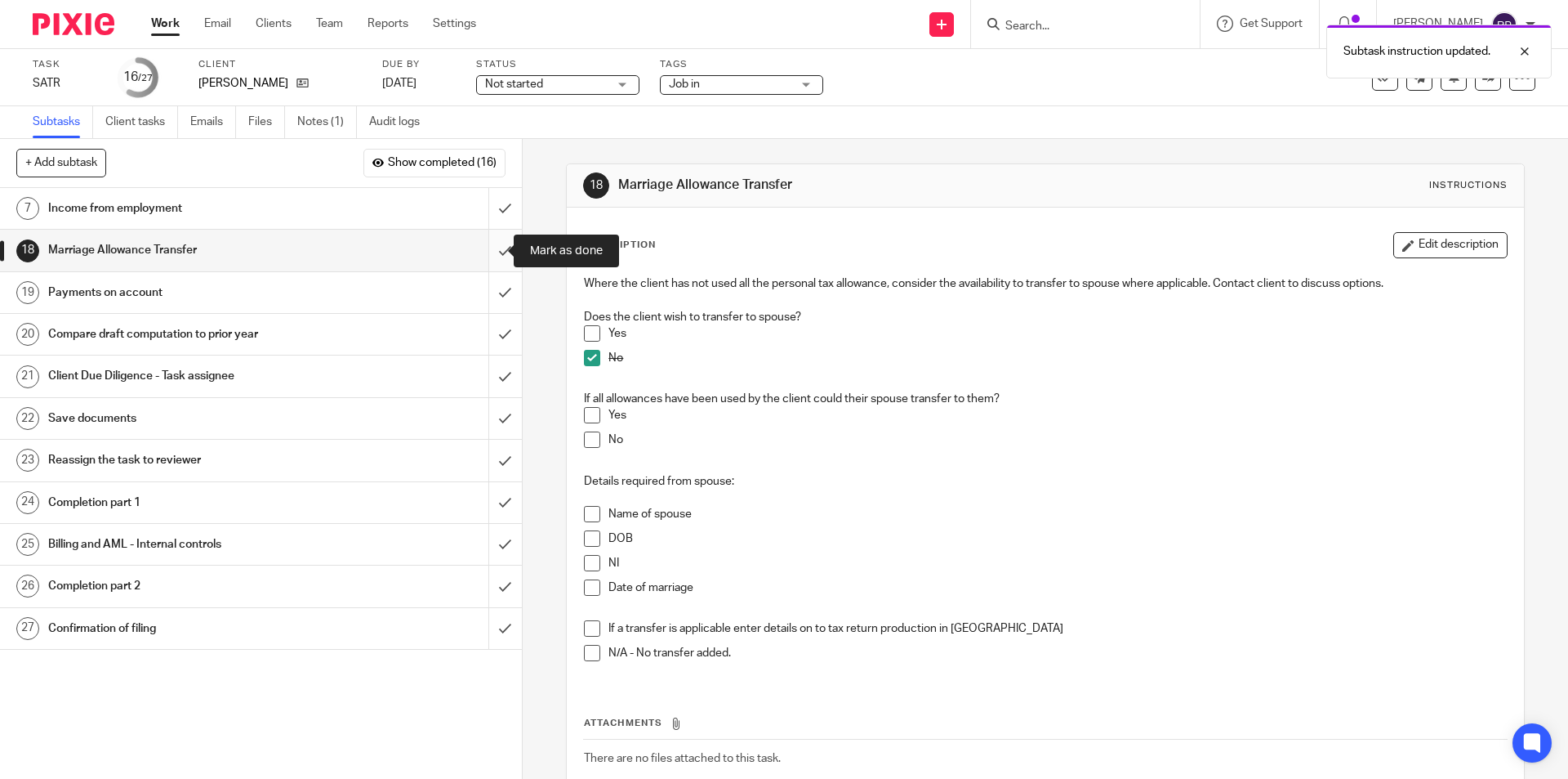
click at [489, 243] on input "submit" at bounding box center [261, 249] width 522 height 41
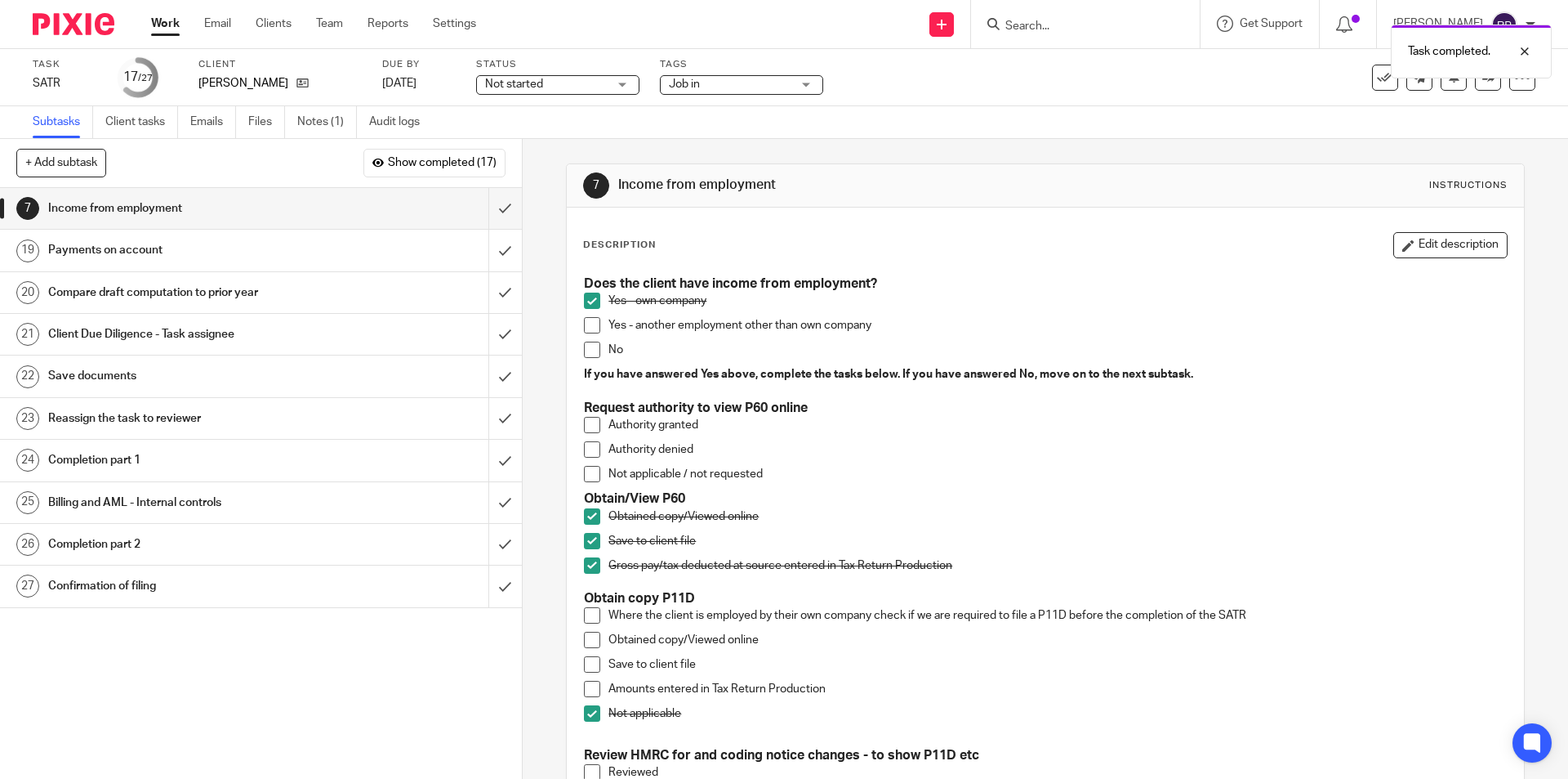
click at [306, 252] on h1 "Payments on account" at bounding box center [189, 250] width 282 height 25
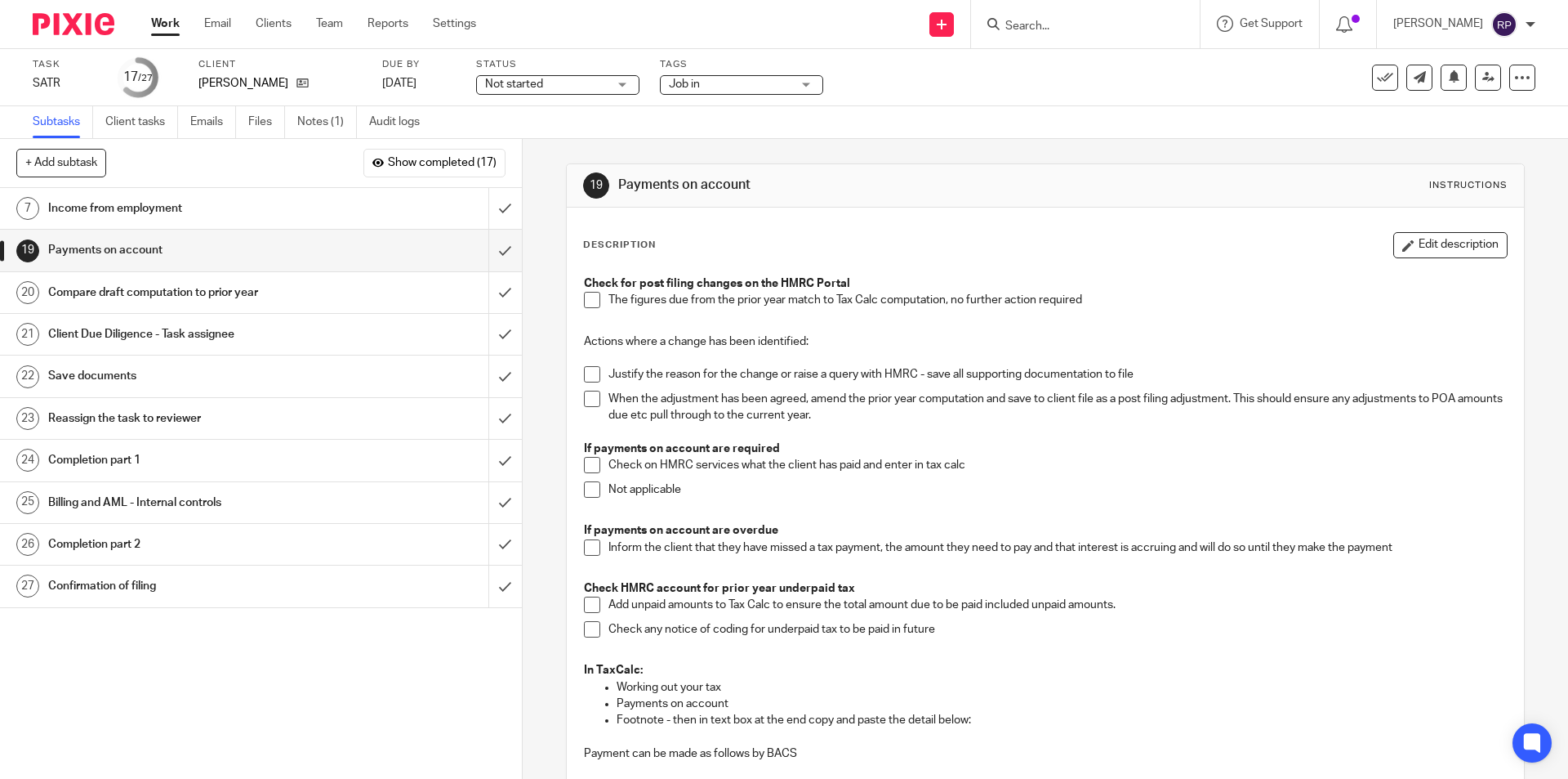
scroll to position [277, 0]
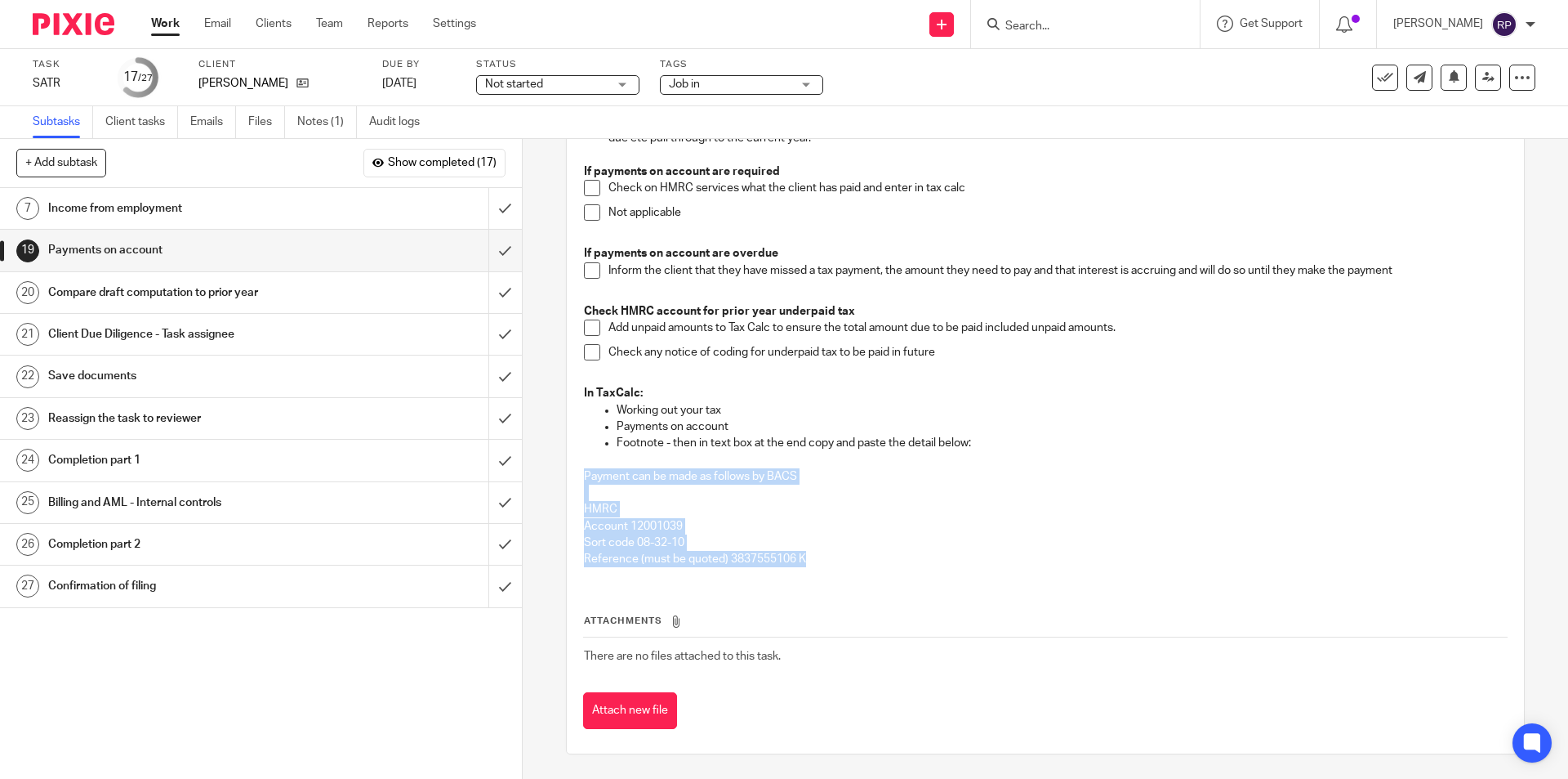
drag, startPoint x: 771, startPoint y: 558, endPoint x: 567, endPoint y: 482, distance: 217.7
click at [567, 482] on div "Description Edit description Check for post filing changes on the HMRC Portal T…" at bounding box center [1045, 341] width 957 height 823
copy div "Payment can be made as follows by BACS HMRC Account 12001039 Sort code 08-32-10…"
click at [978, 491] on p at bounding box center [1045, 493] width 922 height 17
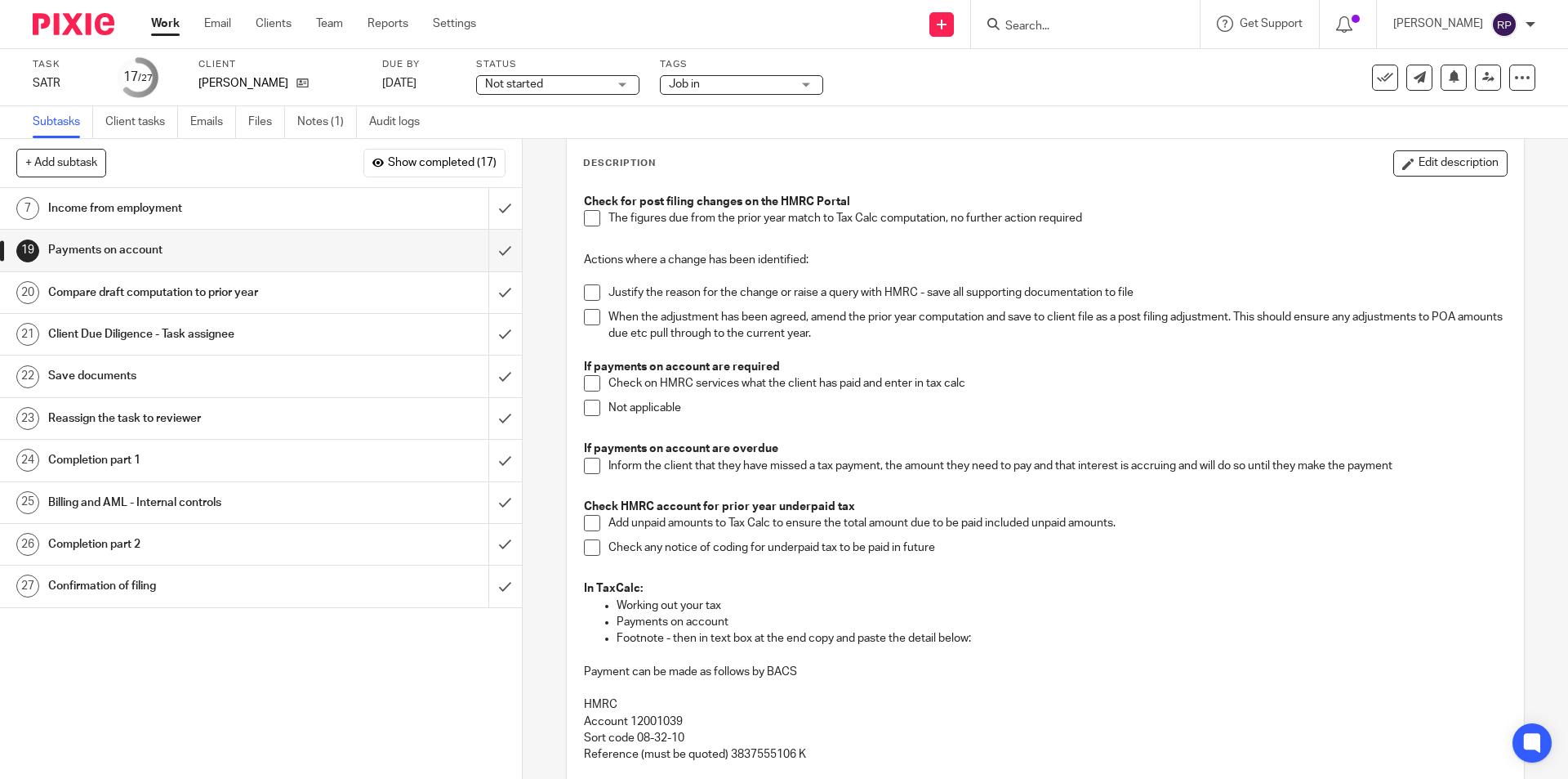
scroll to position [0, 0]
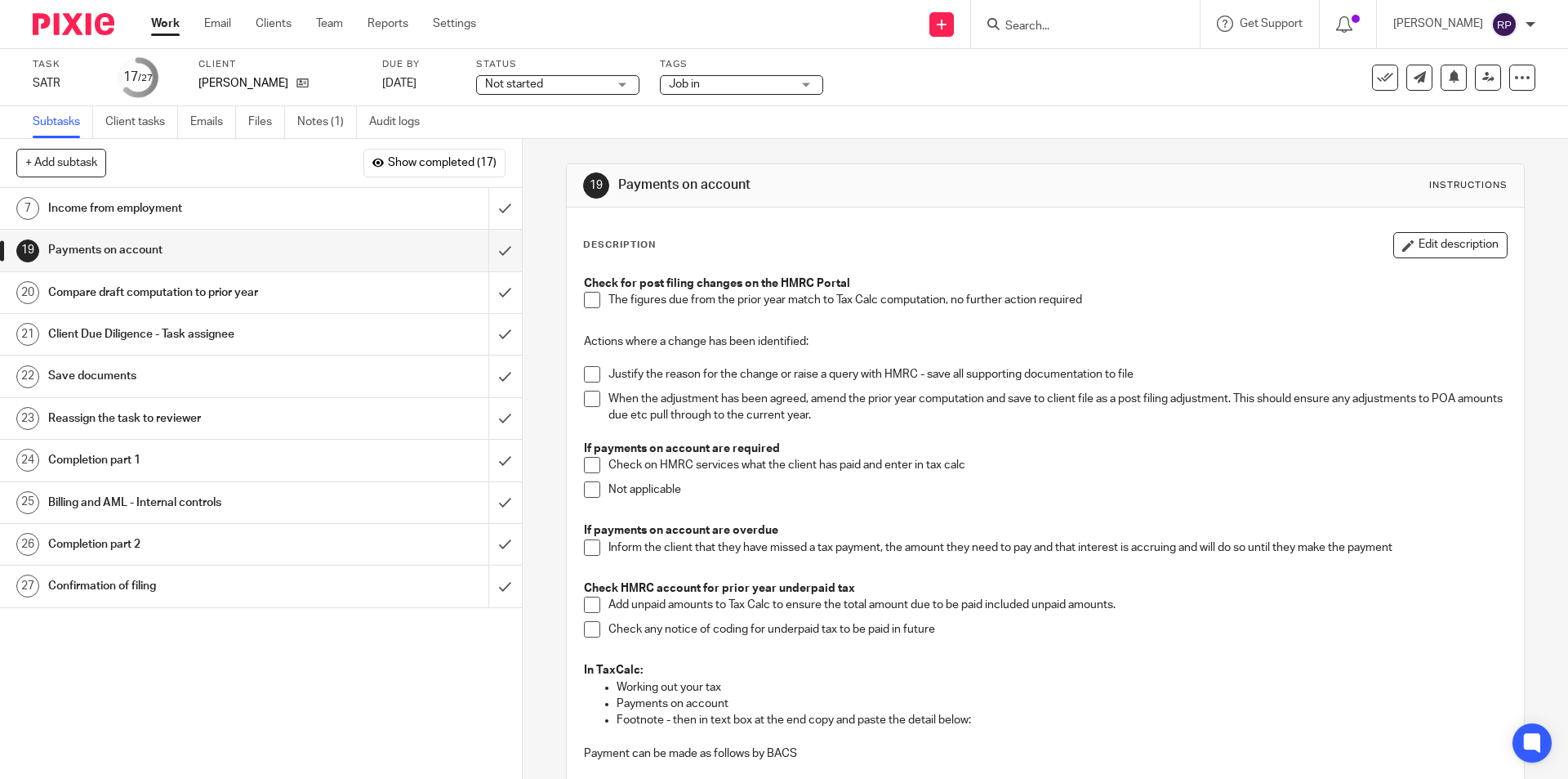
click at [584, 303] on span at bounding box center [592, 300] width 17 height 17
click at [584, 470] on span at bounding box center [592, 465] width 17 height 17
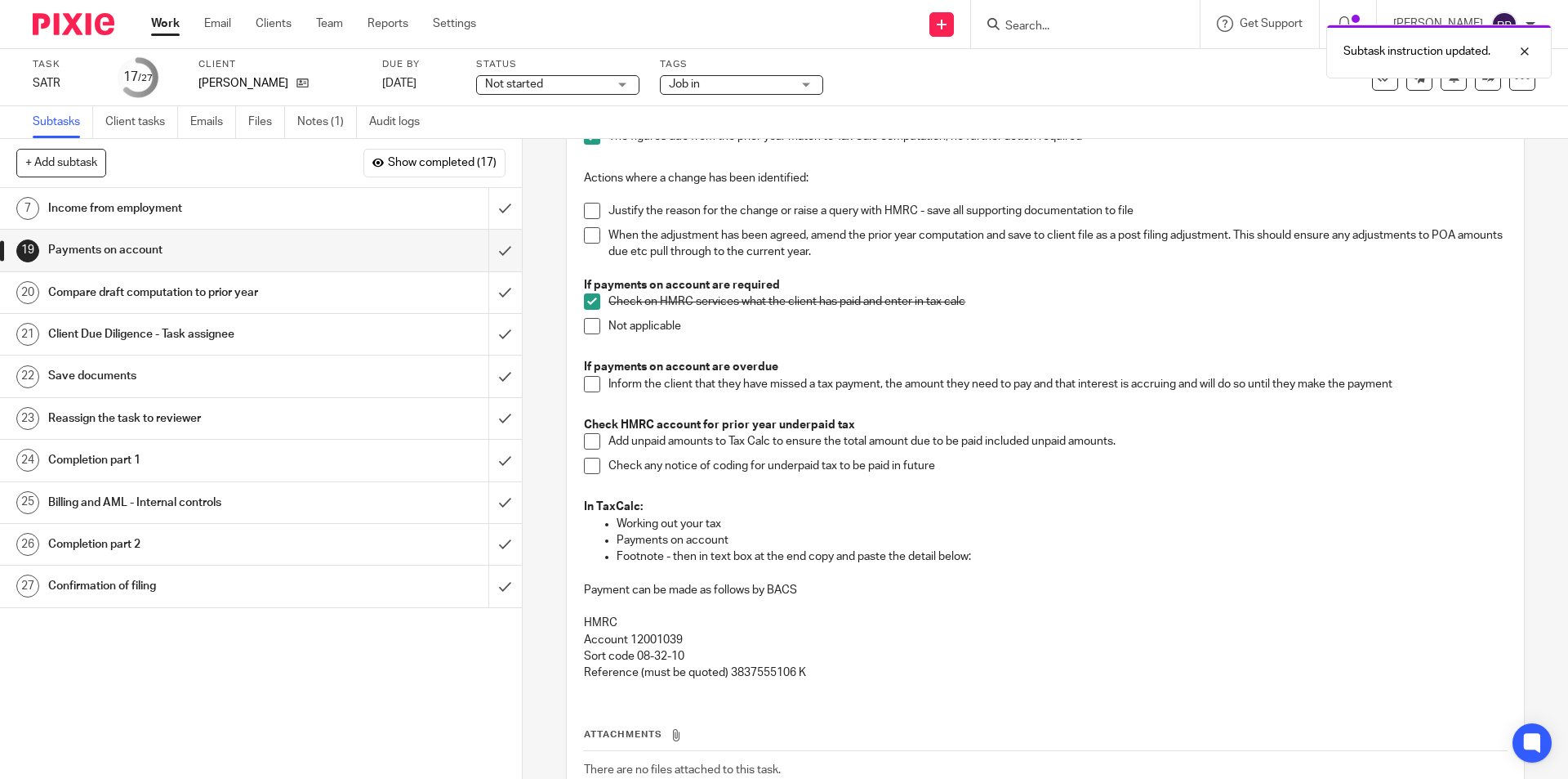
scroll to position [245, 0]
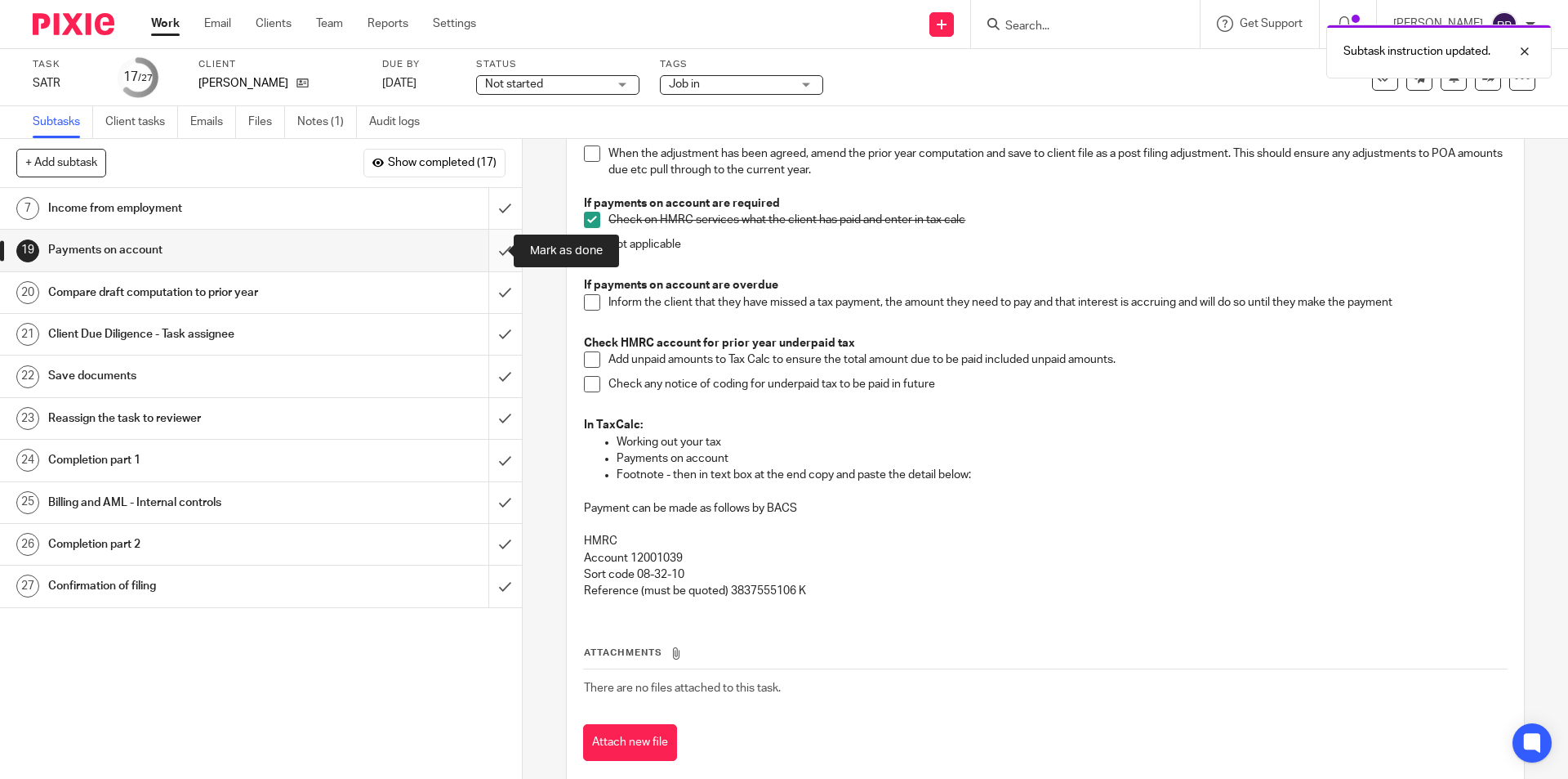
click at [489, 244] on input "submit" at bounding box center [261, 249] width 522 height 41
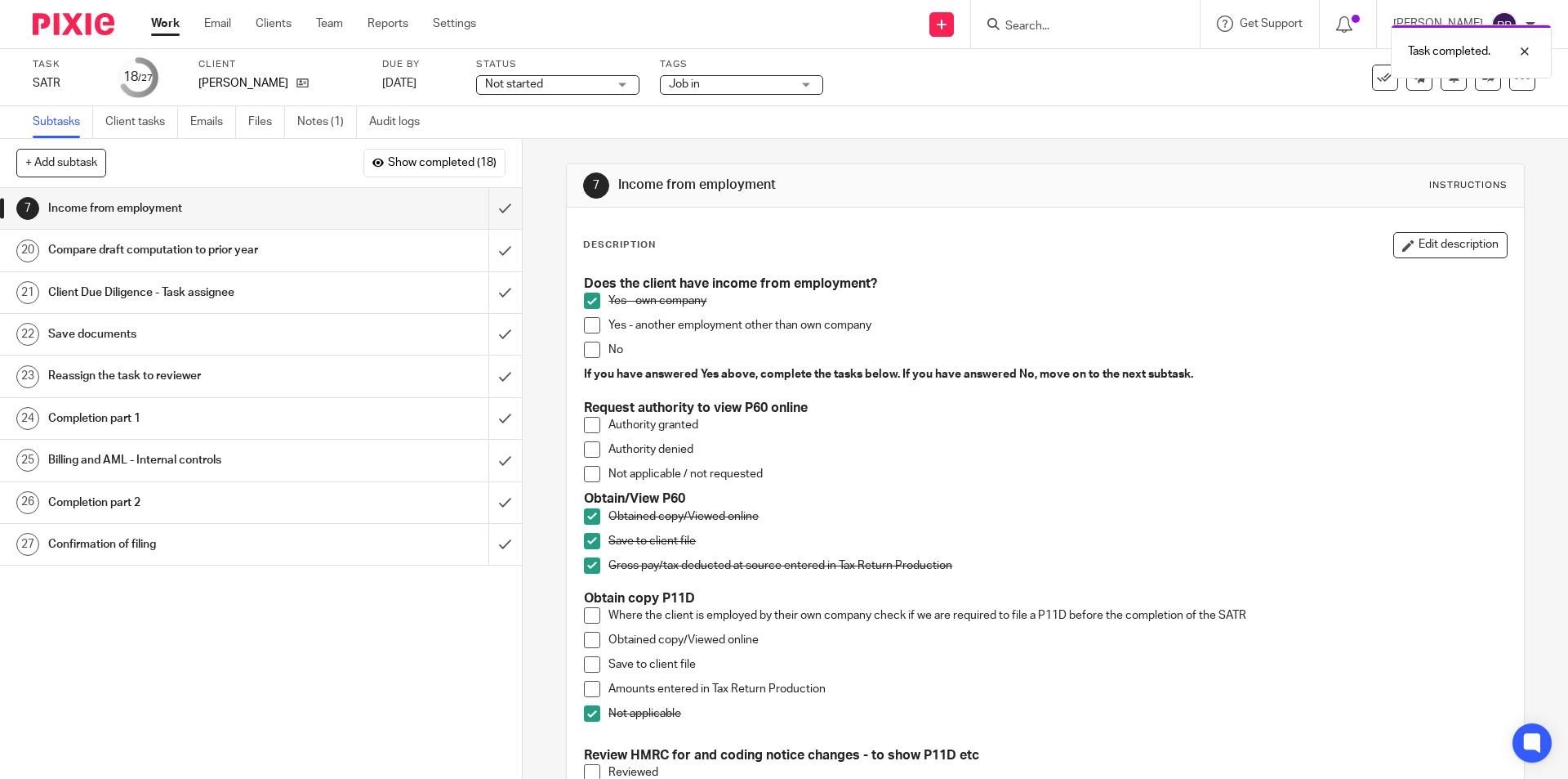
click at [284, 244] on h1 "Compare draft computation to prior year" at bounding box center [189, 250] width 282 height 25
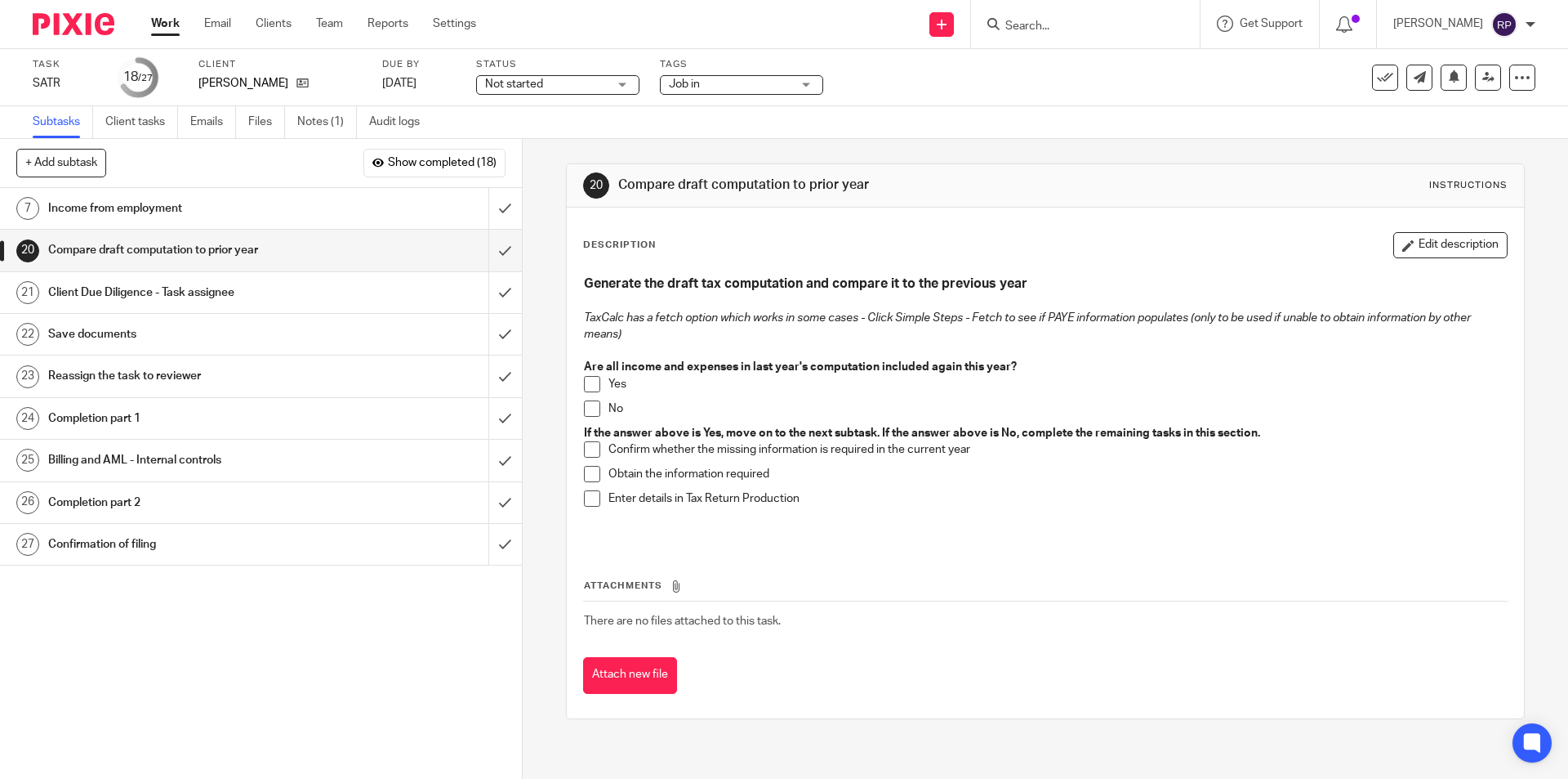
click at [118, 203] on h1 "Income from employment" at bounding box center [189, 209] width 282 height 25
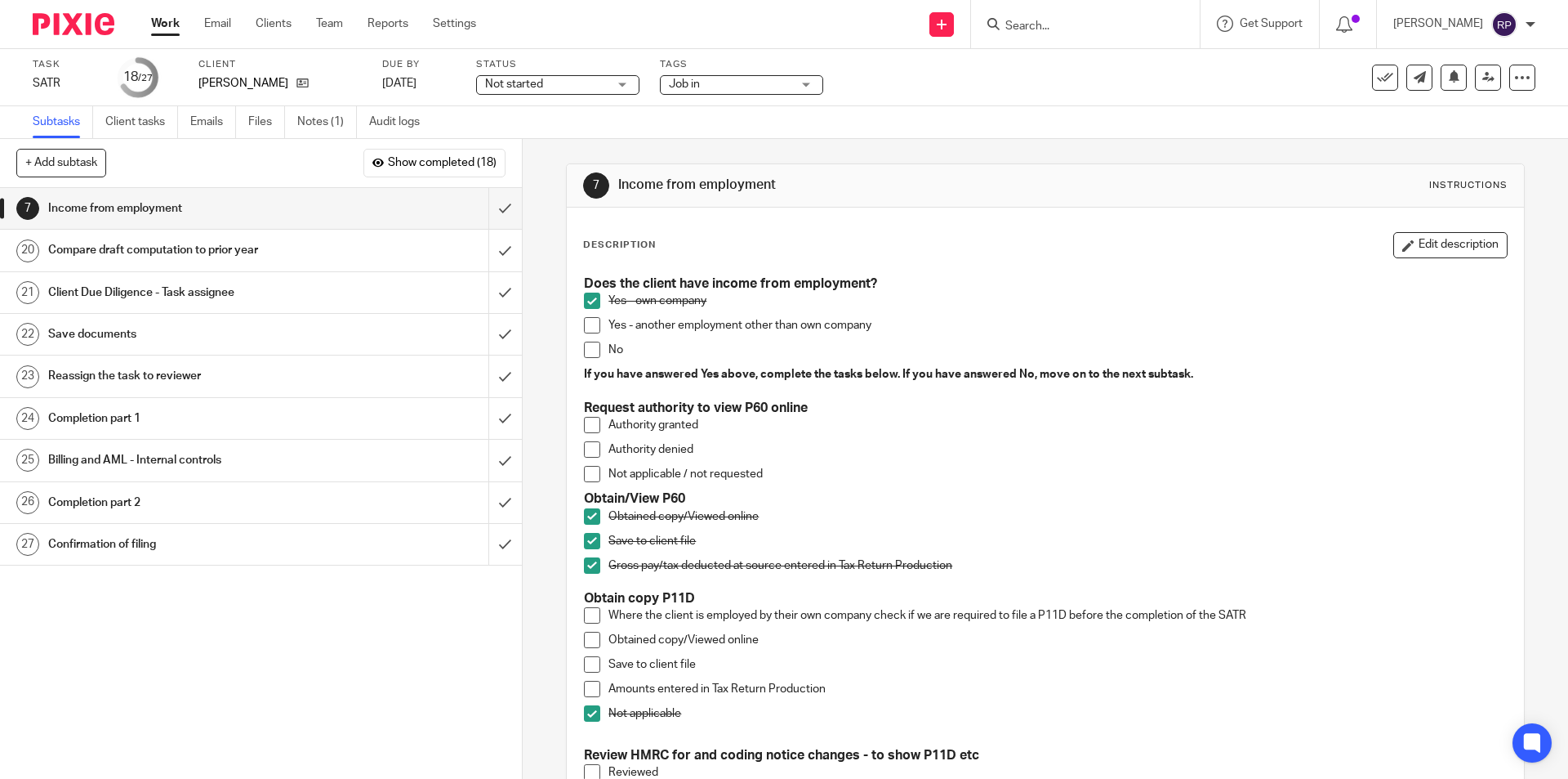
scroll to position [246, 0]
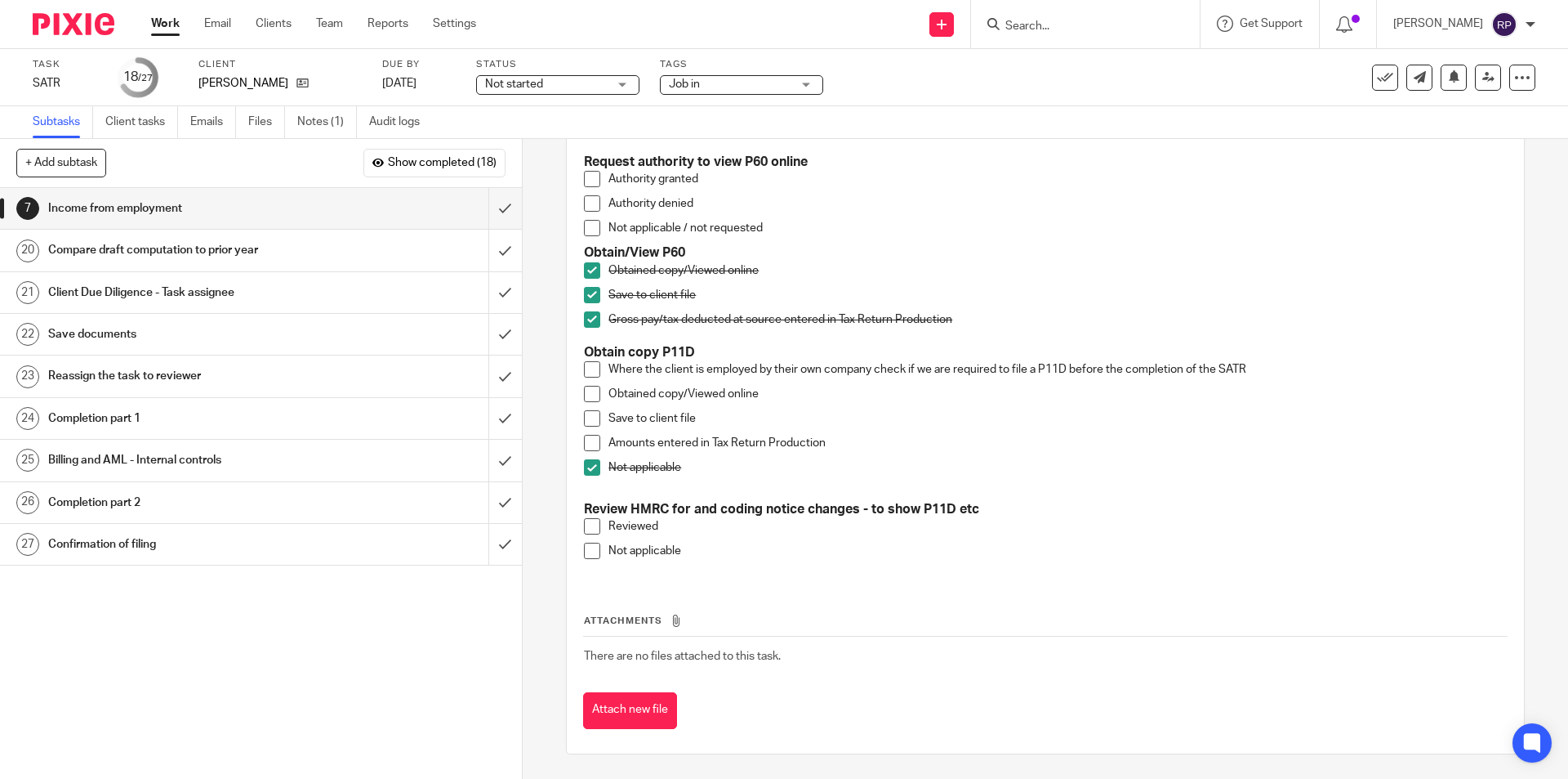
click at [590, 526] on span at bounding box center [592, 526] width 17 height 17
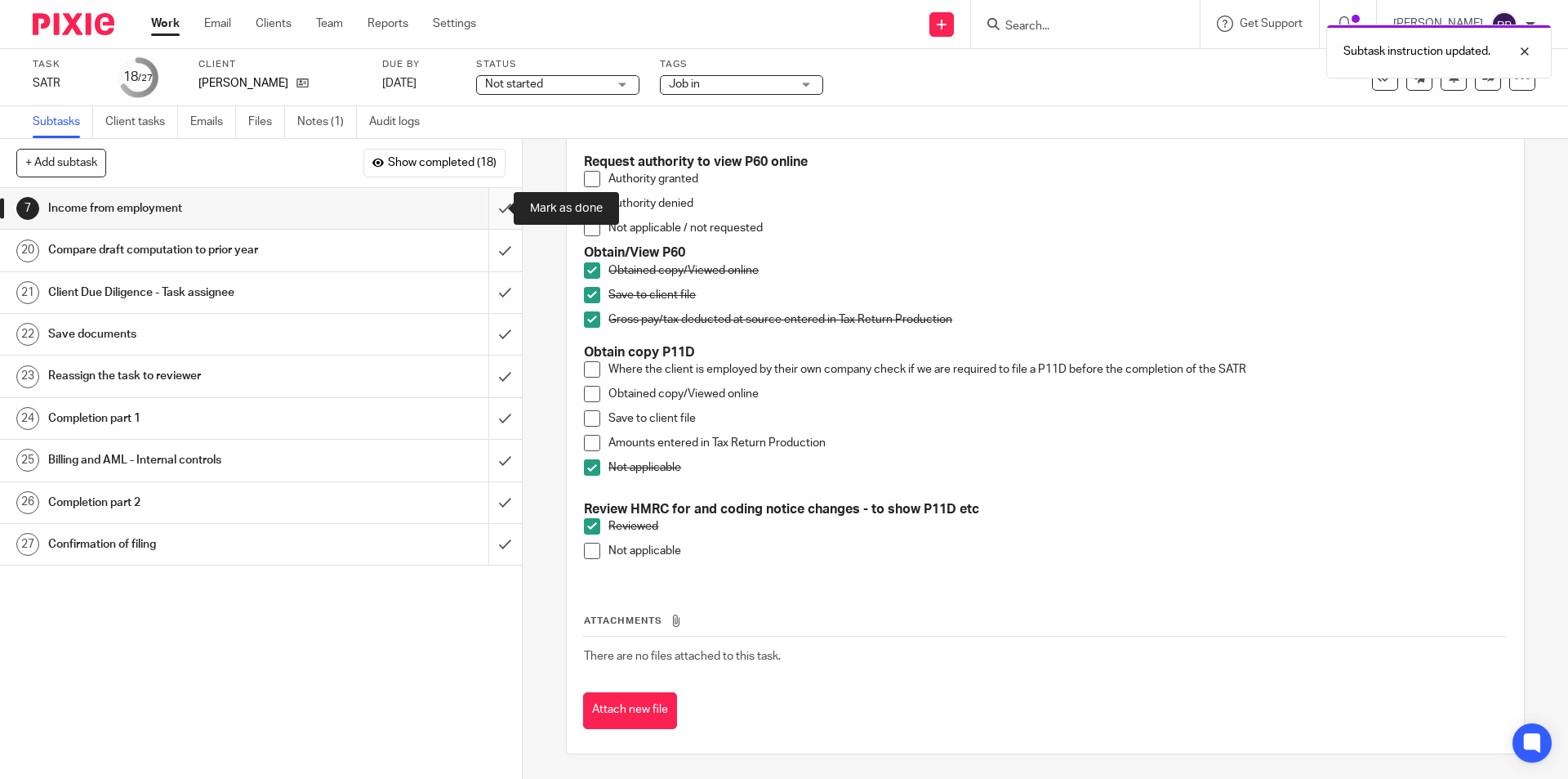
click at [491, 202] on input "submit" at bounding box center [261, 208] width 522 height 41
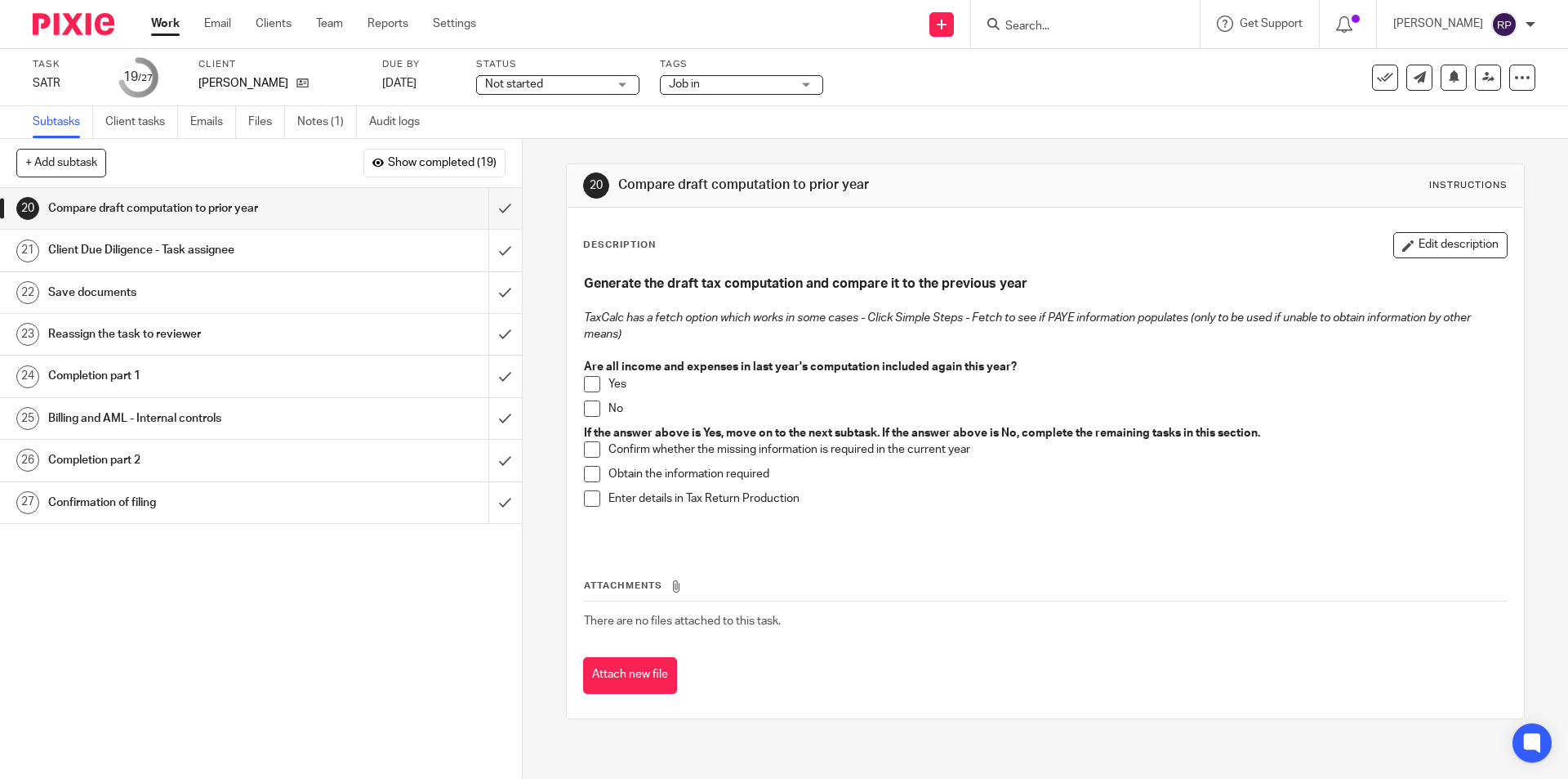
click at [586, 384] on span at bounding box center [592, 385] width 17 height 17
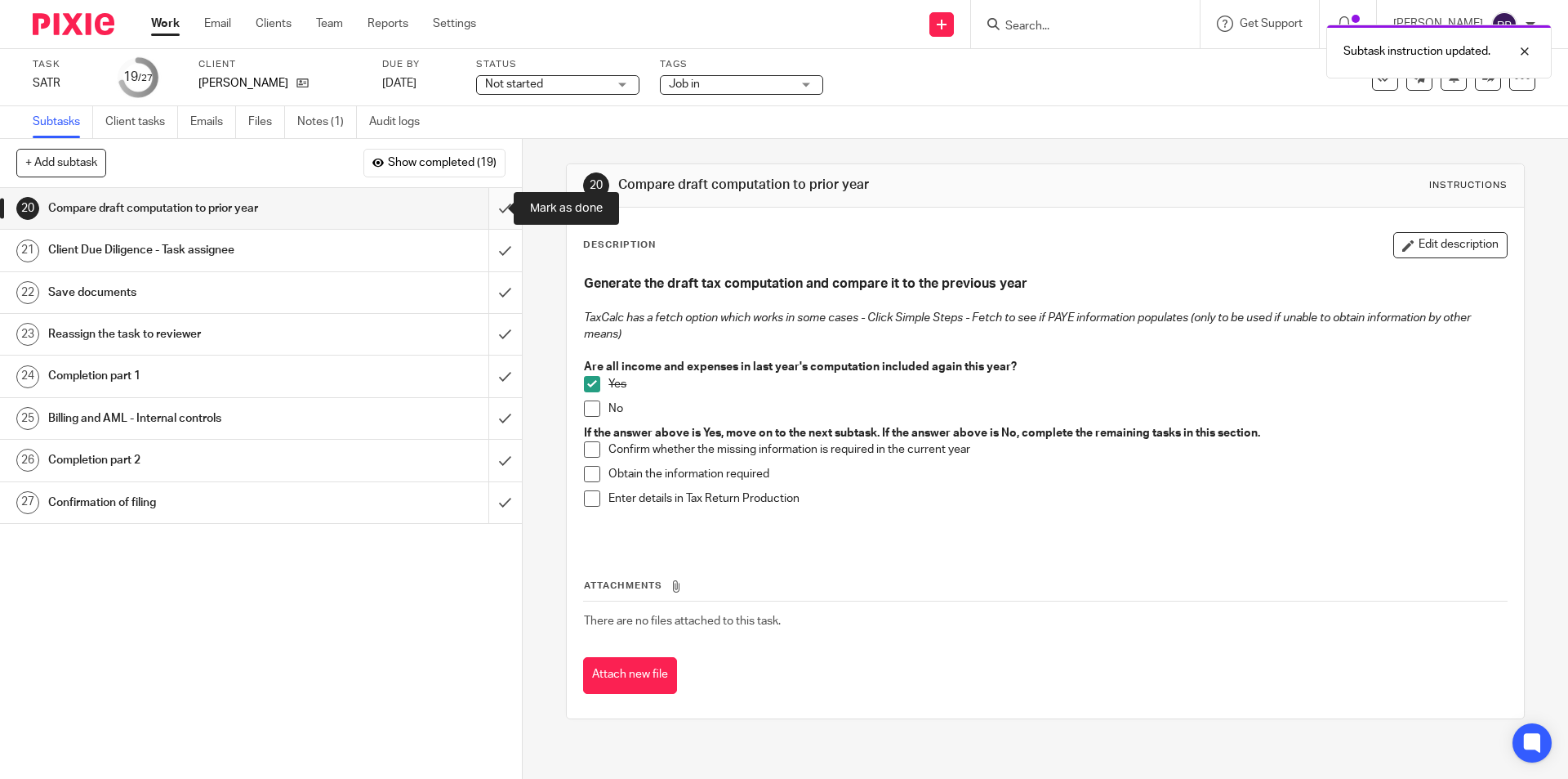
click at [485, 210] on input "submit" at bounding box center [261, 208] width 522 height 41
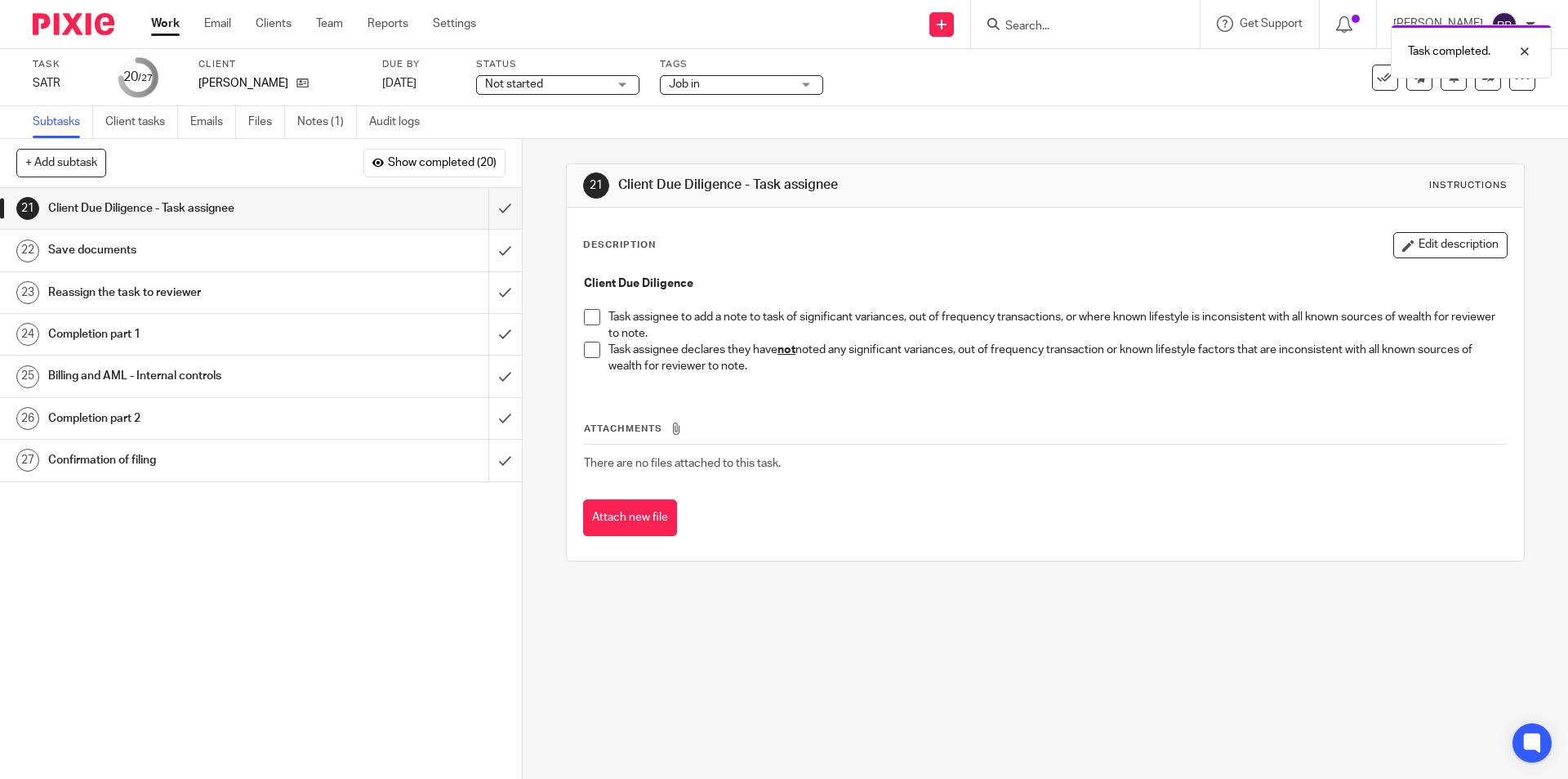
click at [590, 356] on span at bounding box center [592, 350] width 17 height 17
click at [489, 208] on input "submit" at bounding box center [261, 208] width 522 height 41
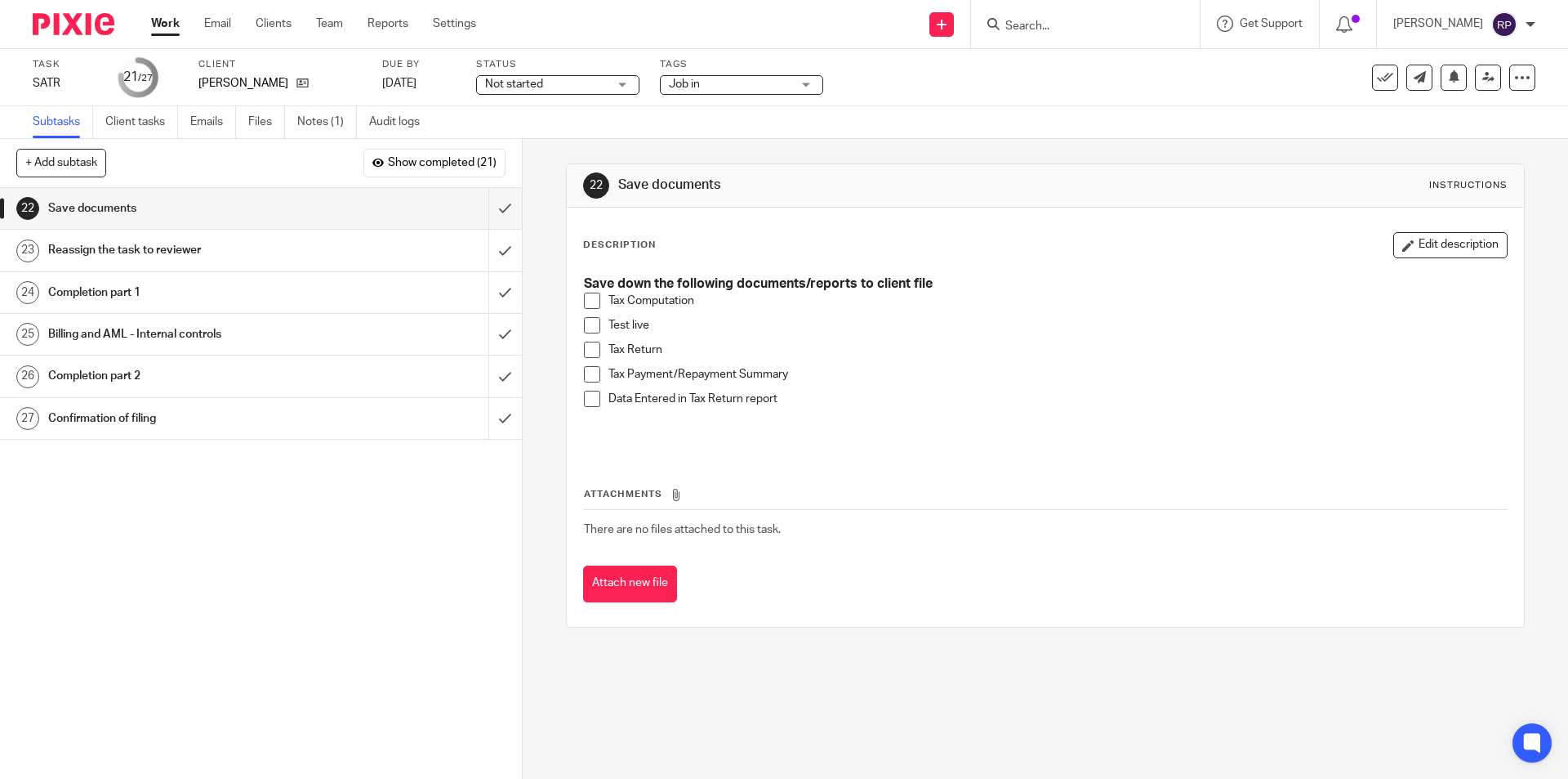
click at [593, 324] on span at bounding box center [592, 326] width 17 height 17
click at [586, 343] on span at bounding box center [592, 350] width 17 height 17
click at [584, 297] on span at bounding box center [592, 301] width 17 height 17
click at [586, 375] on span at bounding box center [592, 375] width 17 height 17
click at [586, 404] on span at bounding box center [592, 399] width 17 height 17
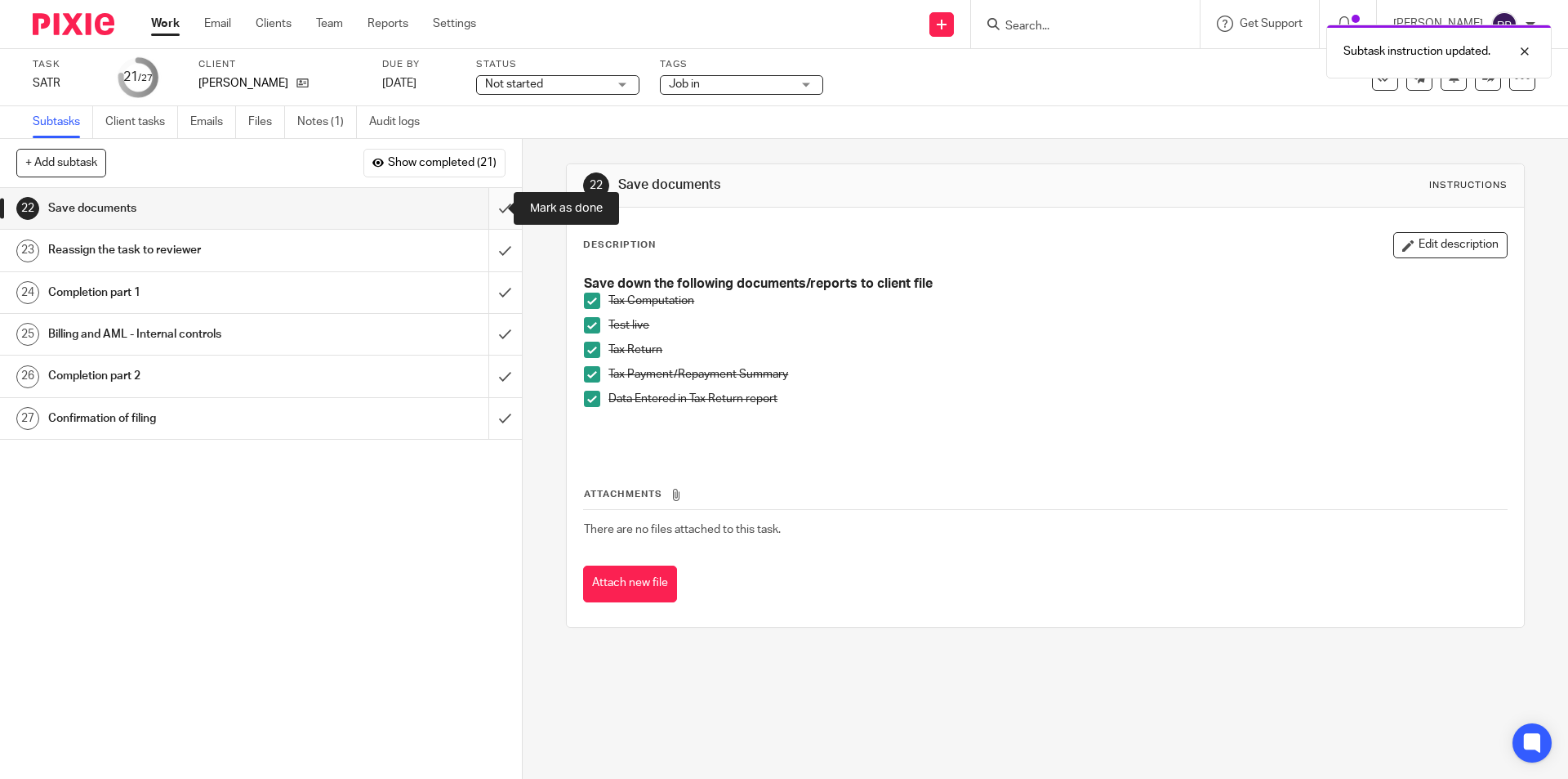
click at [485, 202] on input "submit" at bounding box center [261, 208] width 522 height 41
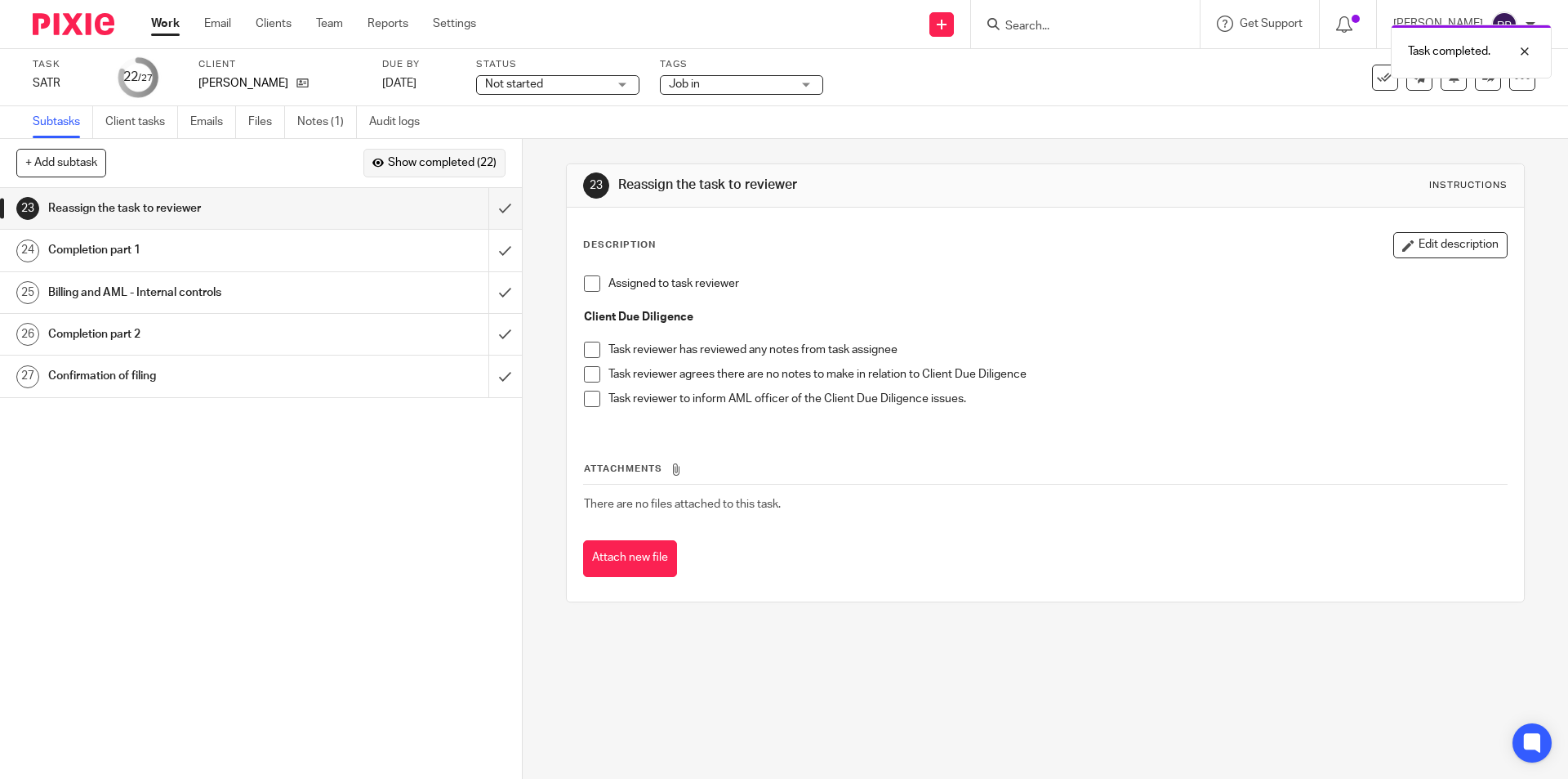
click at [394, 157] on span "Show completed (22)" at bounding box center [441, 163] width 109 height 13
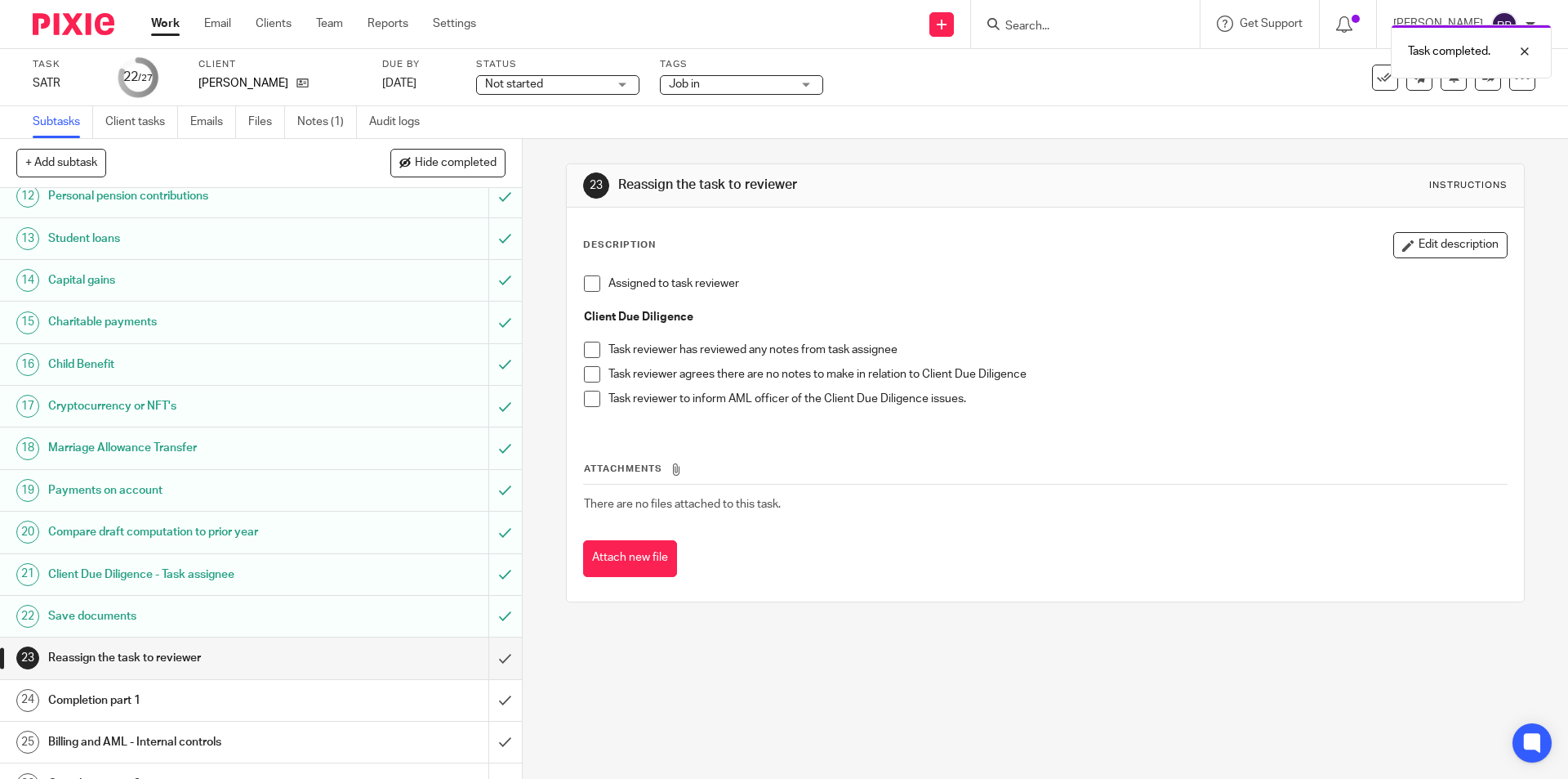
scroll to position [559, 0]
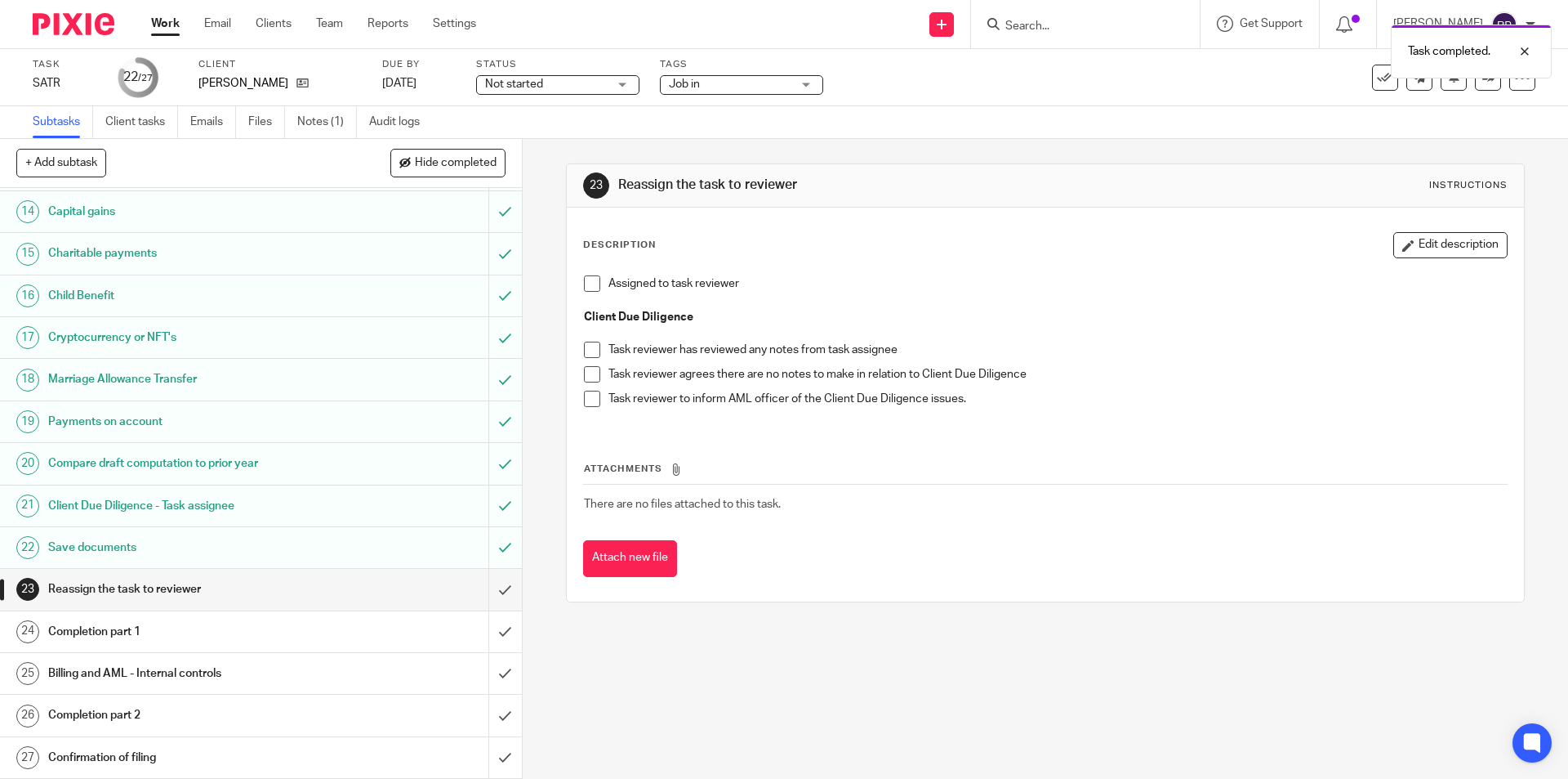
click at [594, 282] on span at bounding box center [592, 283] width 17 height 17
click at [716, 89] on span "Job in" at bounding box center [731, 85] width 123 height 17
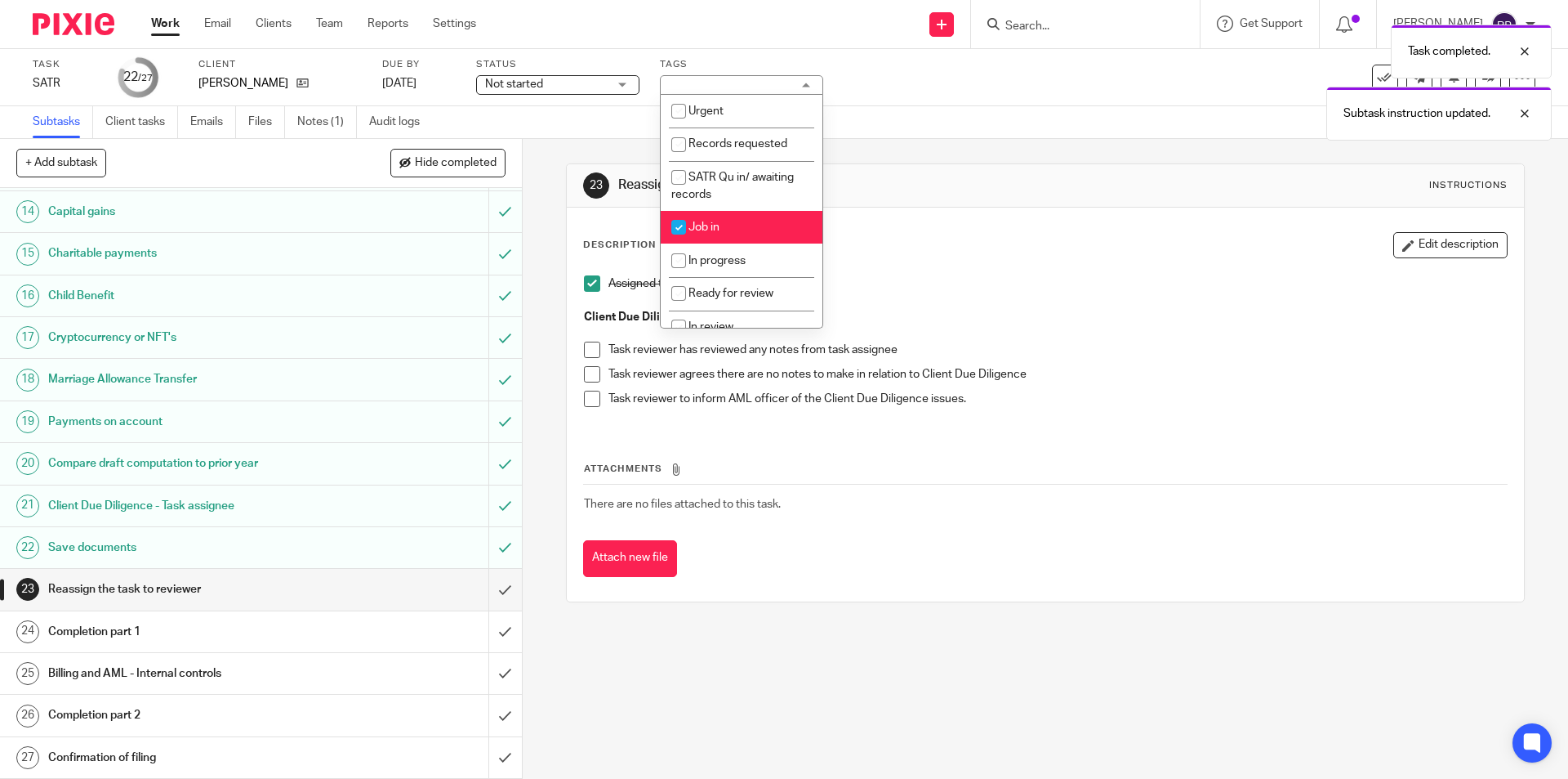
click at [740, 220] on li "Job in" at bounding box center [741, 227] width 162 height 33
checkbox input "false"
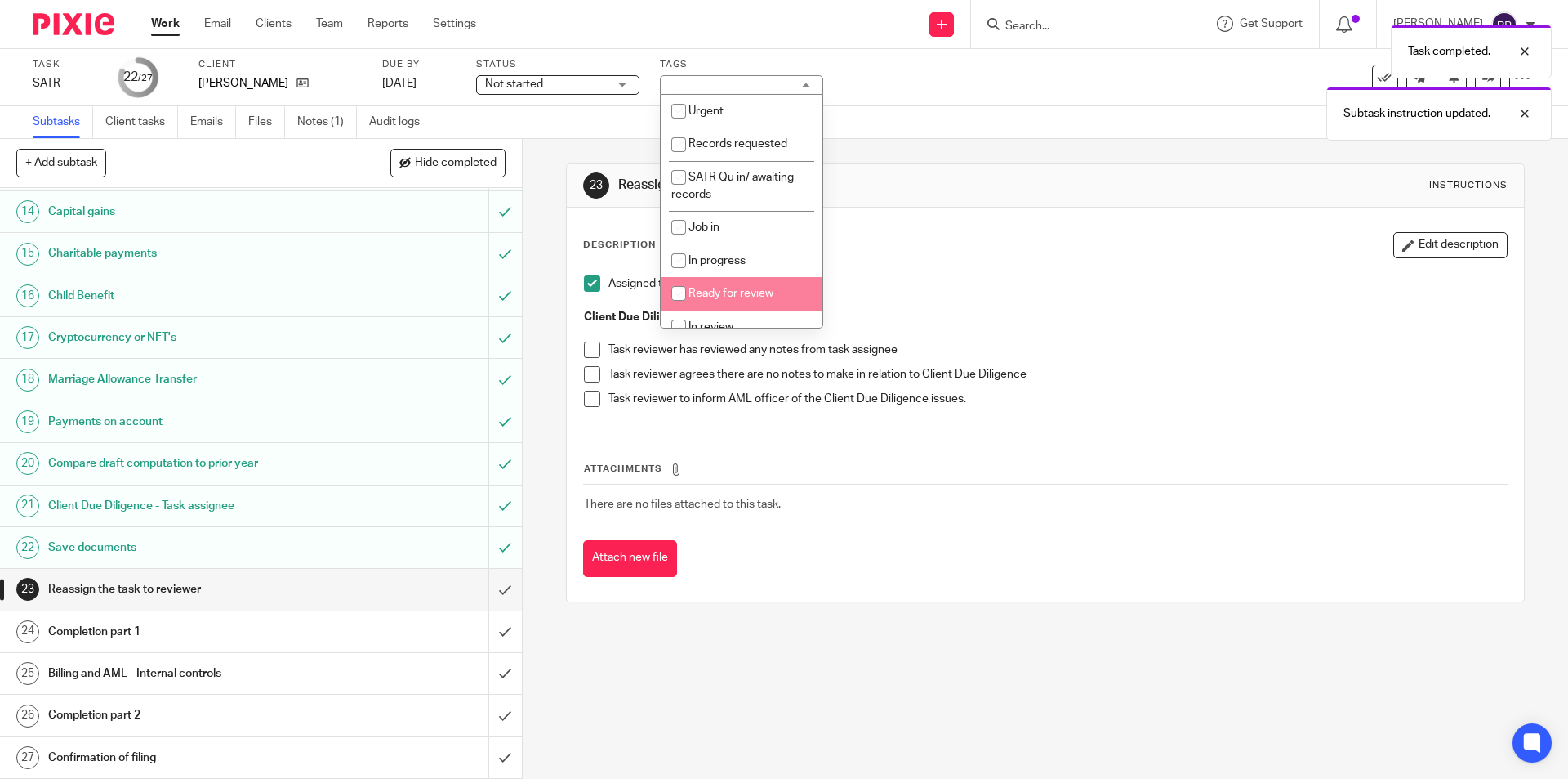
click at [750, 283] on li "Ready for review" at bounding box center [741, 293] width 162 height 33
checkbox input "true"
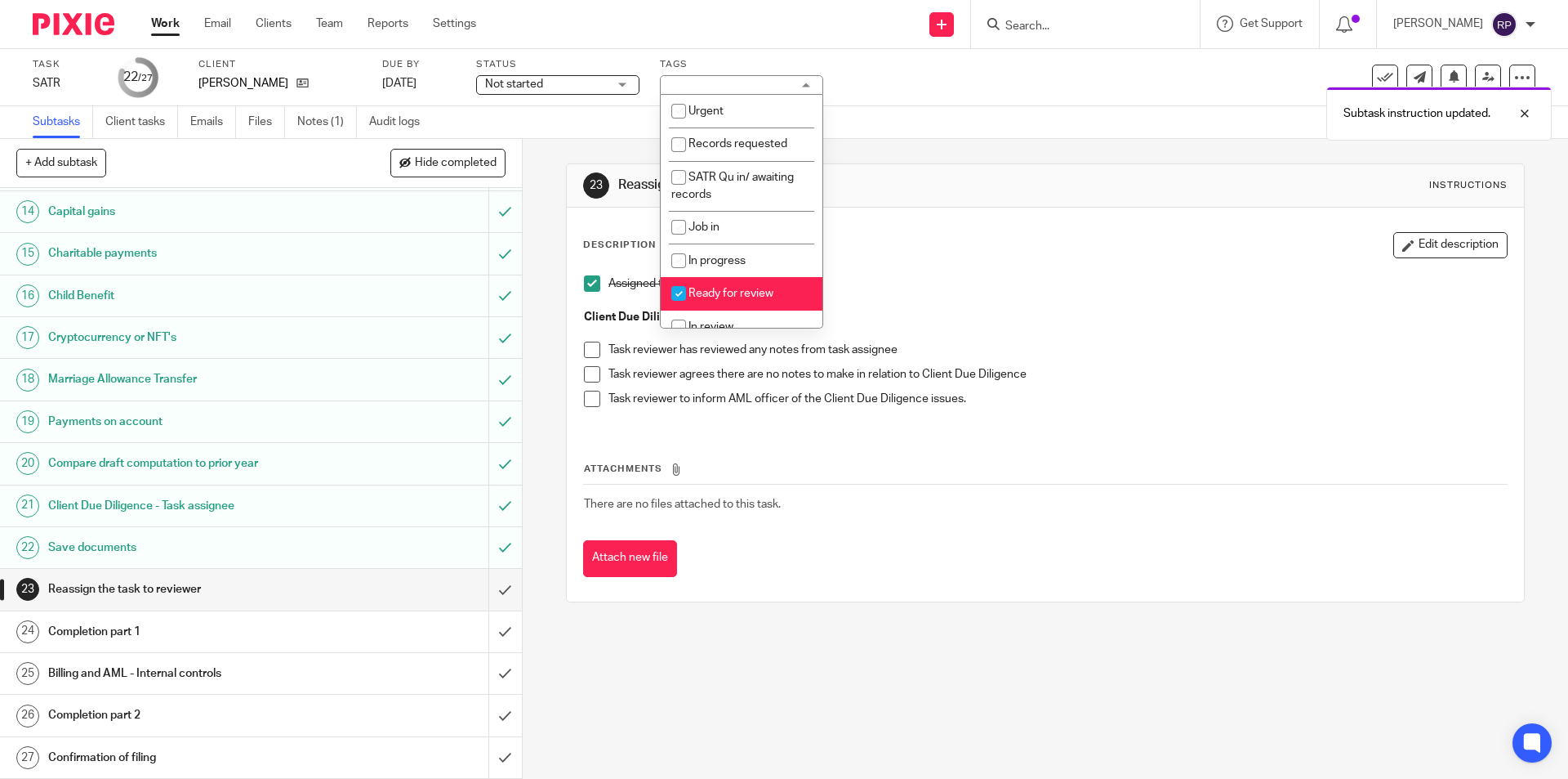
click at [926, 281] on p "Assigned to task reviewer" at bounding box center [1058, 283] width 898 height 17
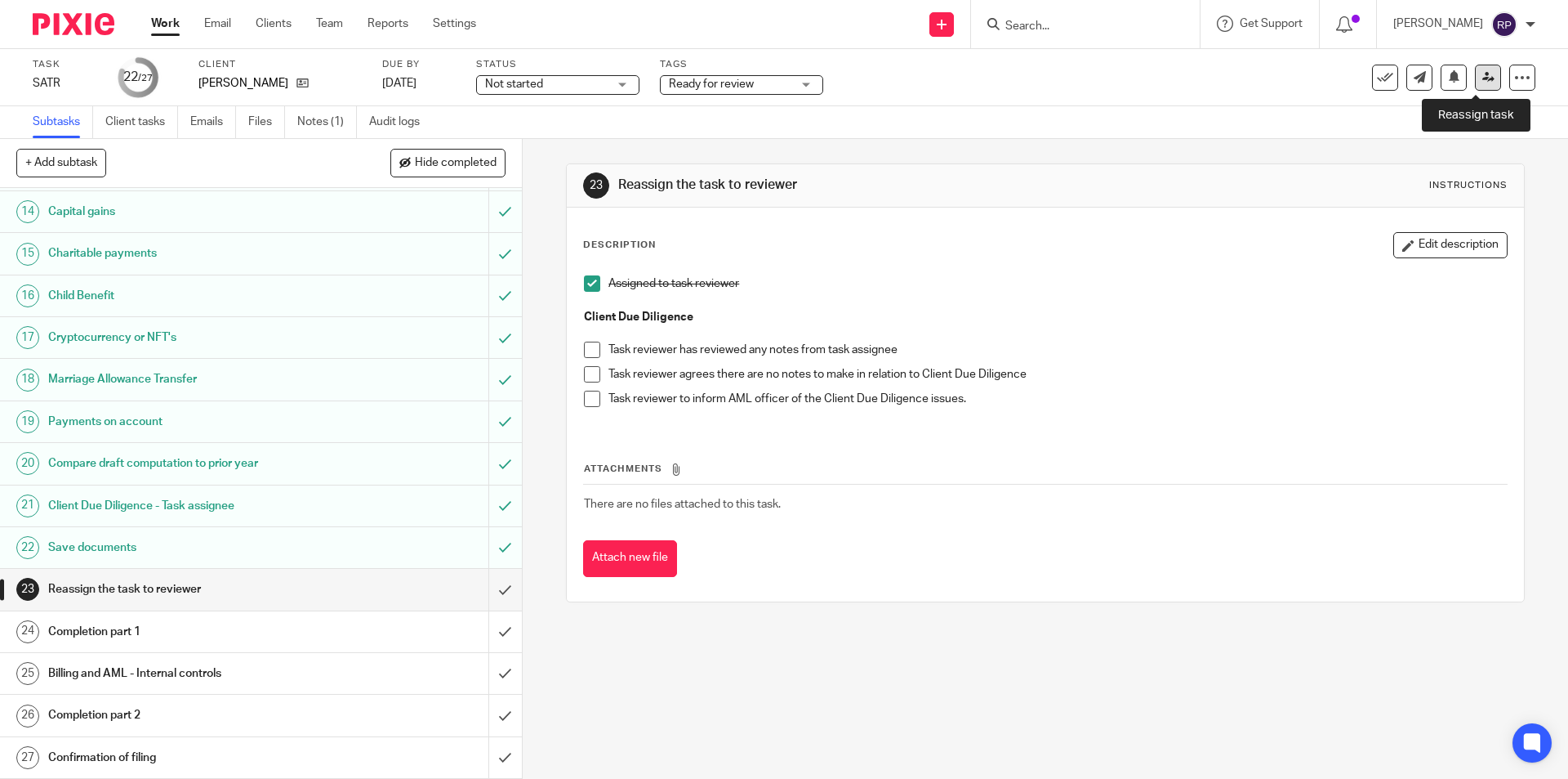
click at [1483, 79] on icon at bounding box center [1488, 77] width 12 height 12
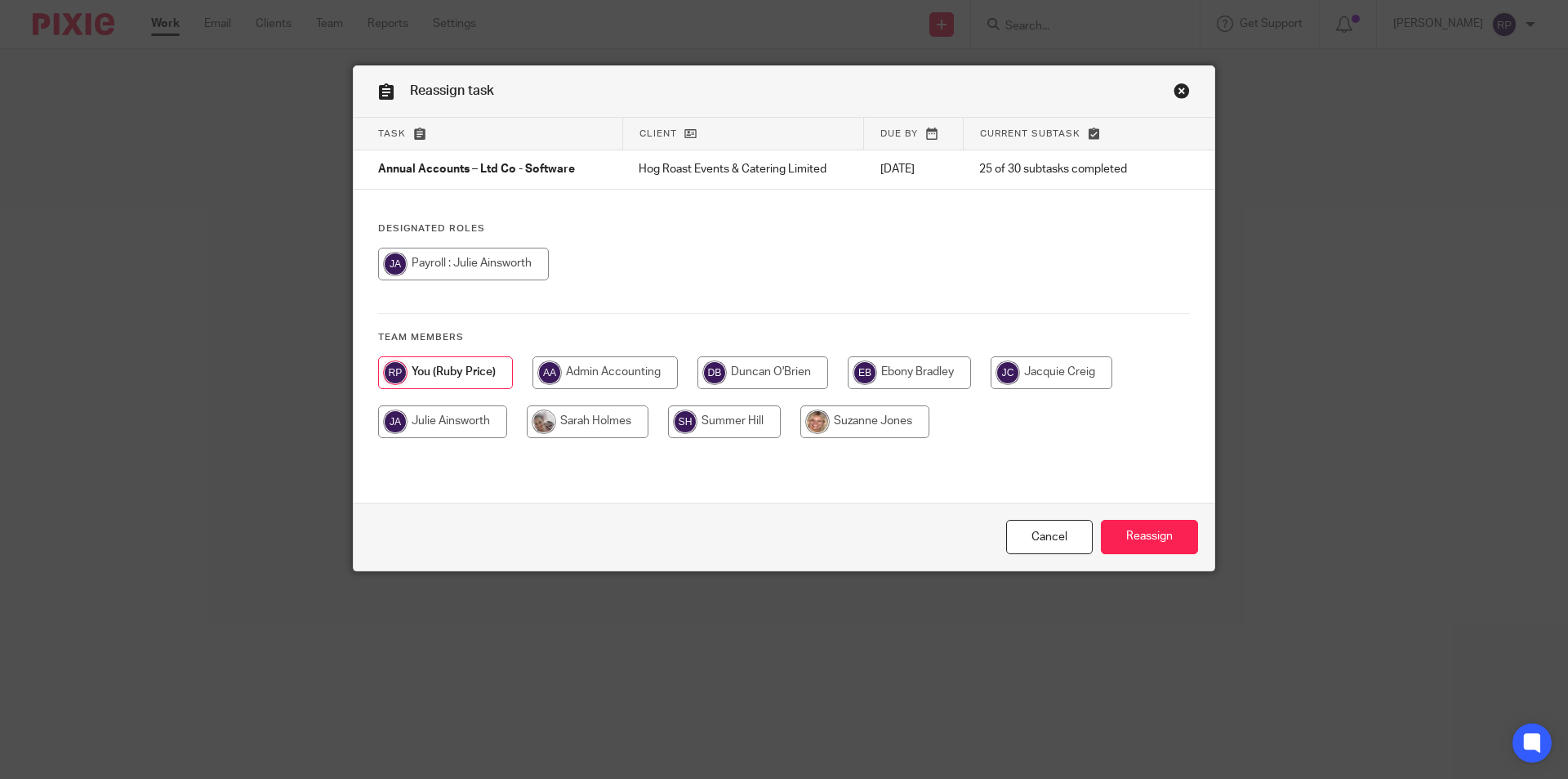
click at [753, 375] on input "radio" at bounding box center [763, 372] width 131 height 32
radio input "true"
click at [1117, 534] on input "Reassign" at bounding box center [1149, 537] width 97 height 35
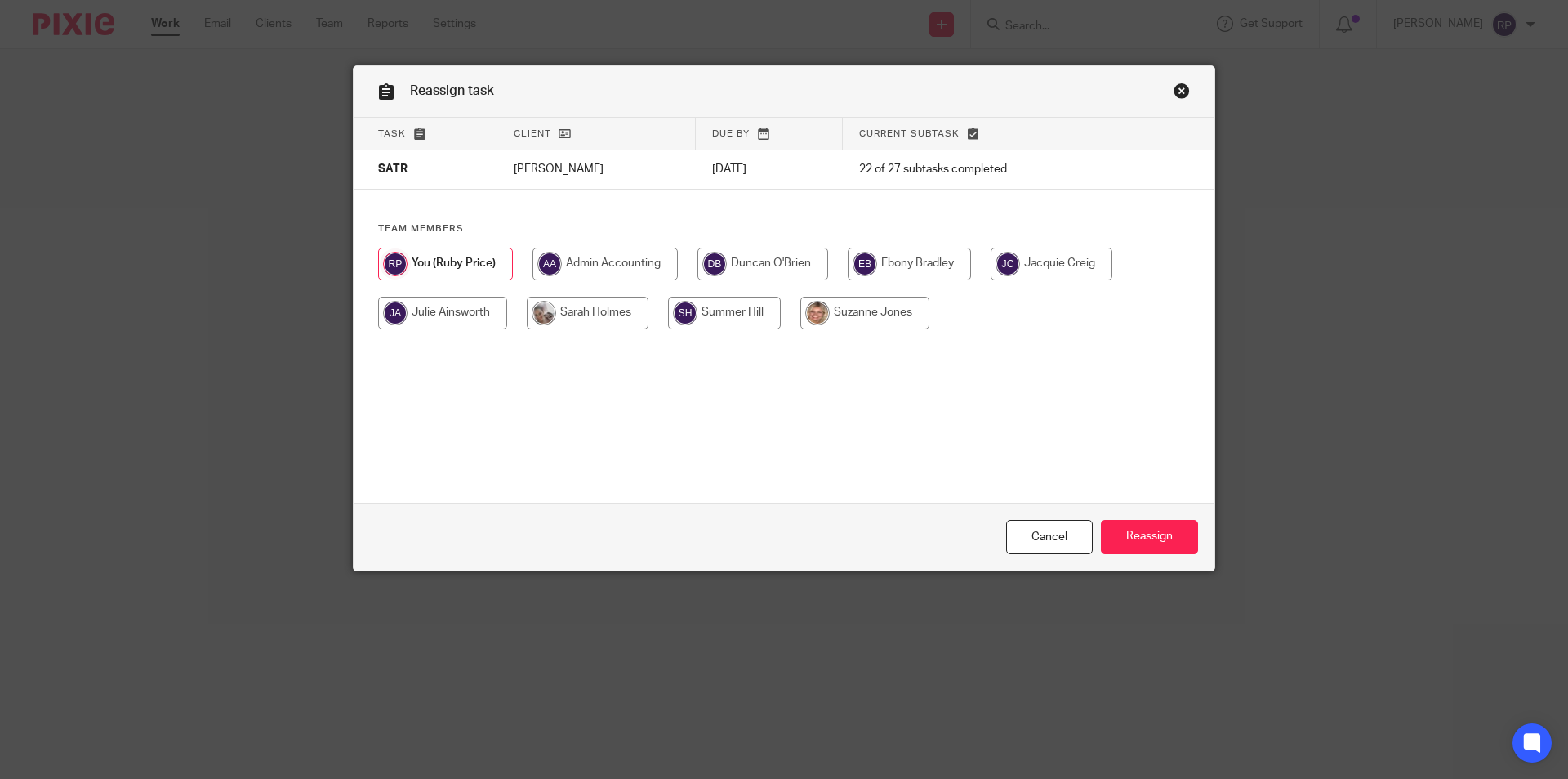
click at [752, 252] on input "radio" at bounding box center [763, 264] width 131 height 32
radio input "true"
click at [1139, 531] on input "Reassign" at bounding box center [1149, 537] width 97 height 35
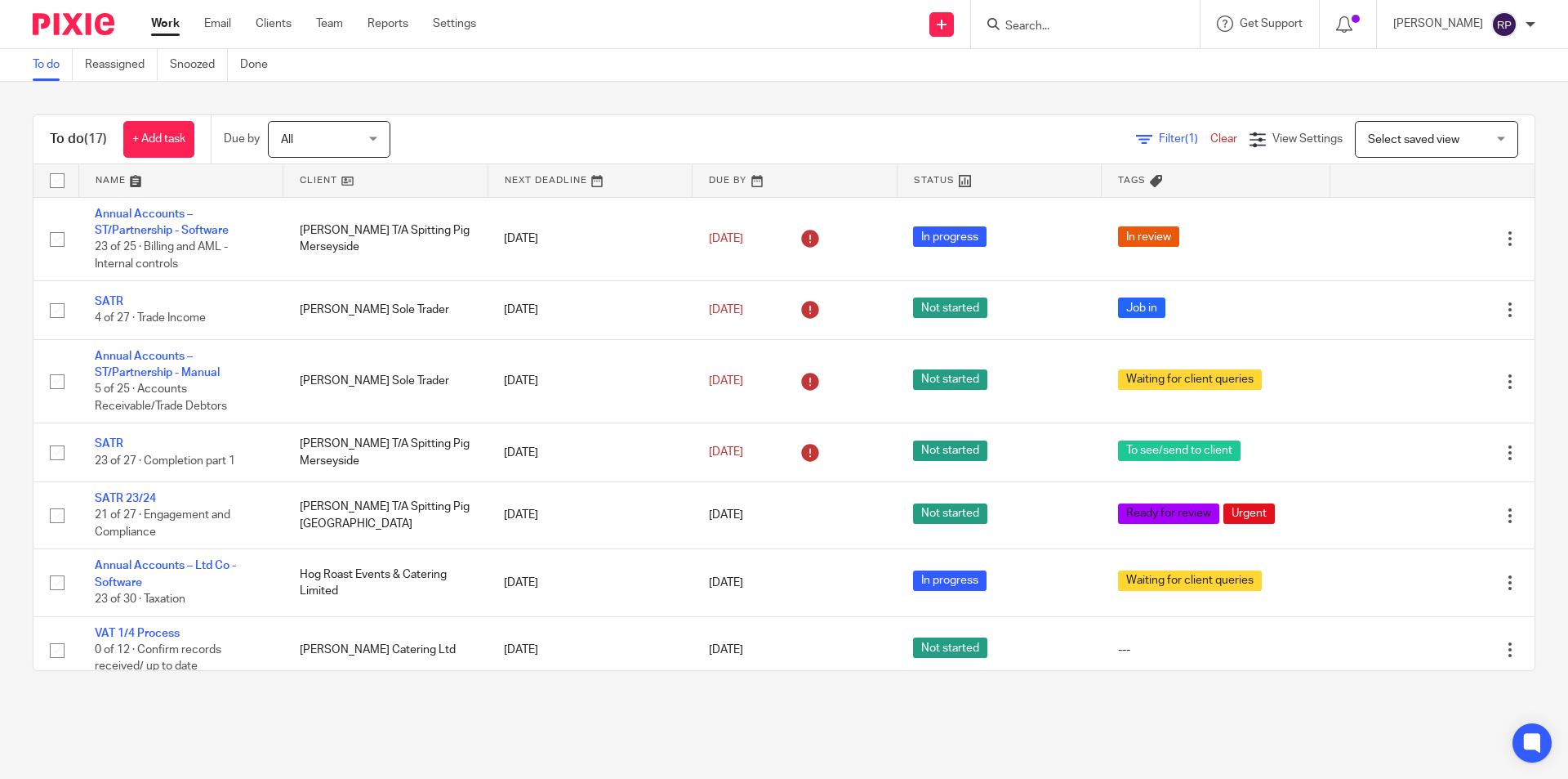
click at [162, 22] on link "Work" at bounding box center [165, 24] width 29 height 17
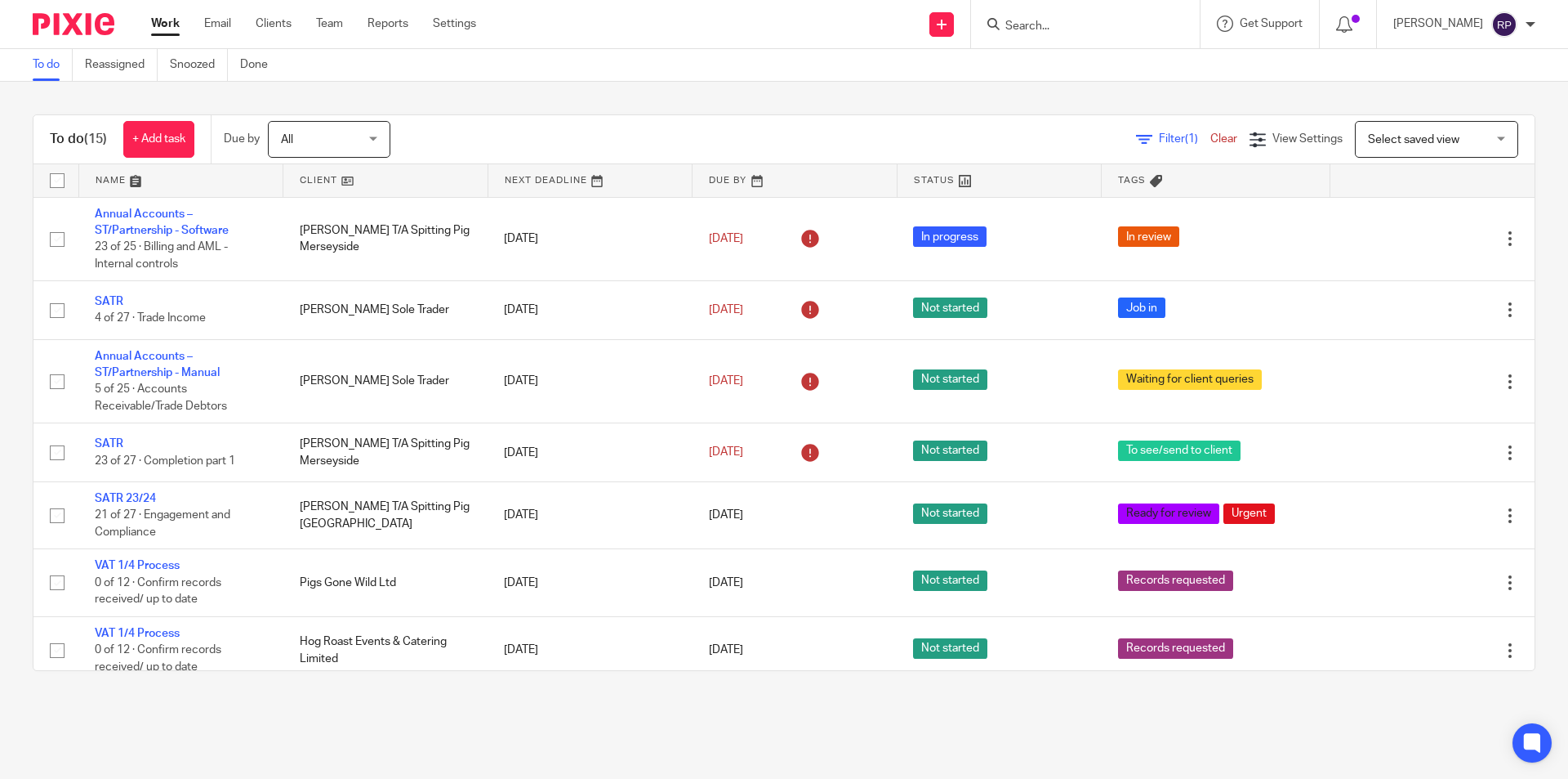
click at [1062, 27] on input "Search" at bounding box center [1078, 27] width 147 height 15
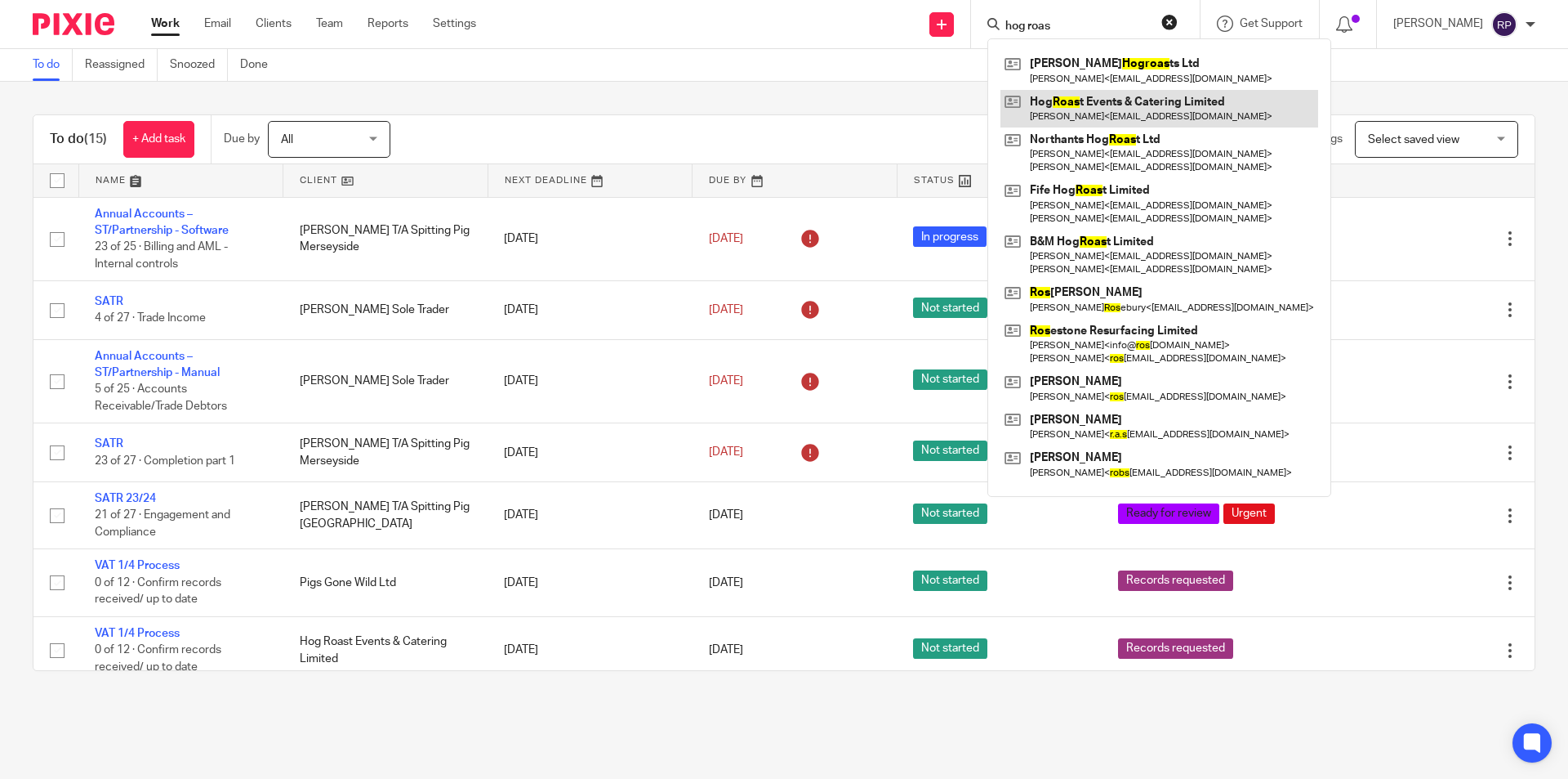
type input "hog roas"
click at [1159, 106] on link at bounding box center [1160, 108] width 318 height 37
click at [528, 85] on div "To do (15) + Add task Due by All All Today Tomorrow This week Next week This mo…" at bounding box center [784, 393] width 1568 height 622
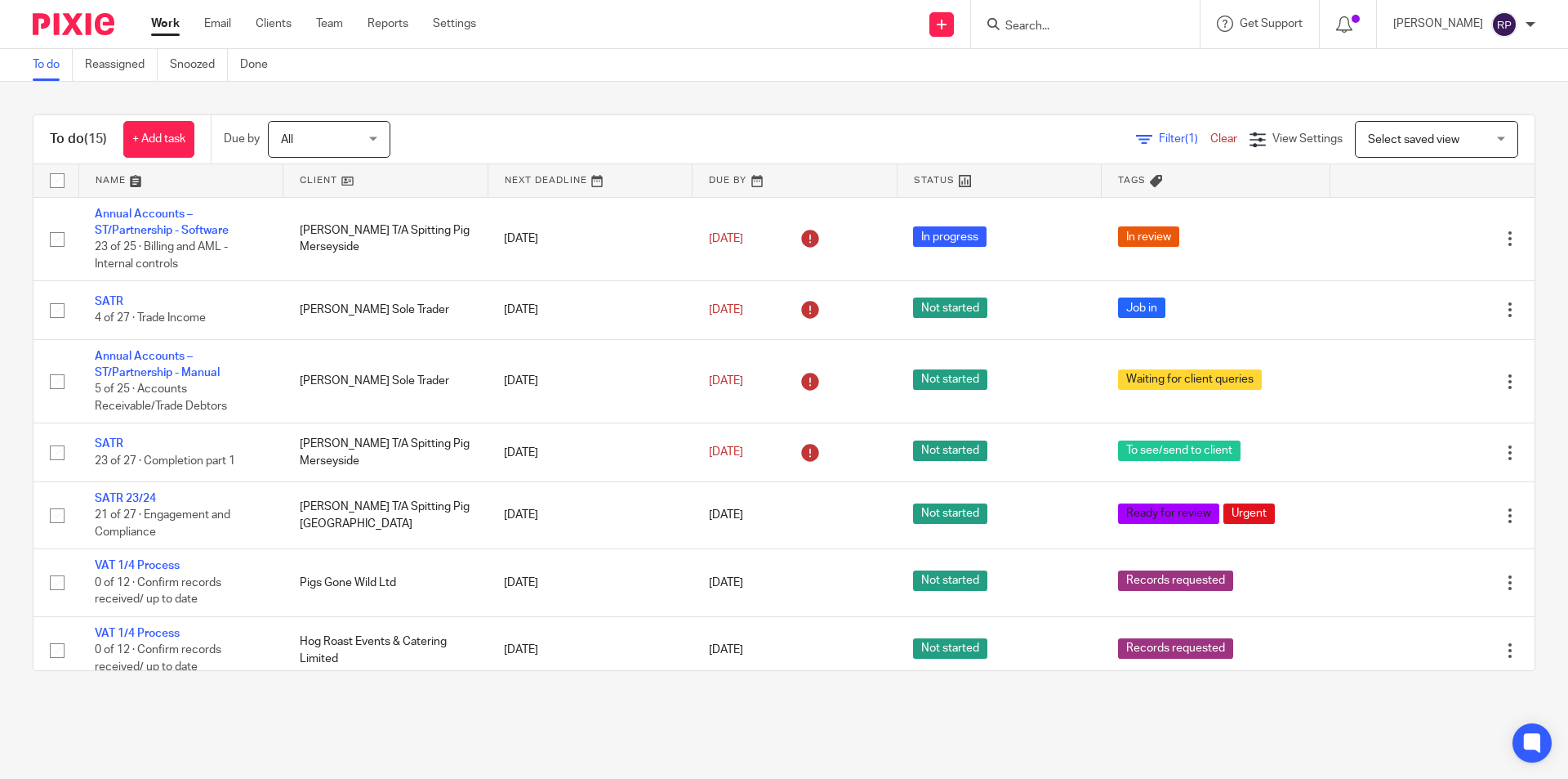
click at [171, 20] on link "Work" at bounding box center [165, 24] width 29 height 17
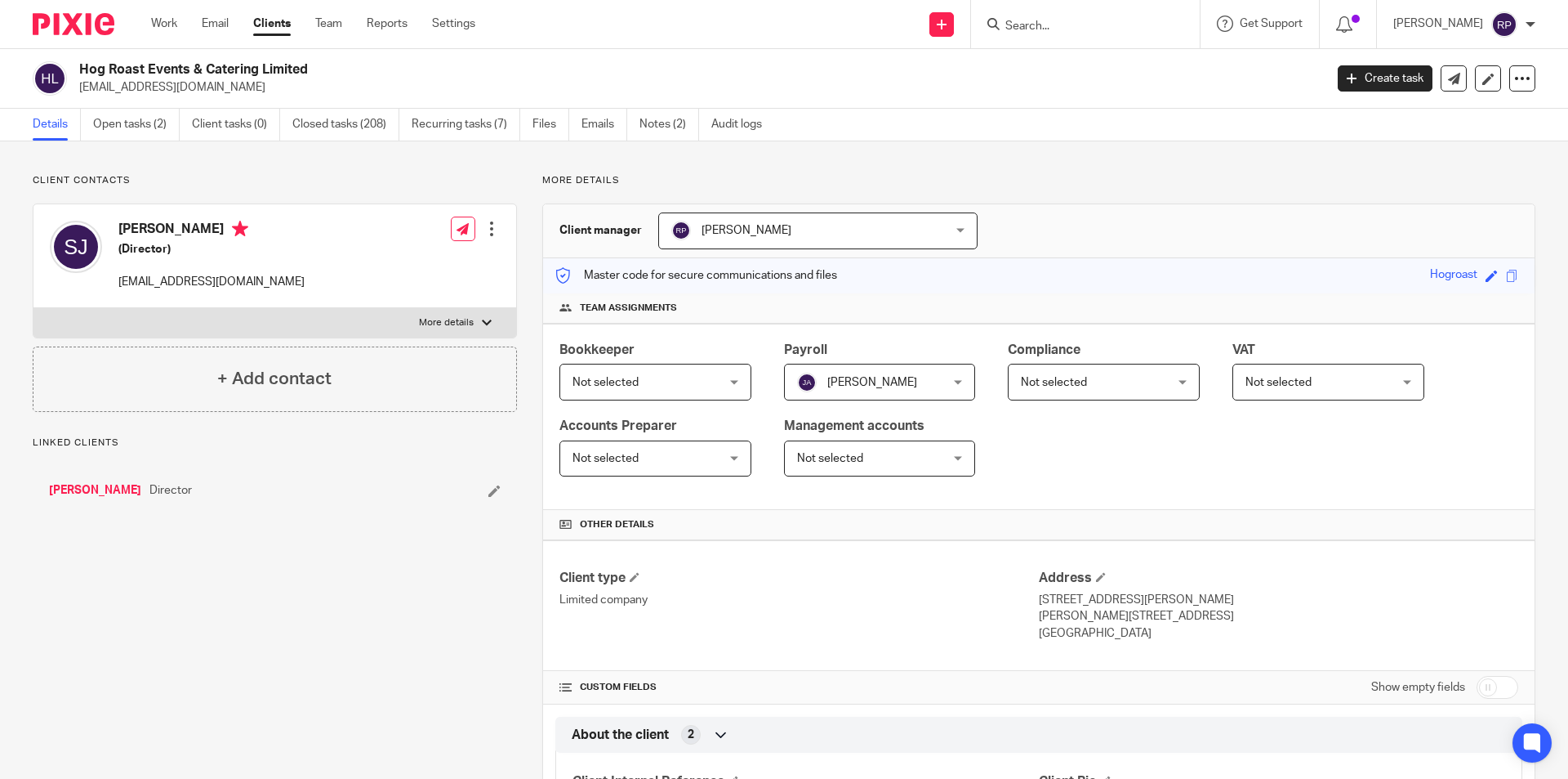
click at [150, 117] on link "Open tasks (2)" at bounding box center [136, 124] width 87 height 31
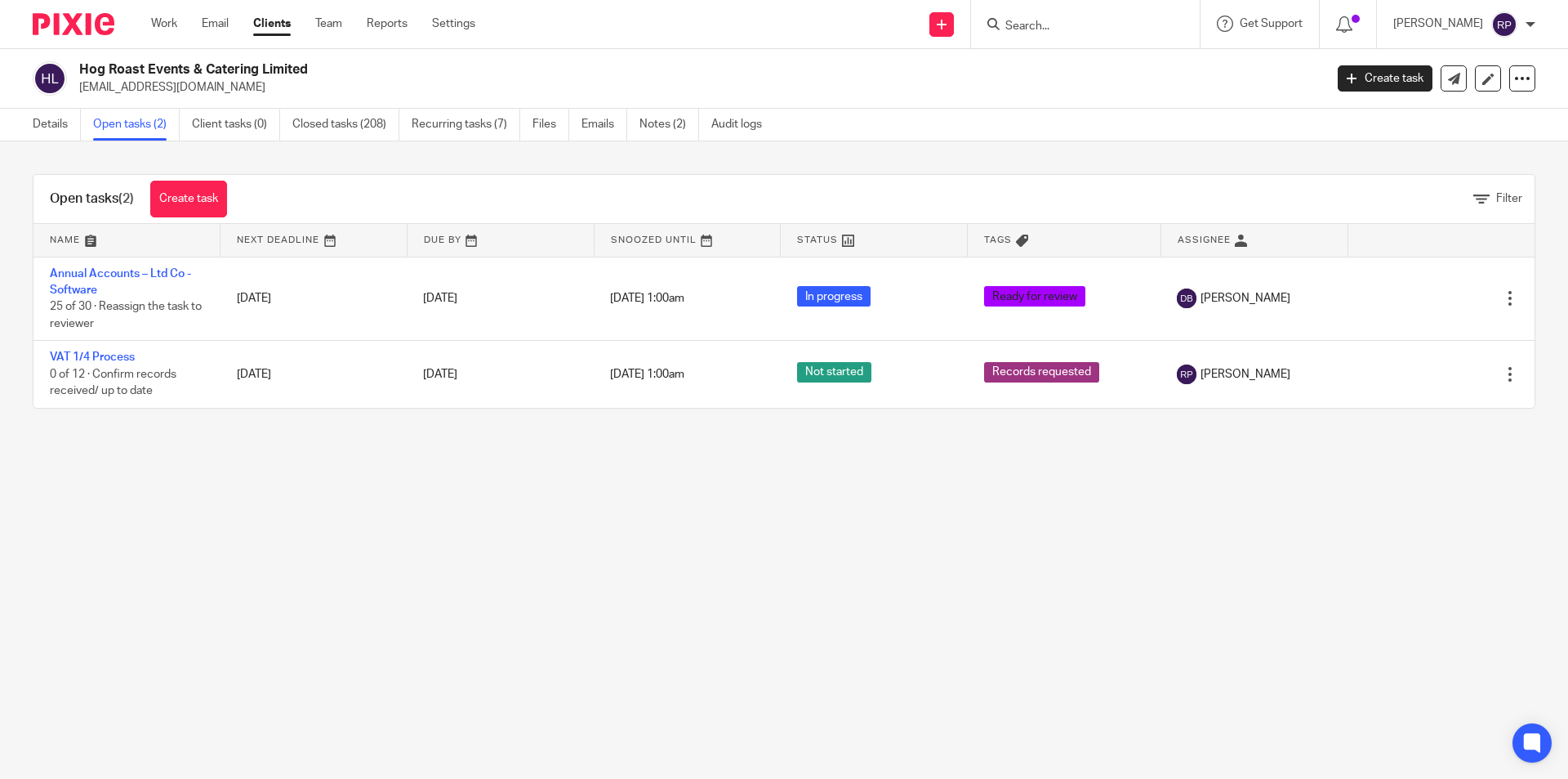
click at [1065, 30] on input "Search" at bounding box center [1078, 27] width 147 height 15
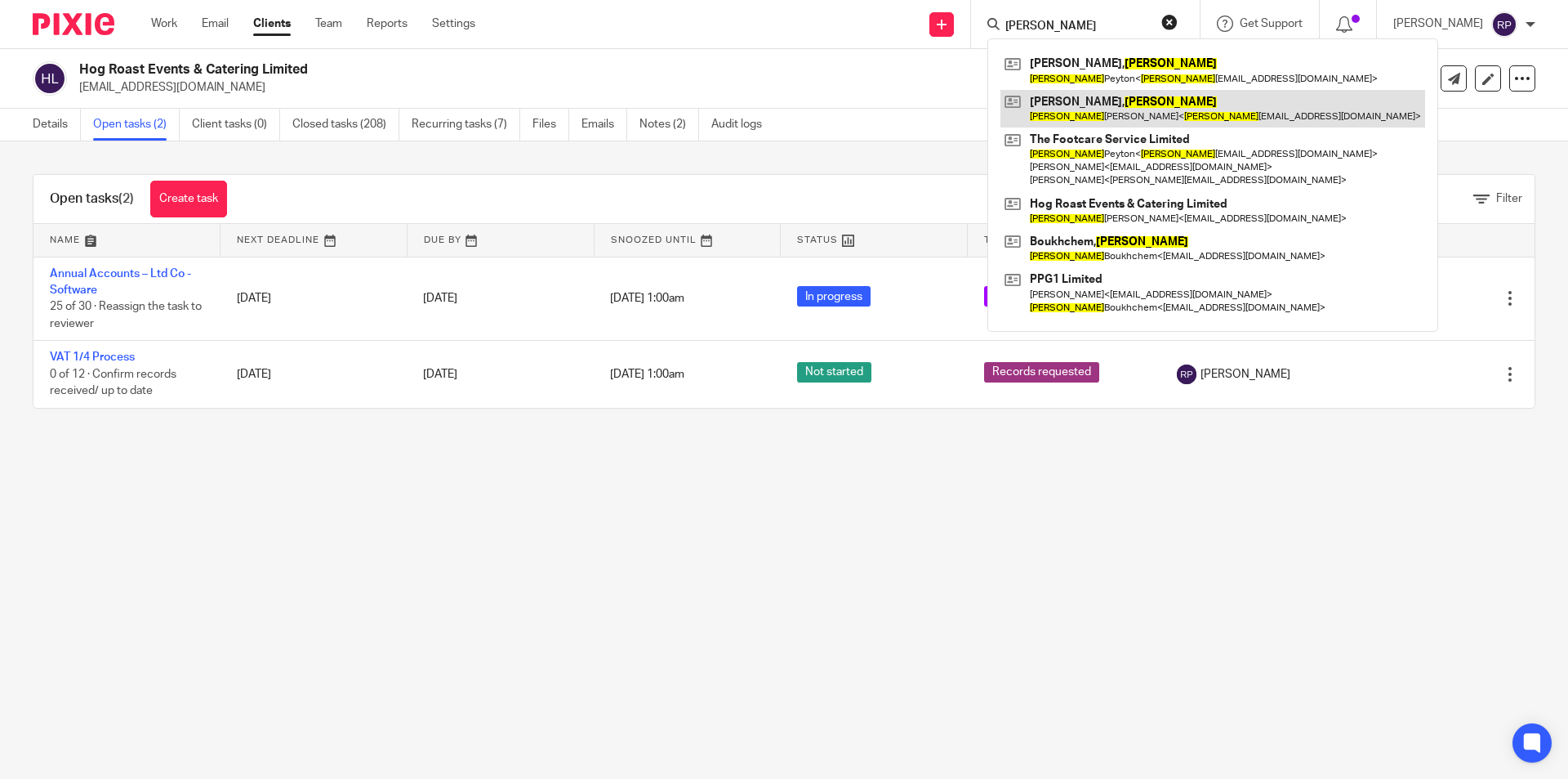
type input "[PERSON_NAME]"
click at [1101, 101] on link at bounding box center [1213, 108] width 425 height 37
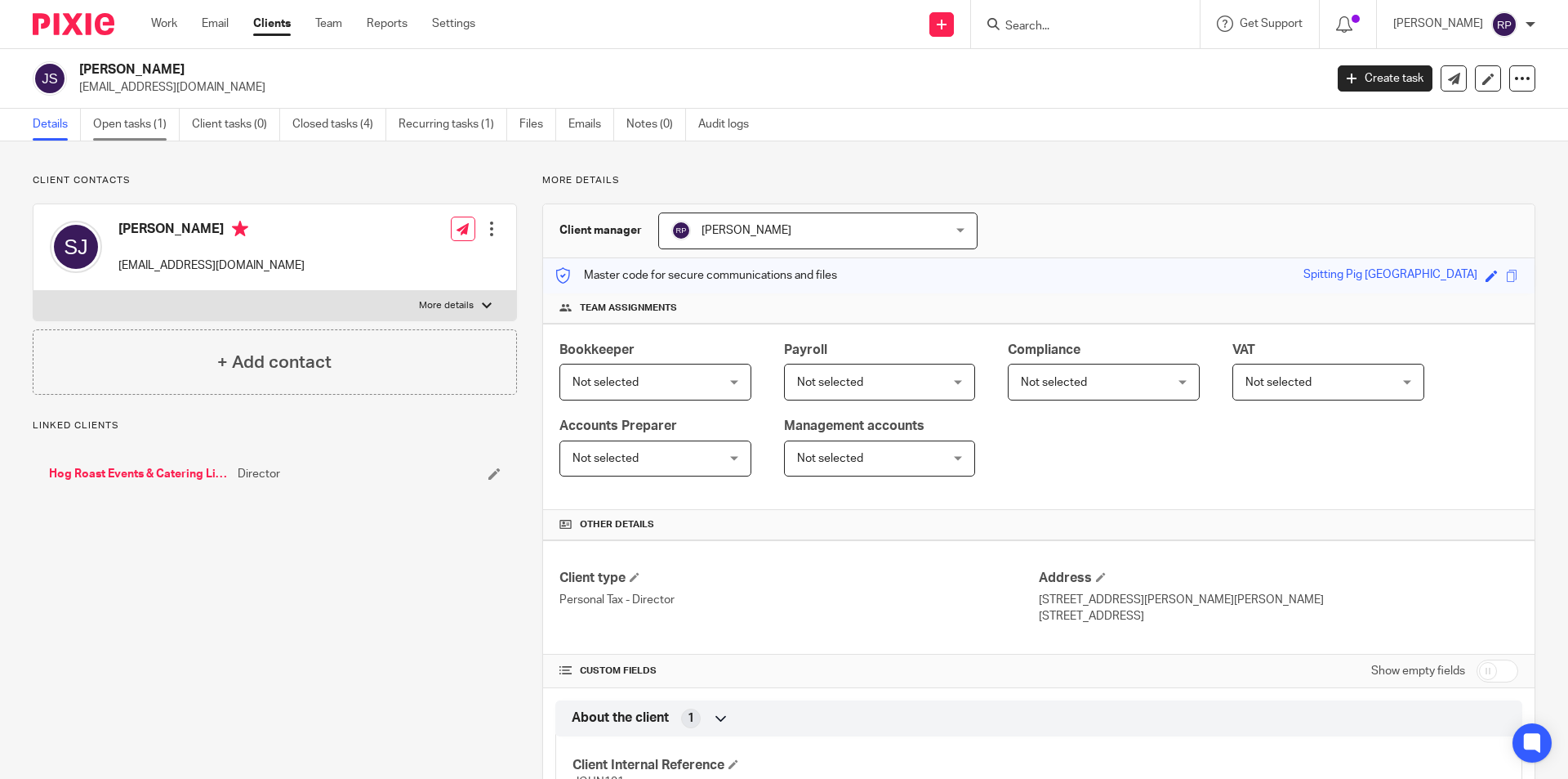
click at [140, 119] on link "Open tasks (1)" at bounding box center [136, 124] width 87 height 31
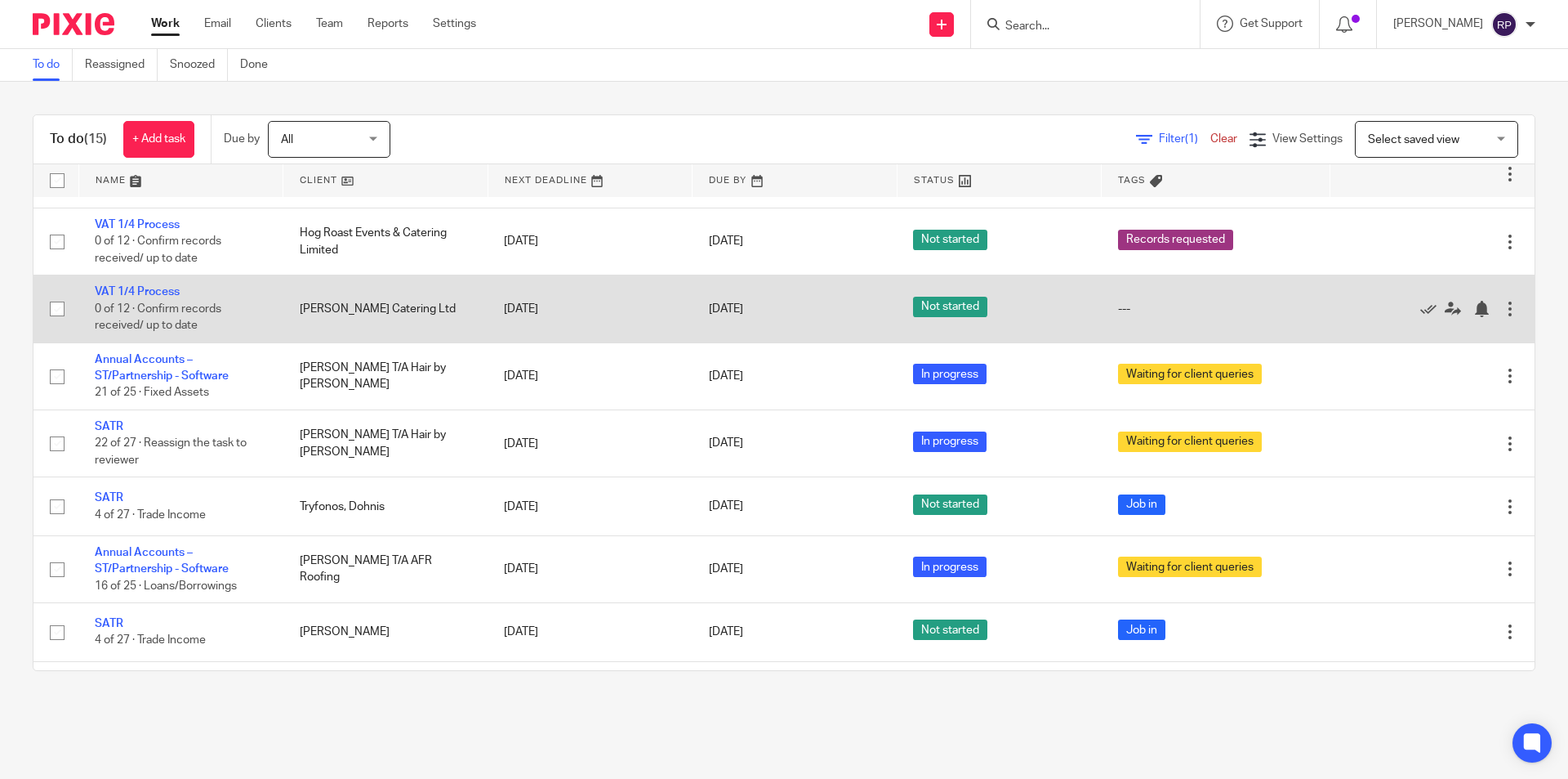
scroll to position [542, 0]
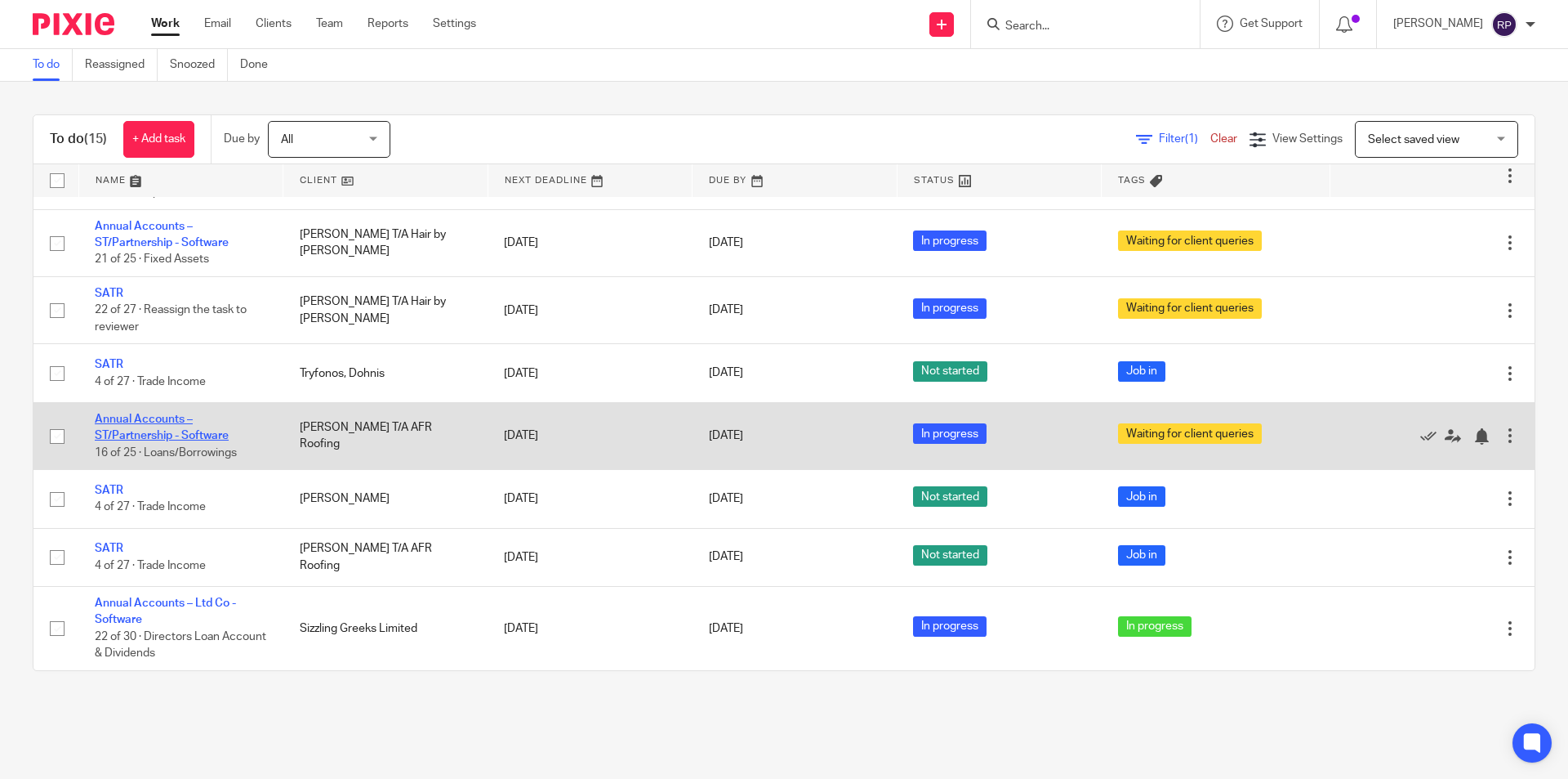
click at [115, 433] on link "Annual Accounts – ST/Partnership - Software" at bounding box center [162, 428] width 134 height 28
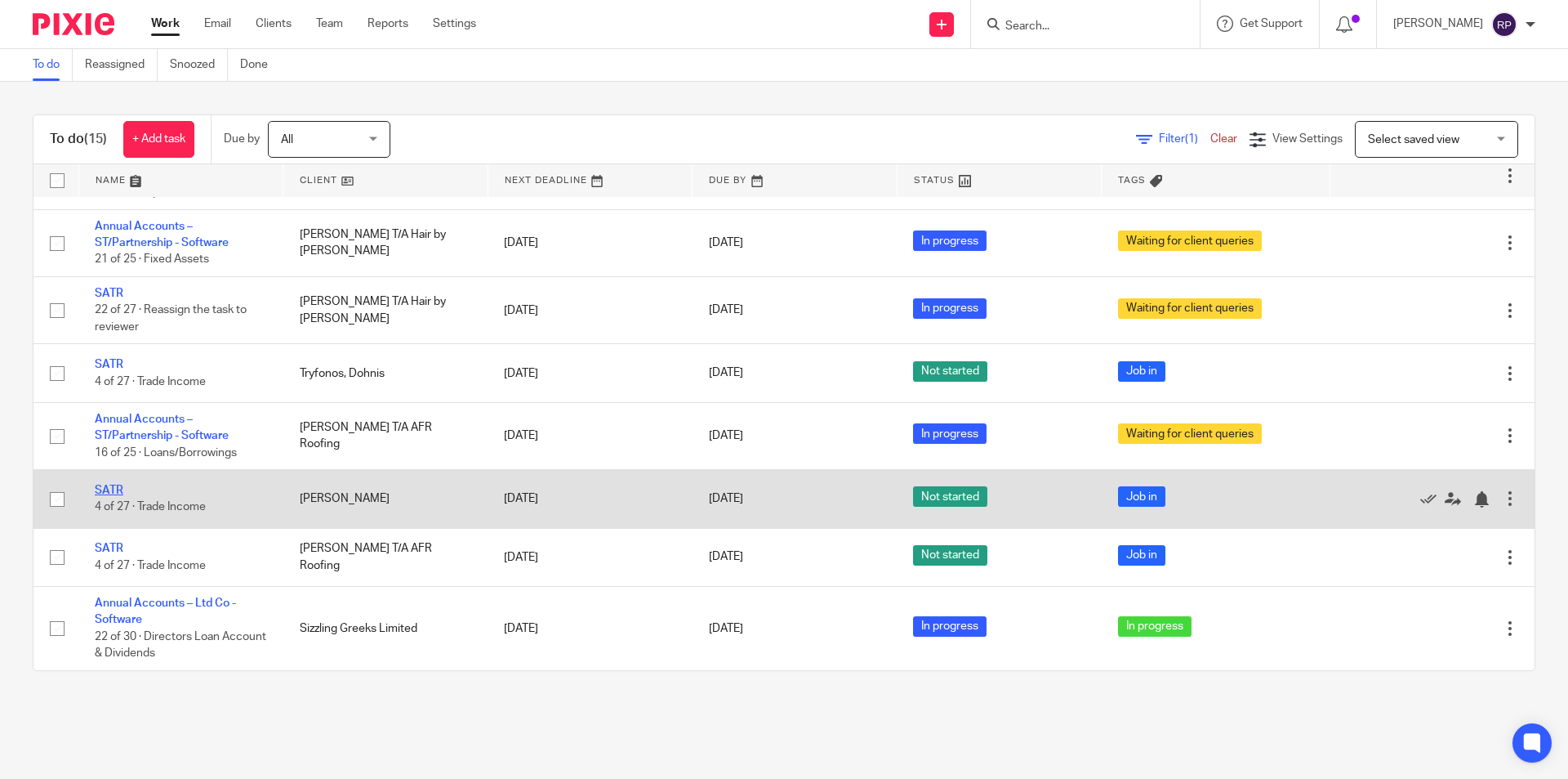
click at [103, 486] on link "SATR" at bounding box center [109, 491] width 29 height 12
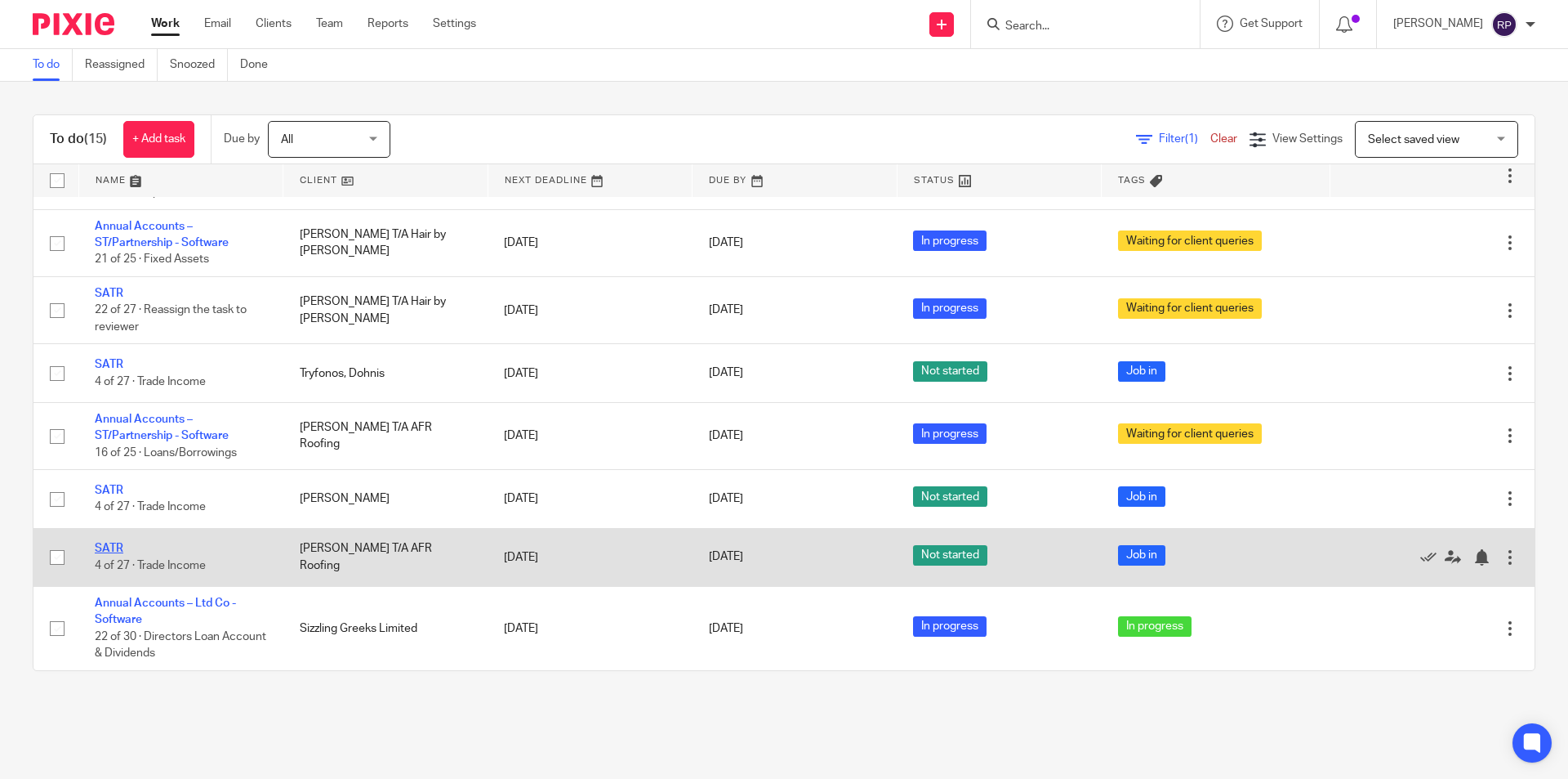
click at [115, 547] on link "SATR" at bounding box center [109, 549] width 29 height 12
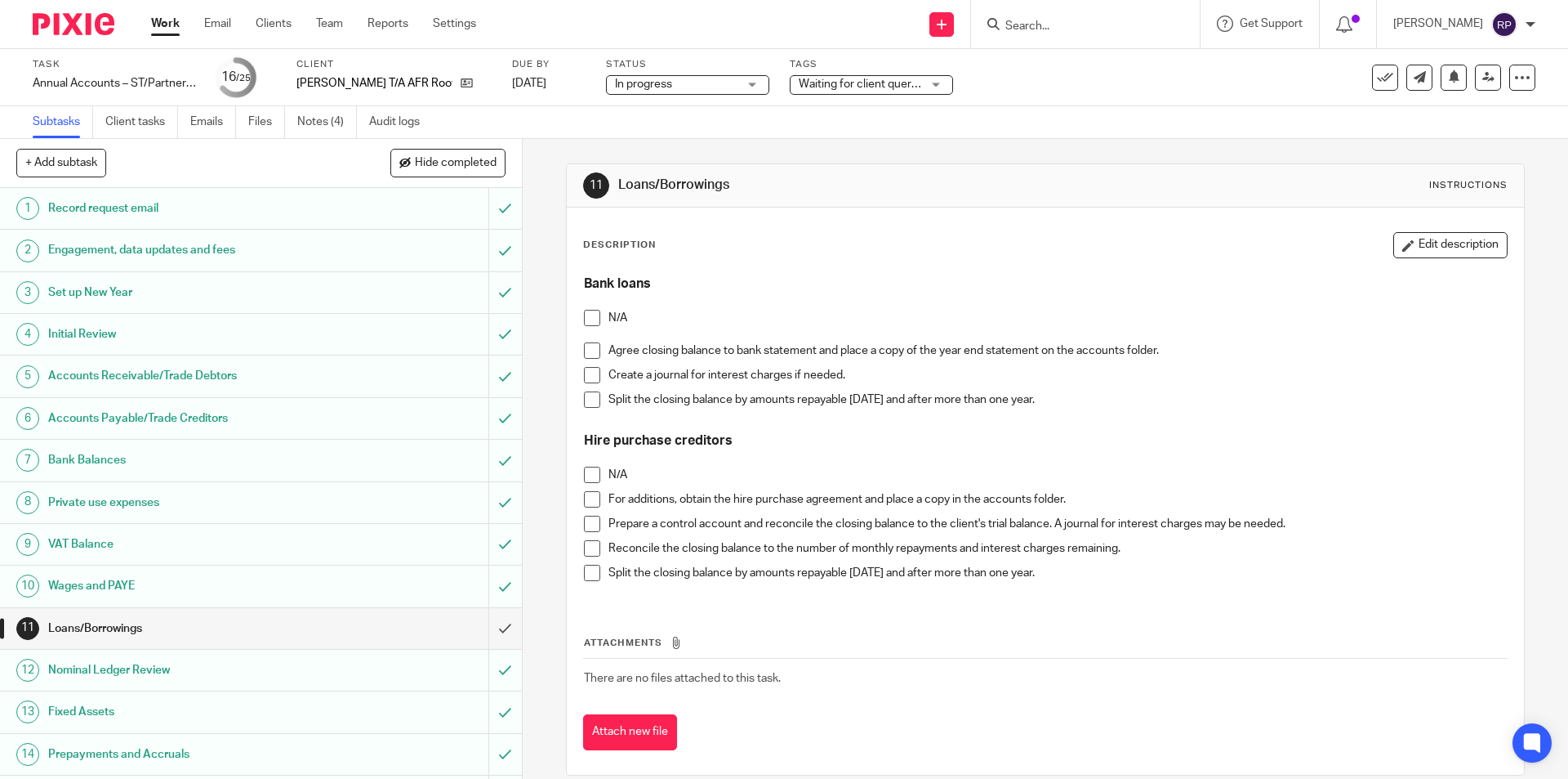
scroll to position [163, 0]
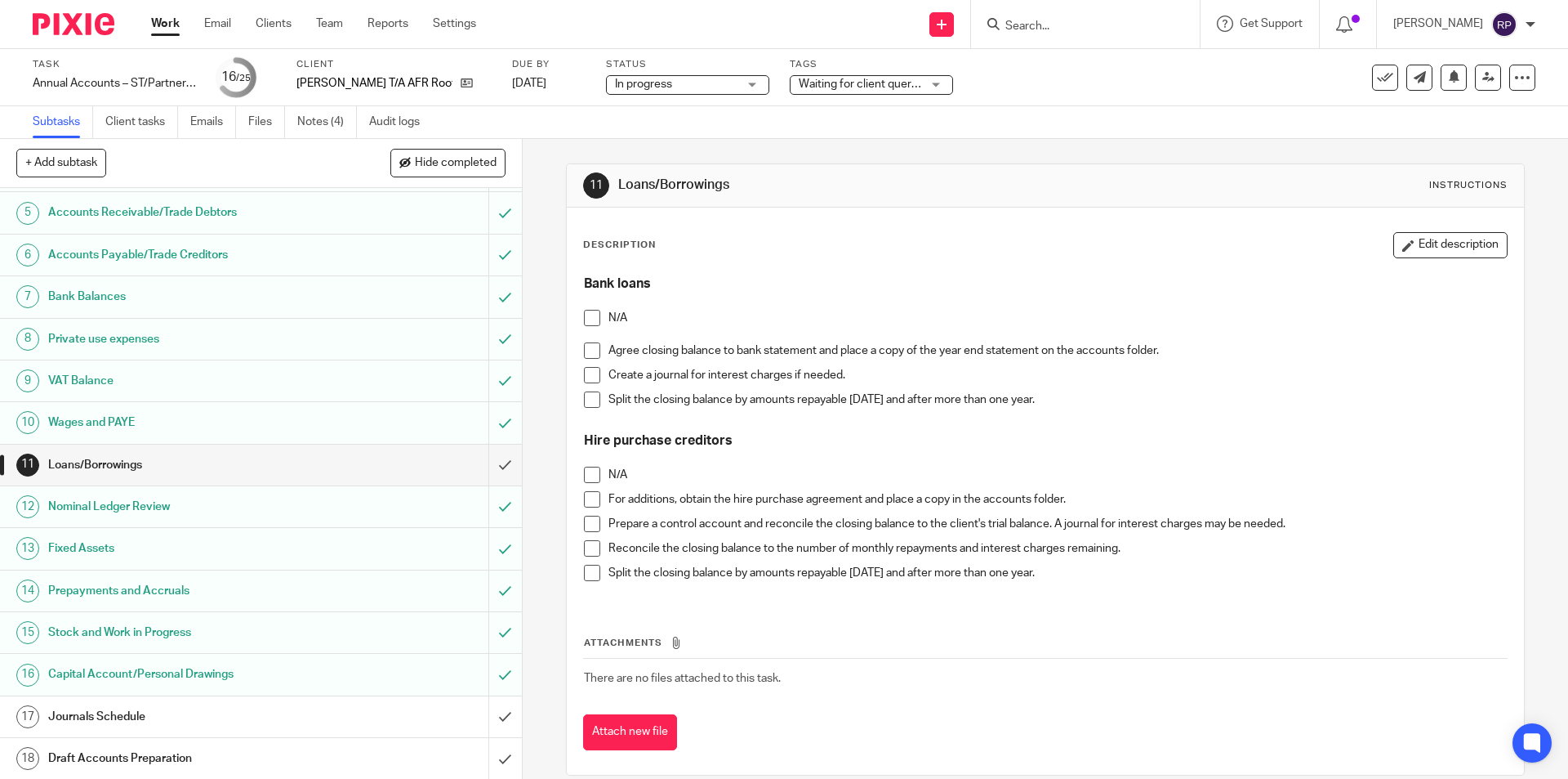
click at [584, 380] on span at bounding box center [592, 375] width 17 height 17
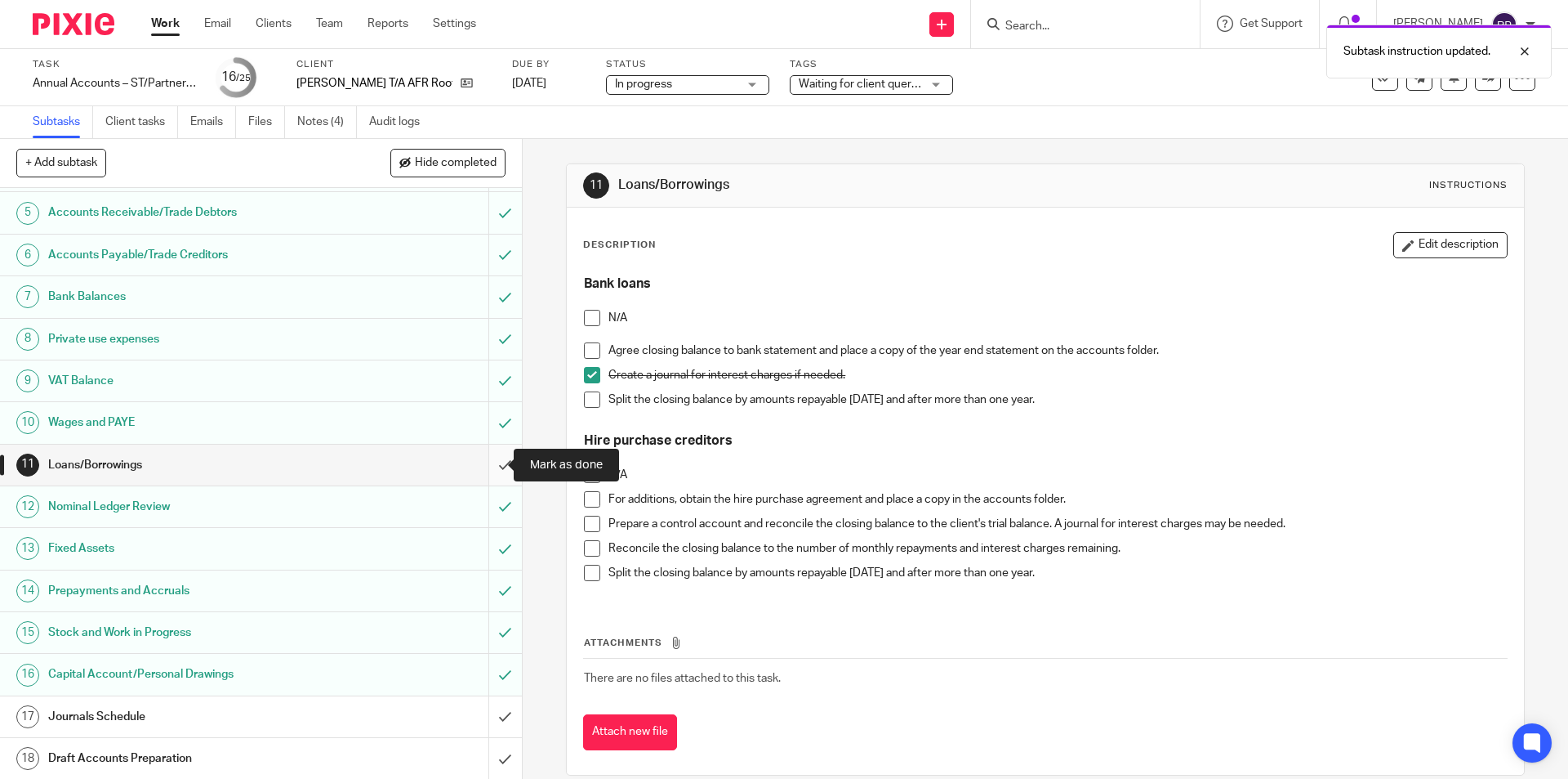
click at [483, 462] on input "submit" at bounding box center [261, 464] width 522 height 41
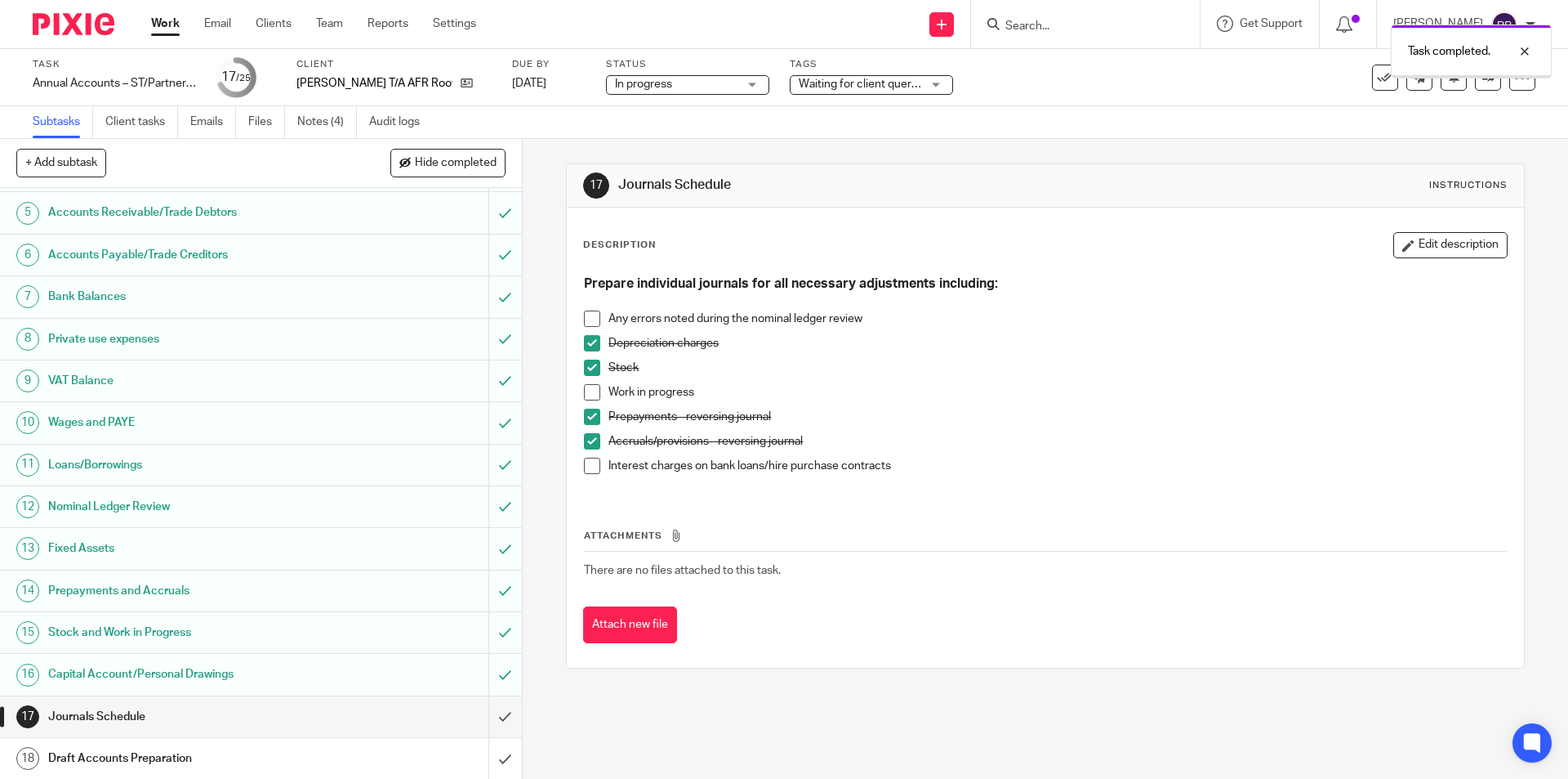
scroll to position [327, 0]
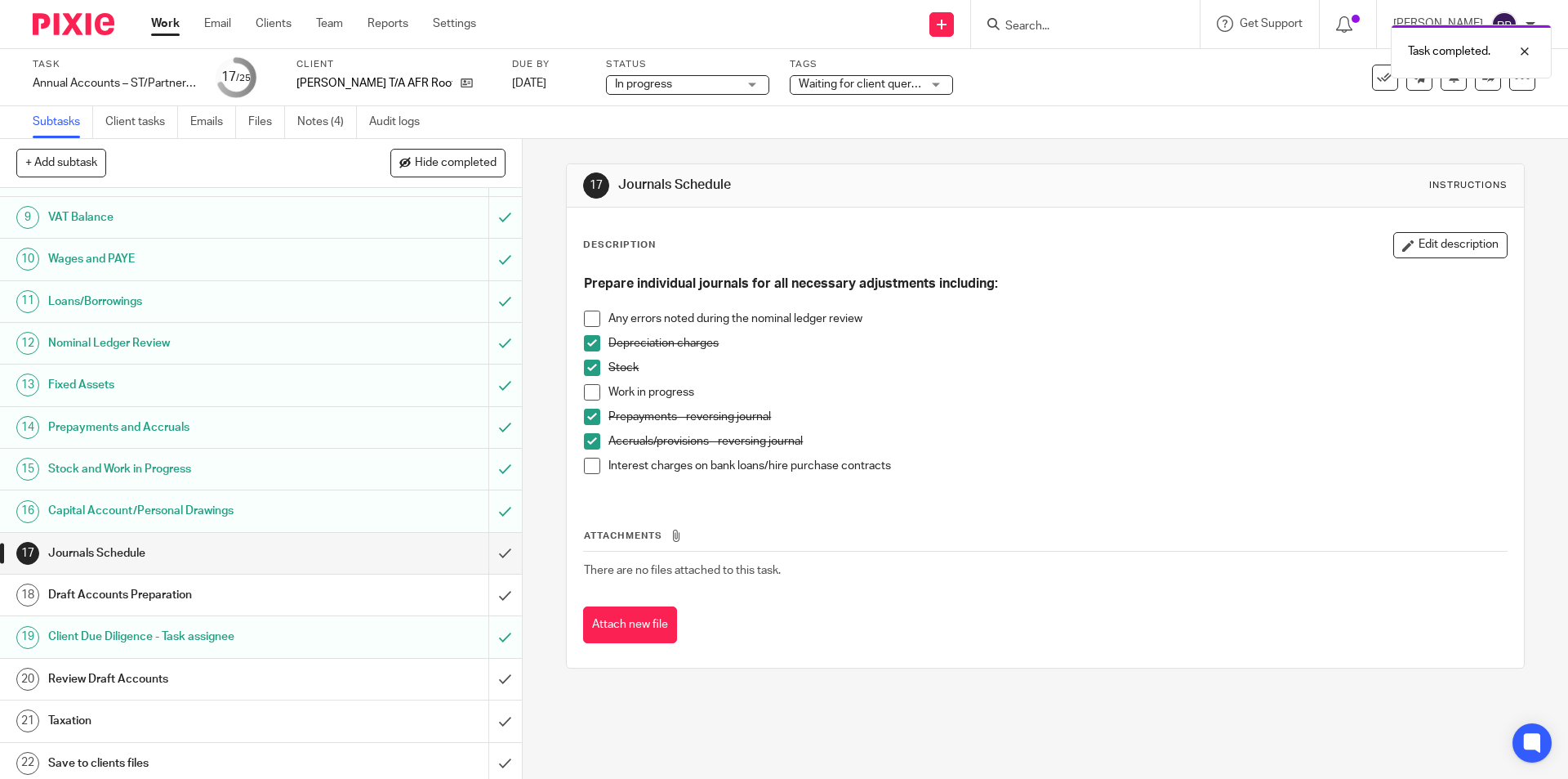
click at [588, 467] on span at bounding box center [592, 466] width 17 height 17
click at [492, 544] on input "submit" at bounding box center [261, 553] width 522 height 41
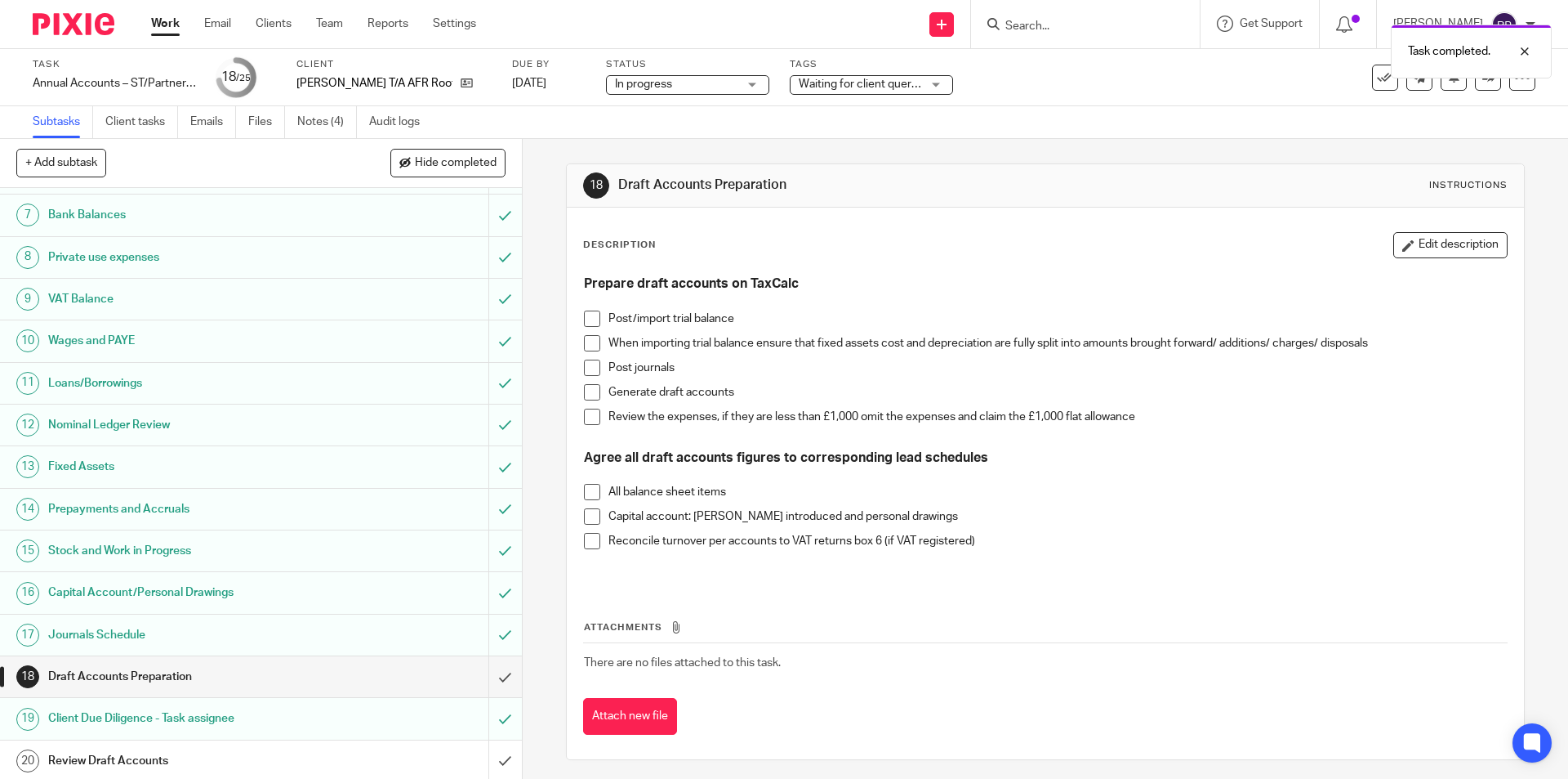
scroll to position [327, 0]
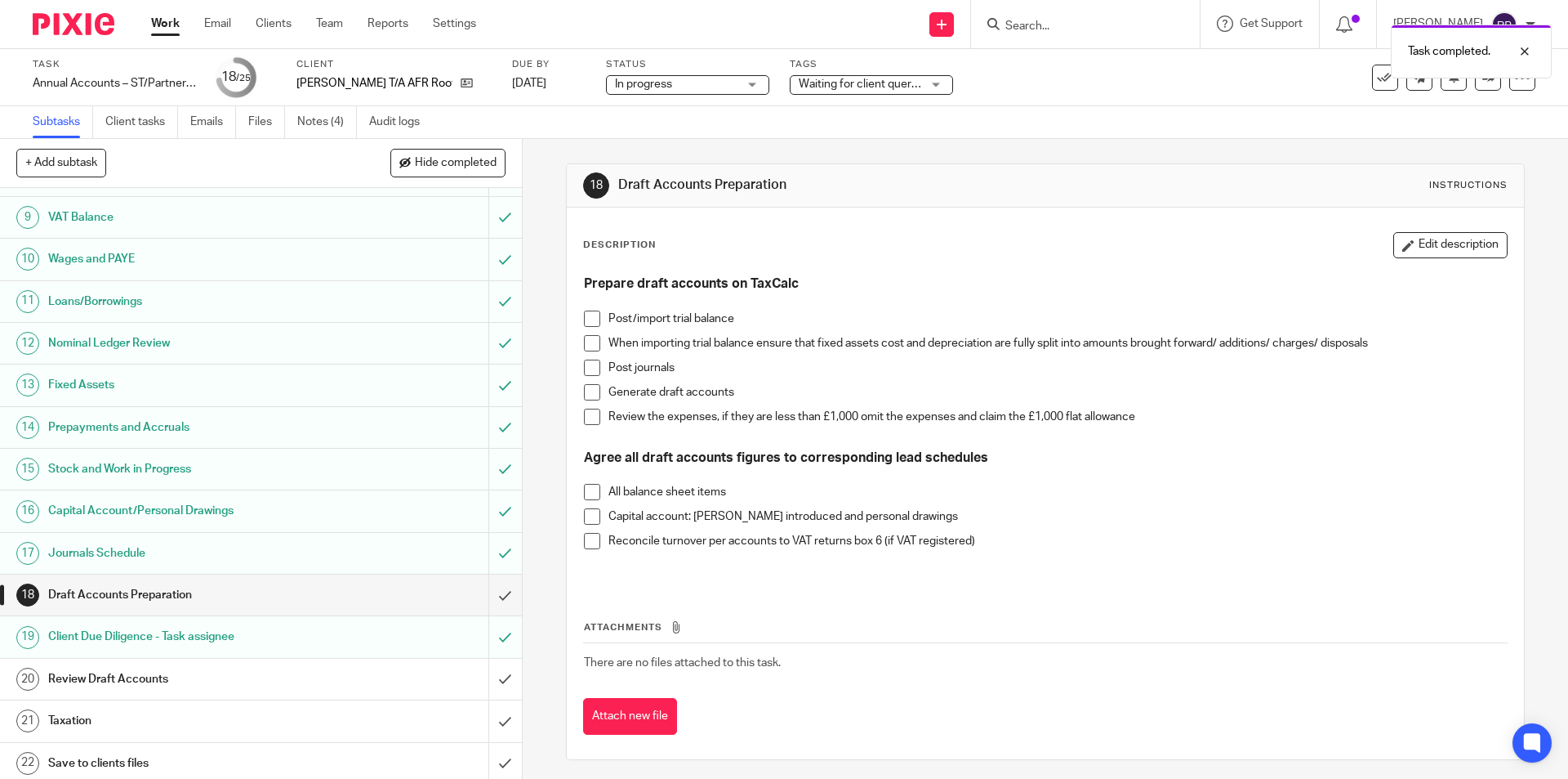
click at [864, 72] on div "Task completed." at bounding box center [1168, 47] width 768 height 62
click at [866, 89] on span "Waiting for client queries" at bounding box center [862, 85] width 128 height 12
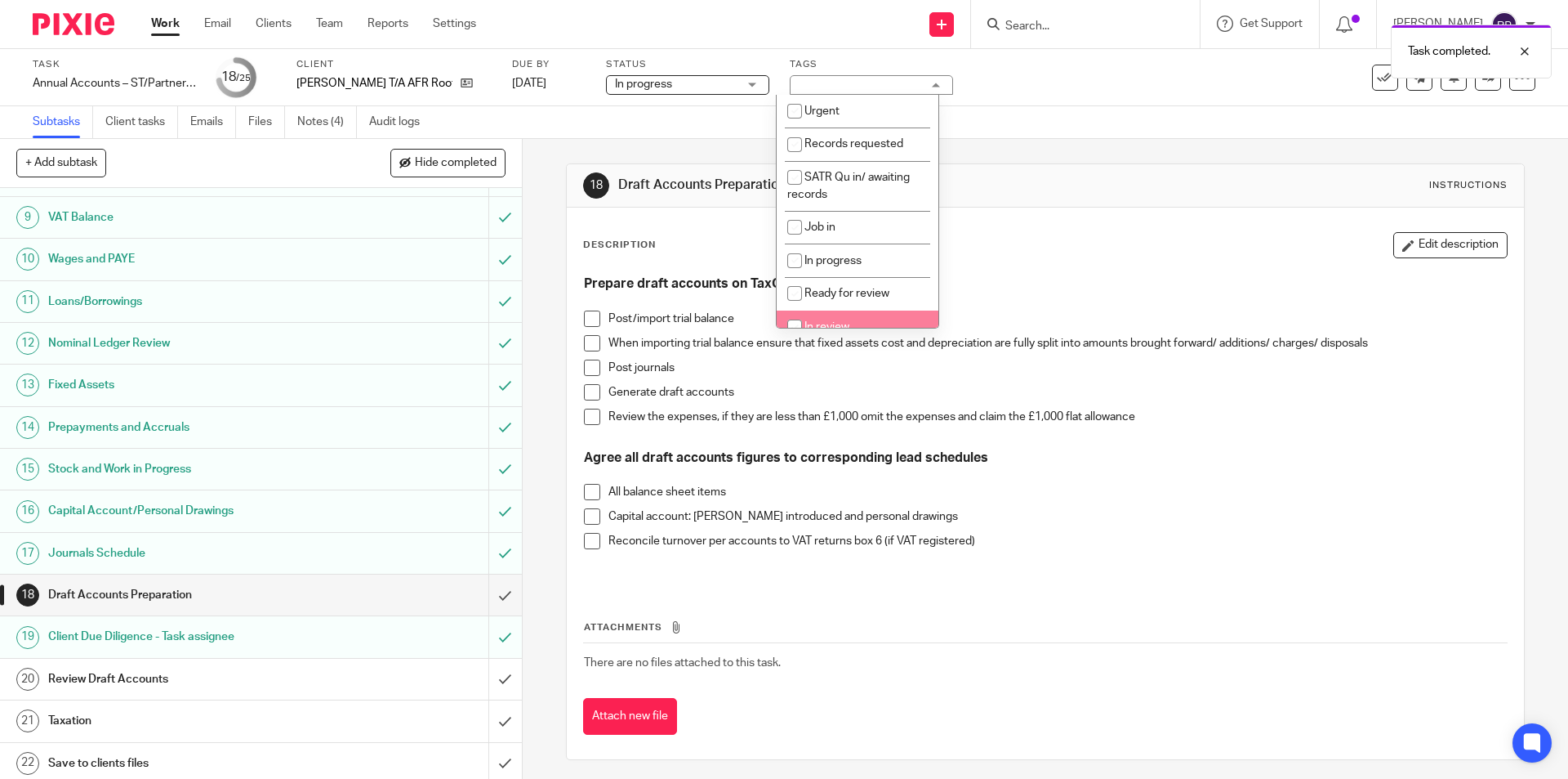
scroll to position [163, 0]
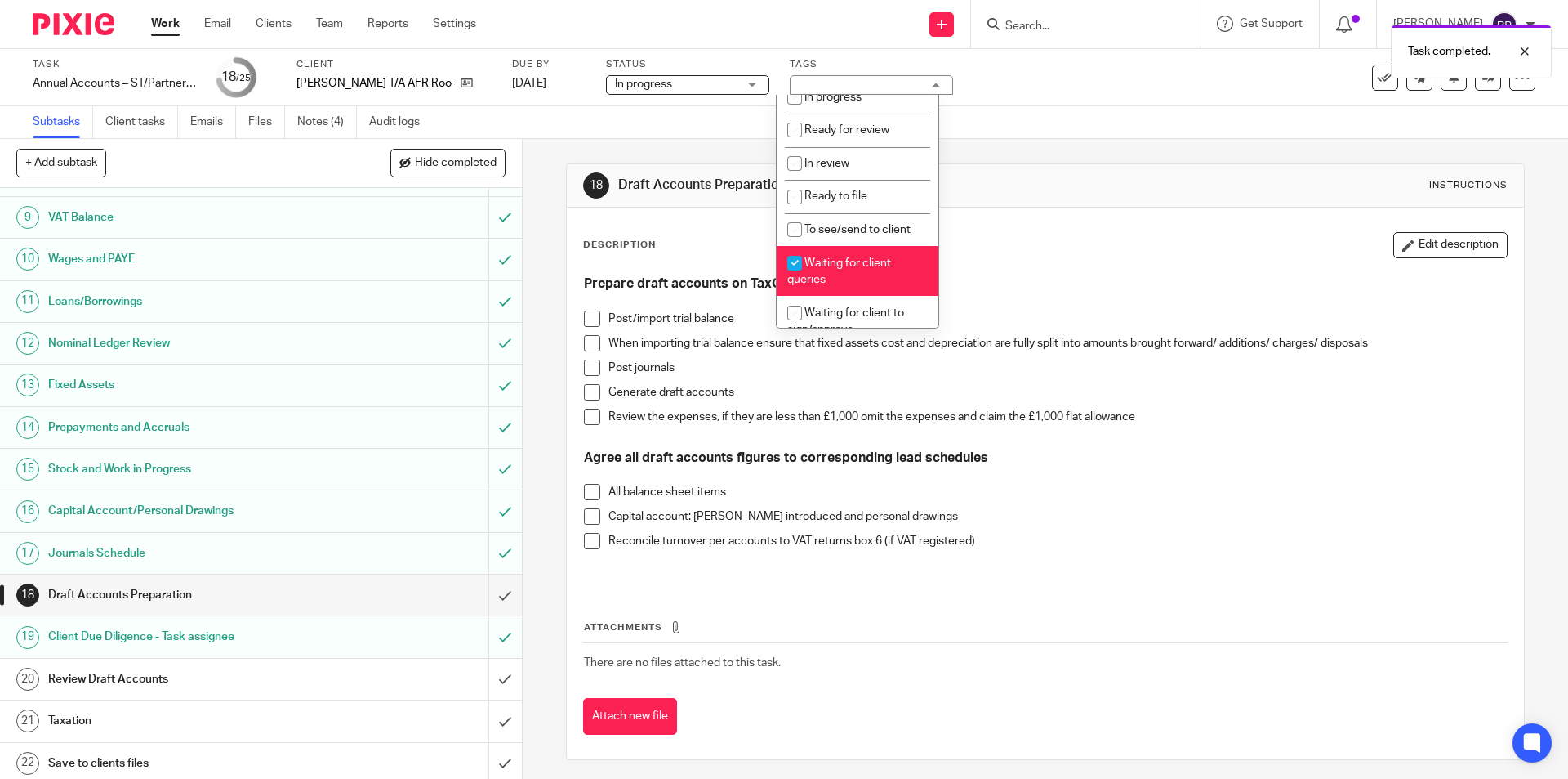
click at [884, 258] on span "Waiting for client queries" at bounding box center [839, 272] width 104 height 29
checkbox input "false"
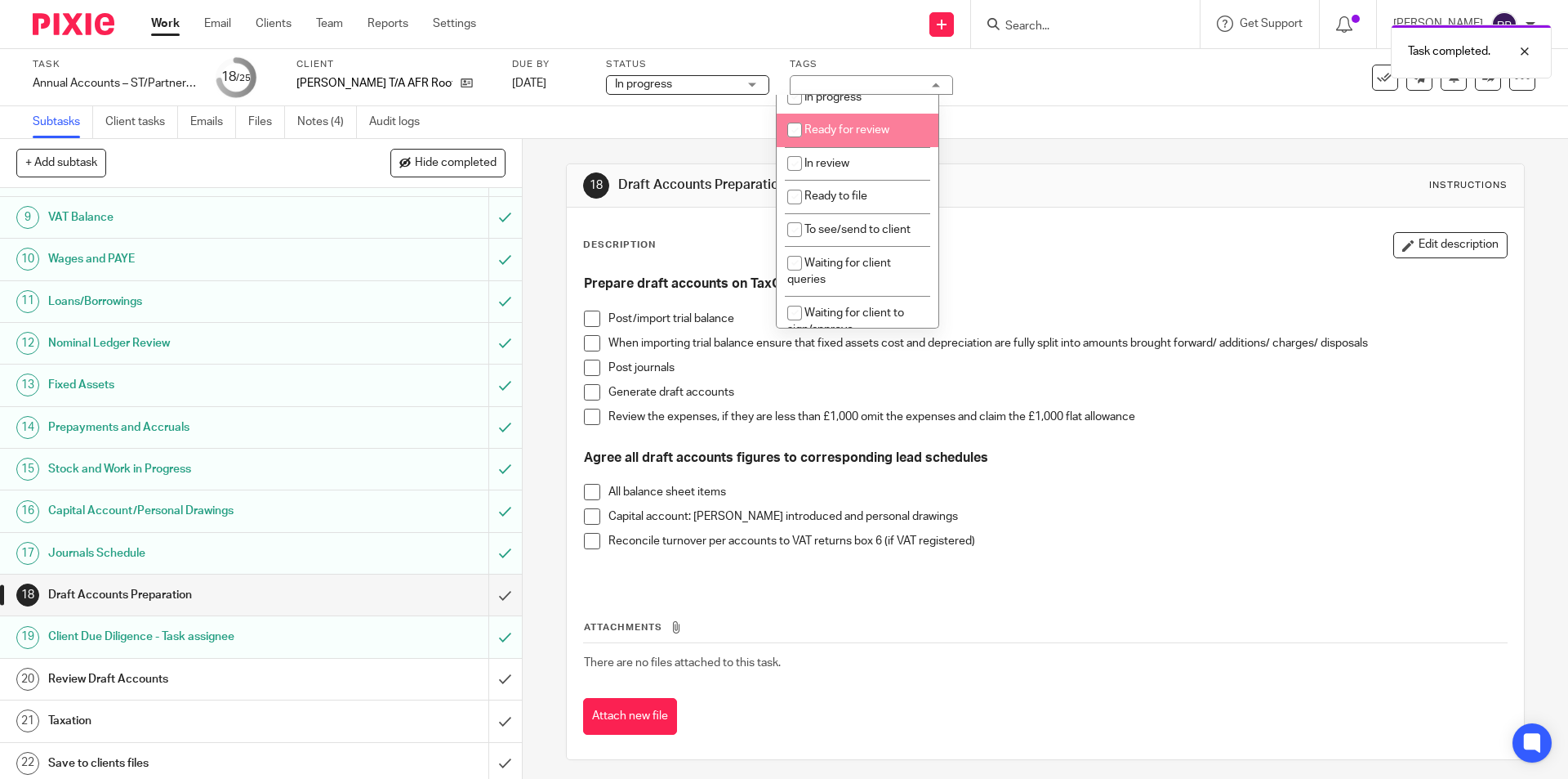
scroll to position [0, 0]
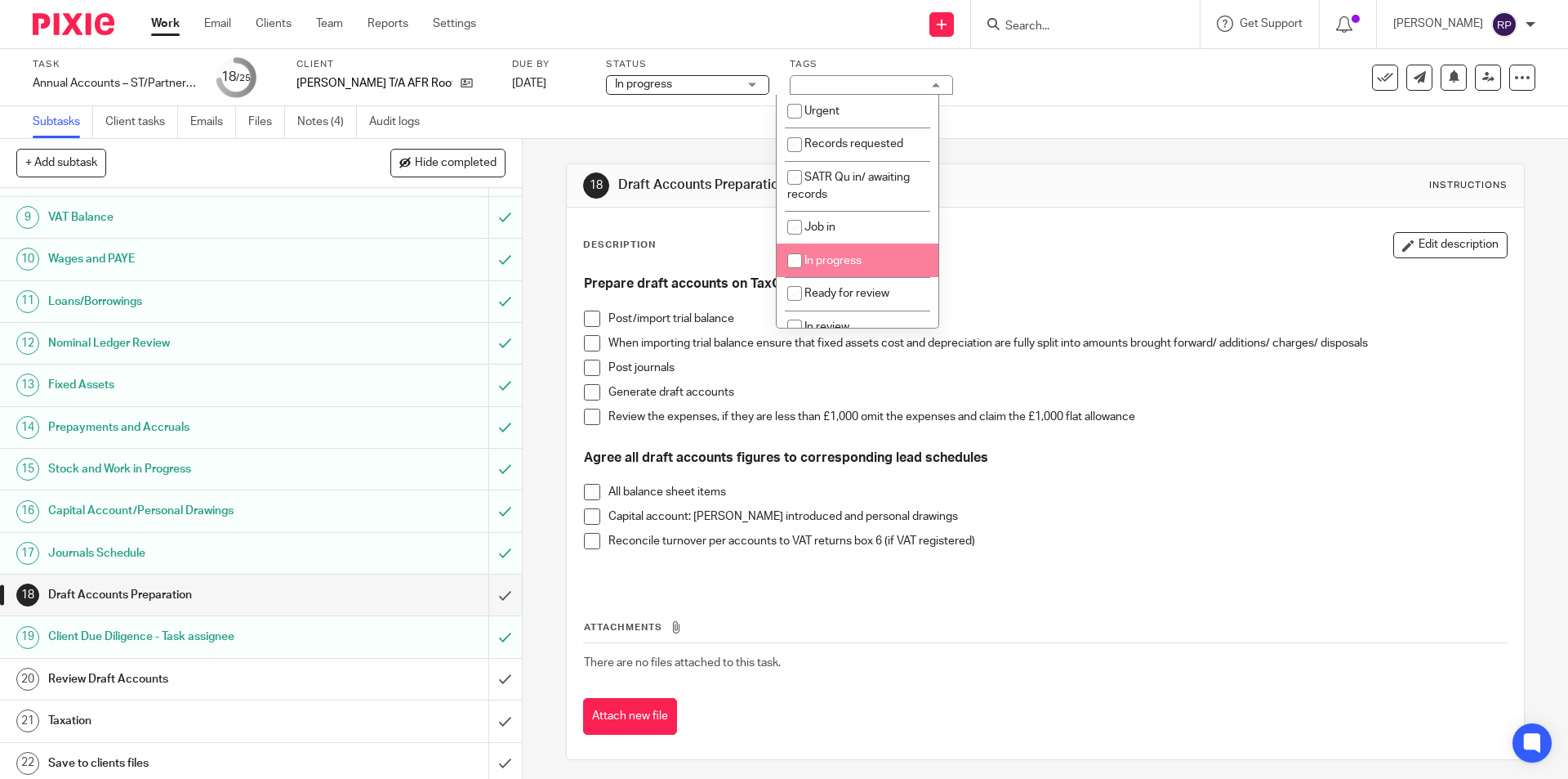
click at [869, 253] on li "In progress" at bounding box center [857, 260] width 162 height 33
checkbox input "true"
click at [991, 251] on div "Description Edit description" at bounding box center [1045, 245] width 924 height 27
